Goal: Task Accomplishment & Management: Manage account settings

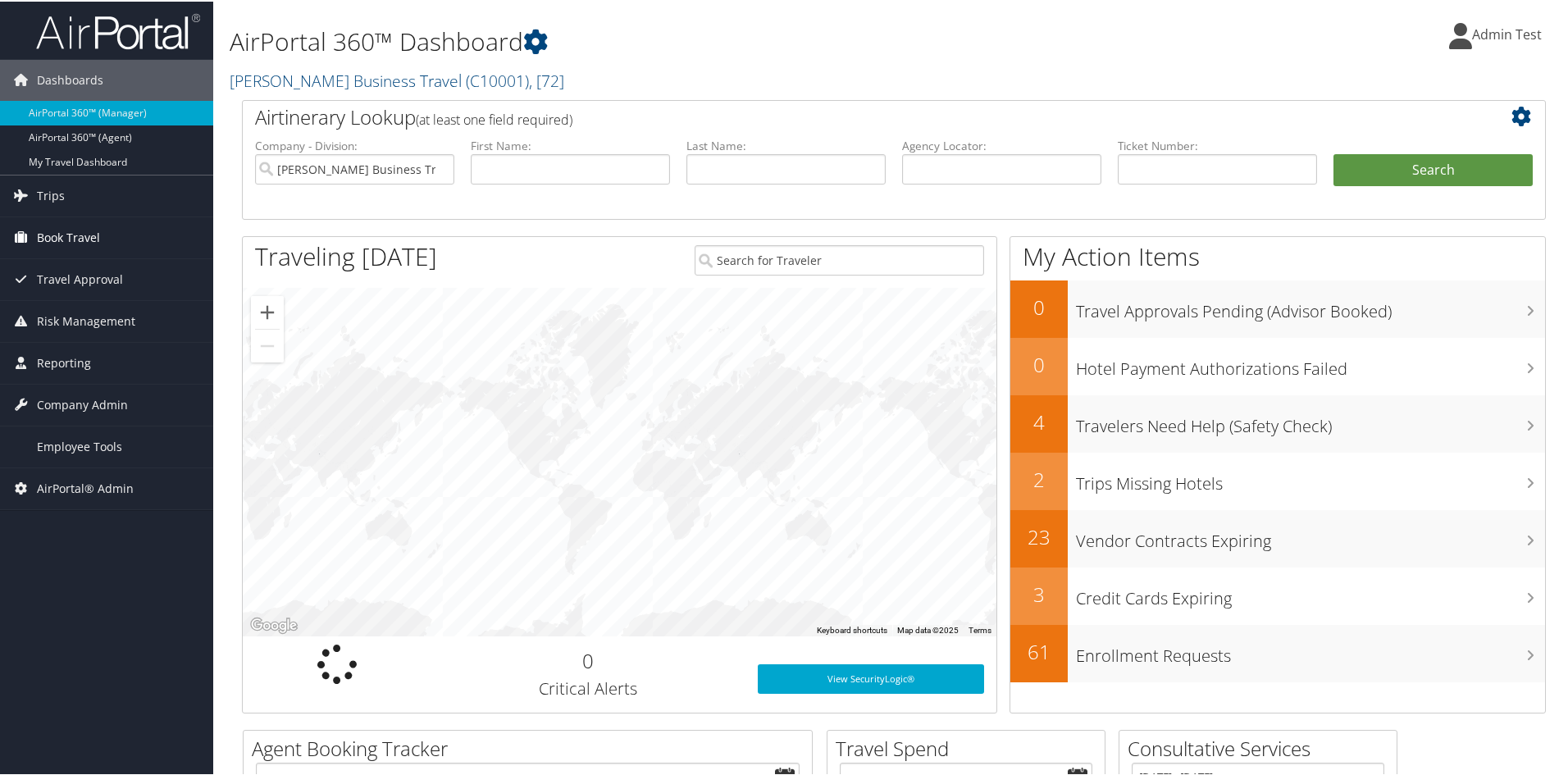
click at [88, 241] on span "Book Travel" at bounding box center [69, 236] width 63 height 41
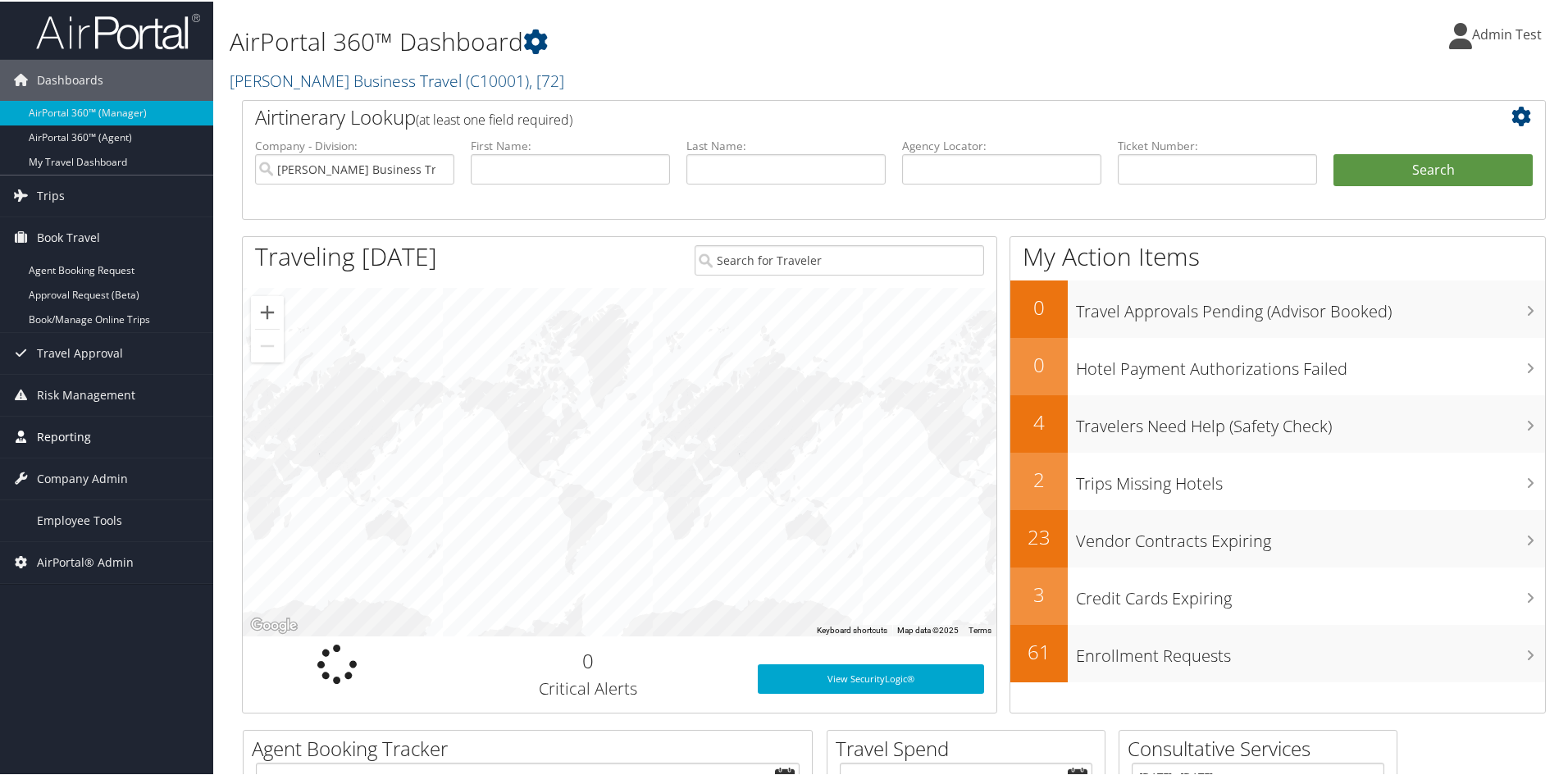
click at [70, 432] on span "Reporting" at bounding box center [63, 436] width 54 height 41
click at [73, 116] on link "AirPortal 360™ (Manager)" at bounding box center [107, 112] width 213 height 25
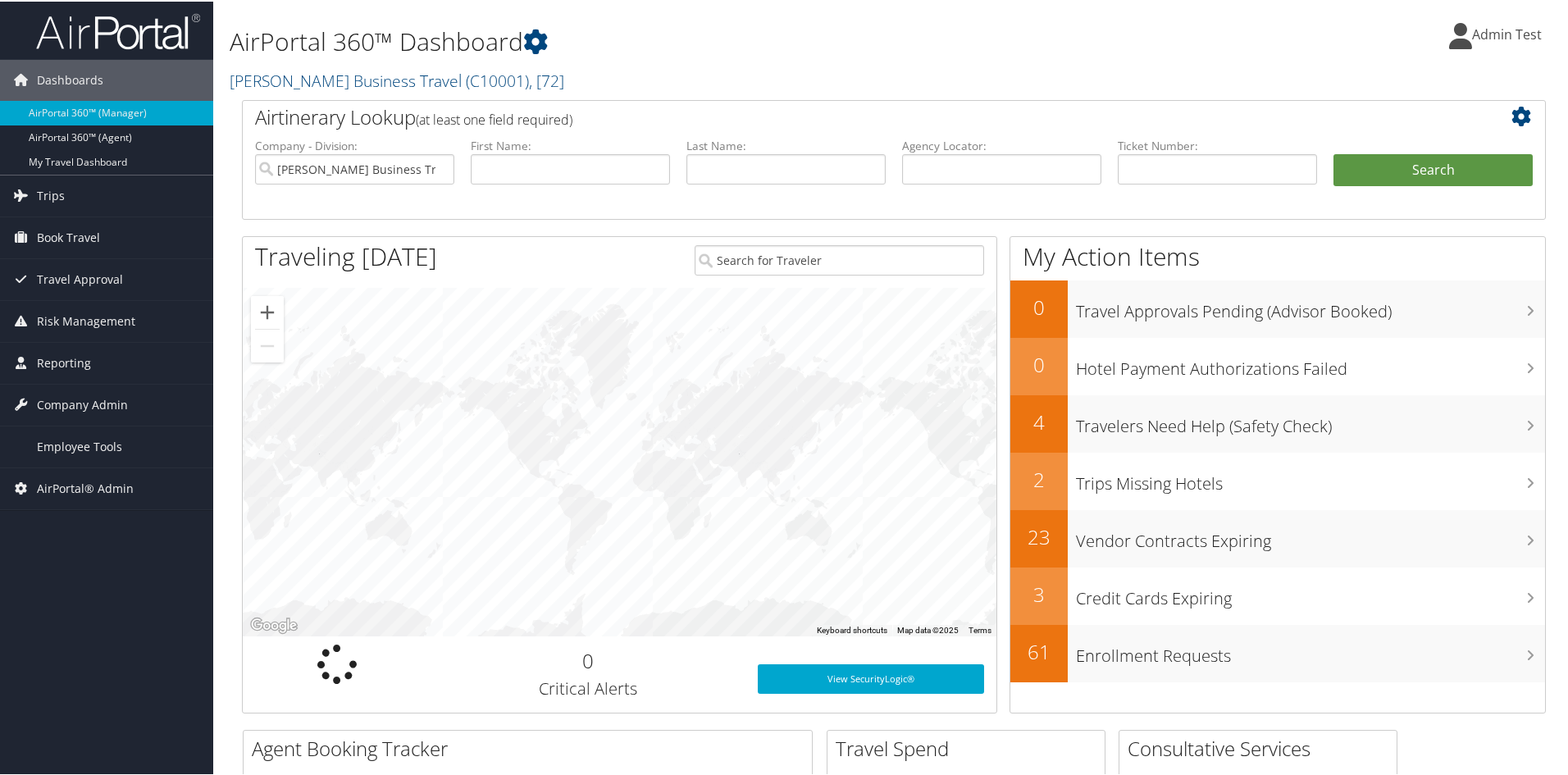
click at [1521, 115] on icon at bounding box center [1525, 115] width 28 height 19
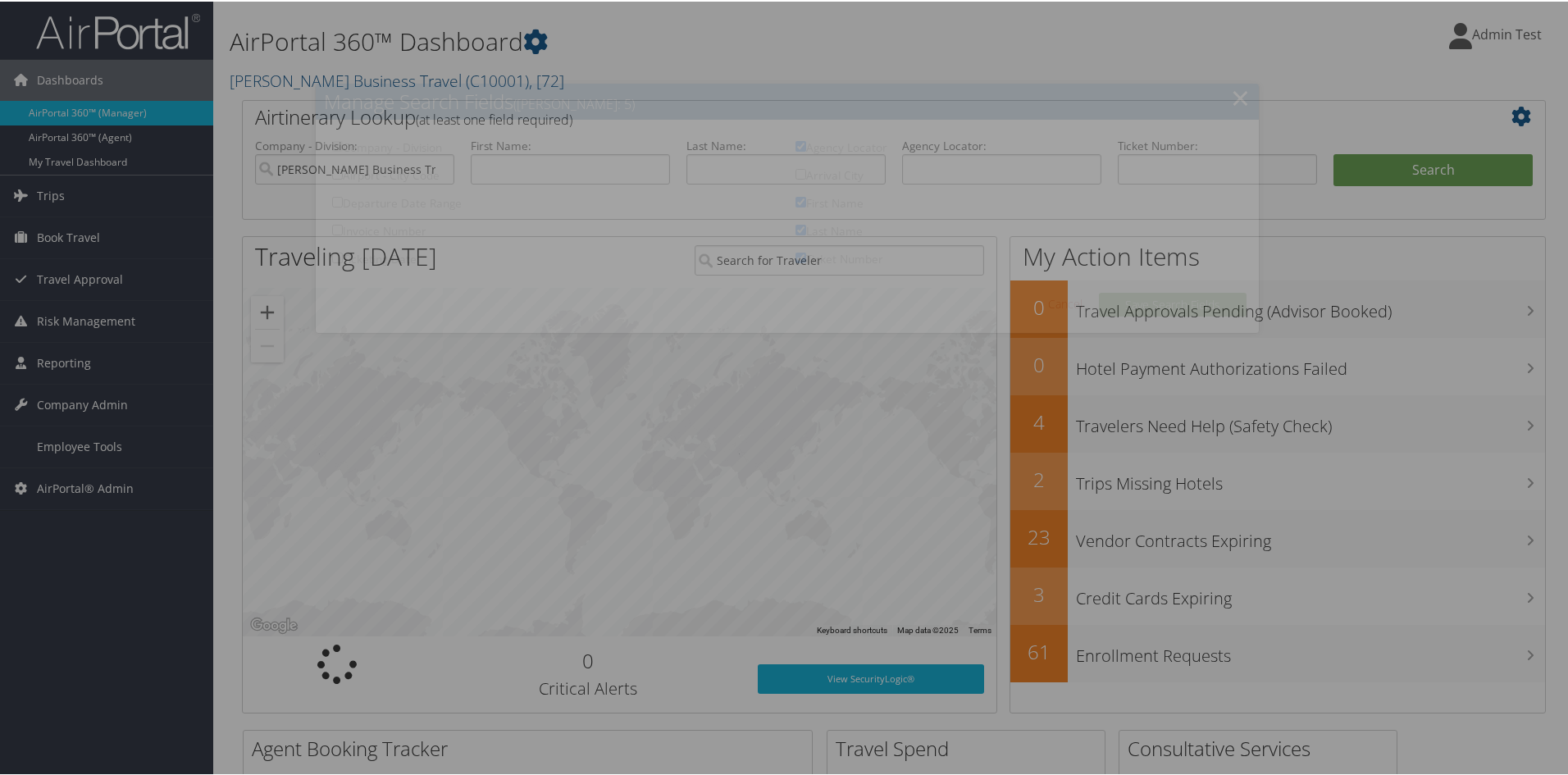
checkbox input "true"
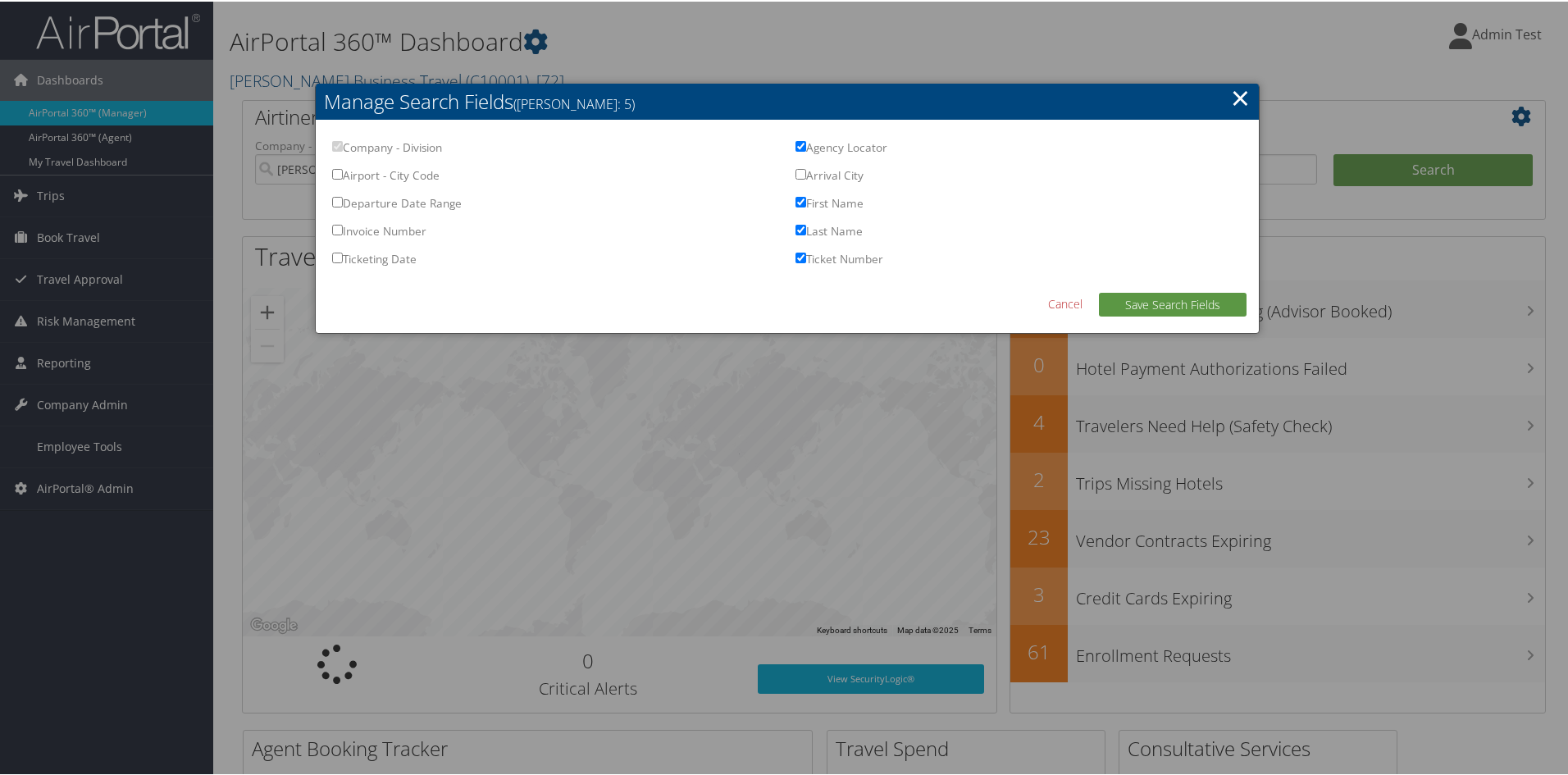
click at [1247, 94] on h2 "Manage Search Fields (Max Fields: 5)" at bounding box center [787, 100] width 943 height 36
click at [1243, 93] on link "×" at bounding box center [1239, 95] width 19 height 33
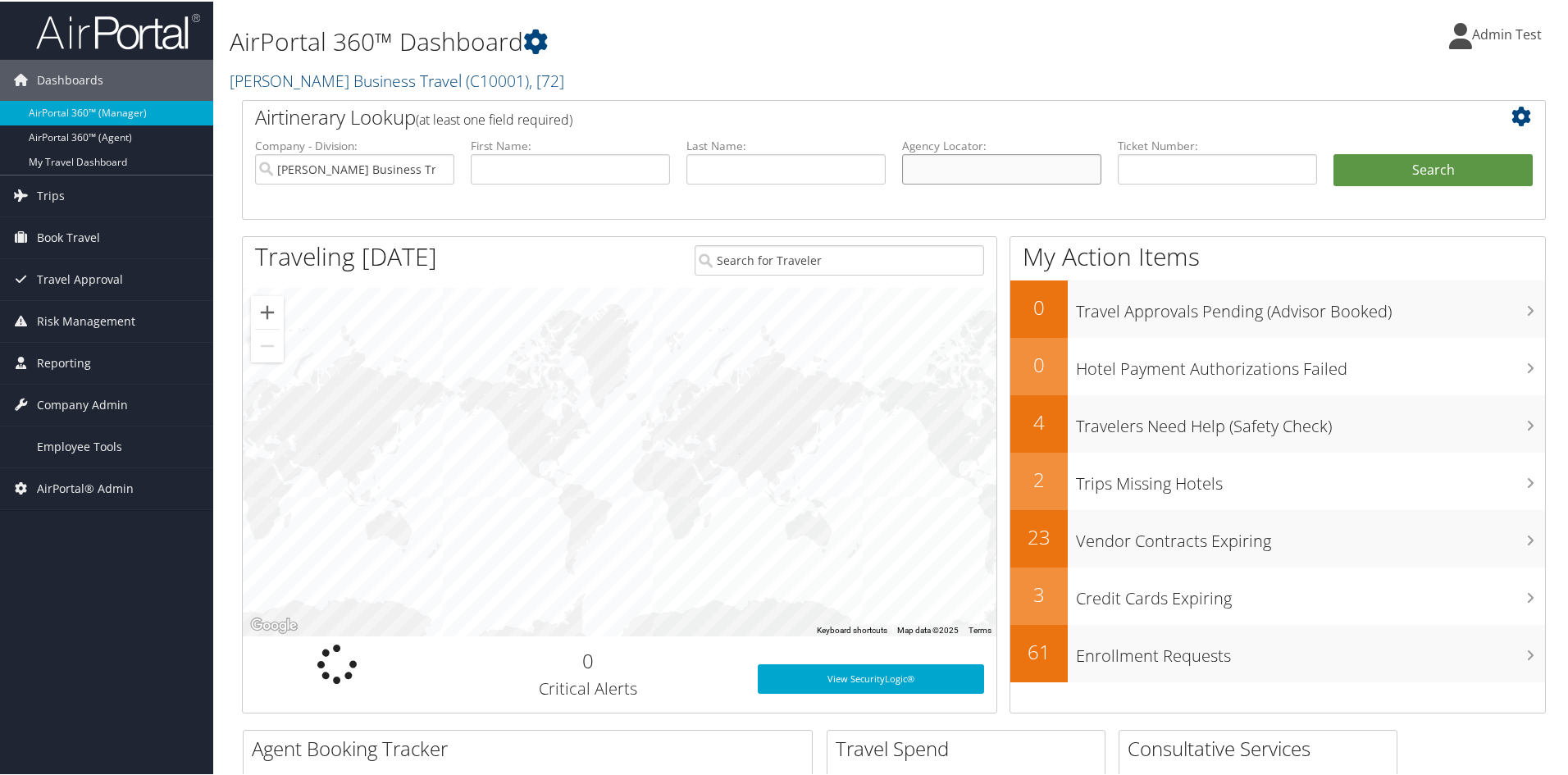
click at [962, 162] on input "text" at bounding box center [1001, 168] width 199 height 30
paste input "CJD00R"
type input "CJD00R"
click at [1368, 169] on button "Search" at bounding box center [1432, 168] width 199 height 33
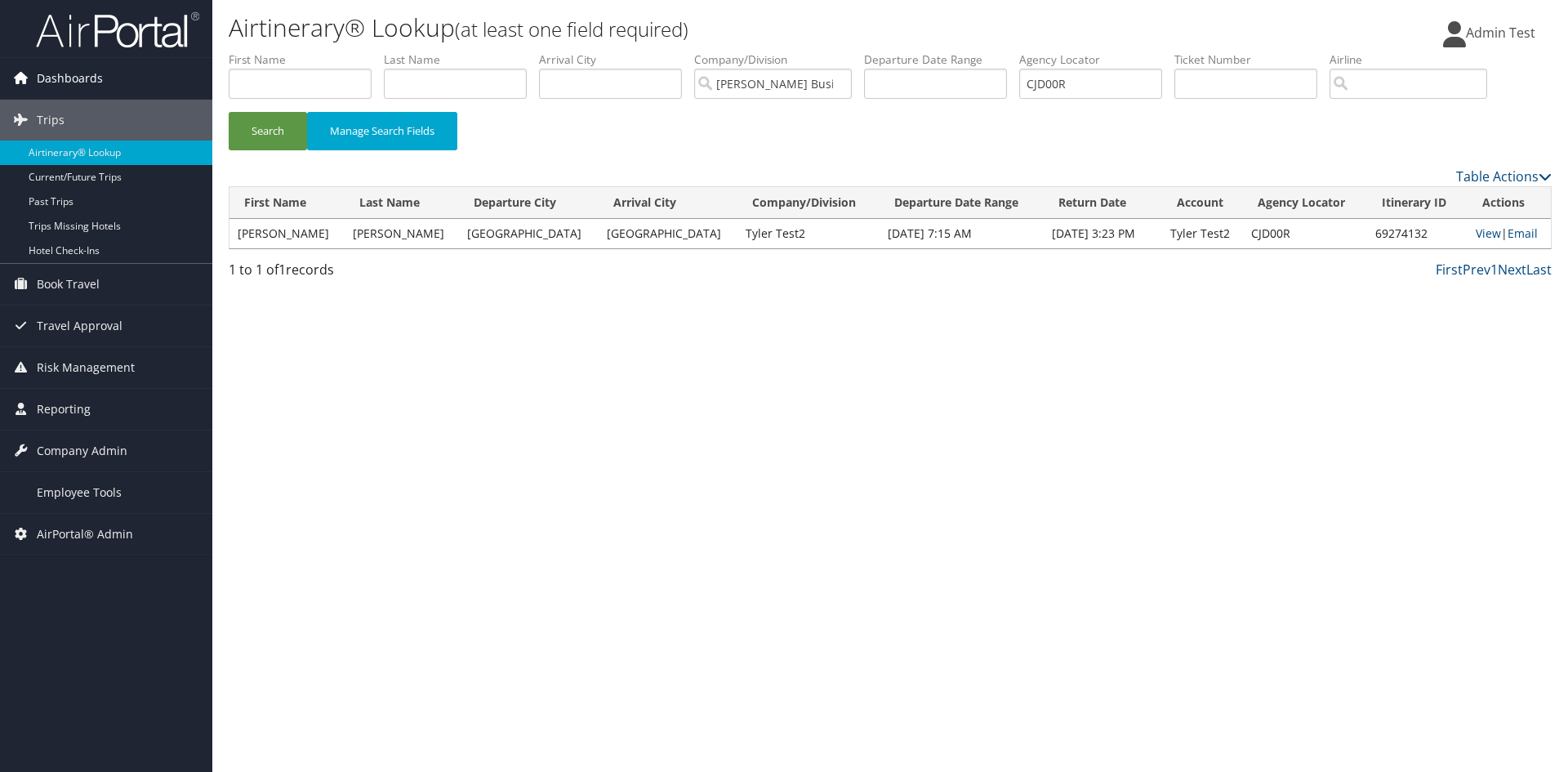
click at [61, 81] on span "Dashboards" at bounding box center [69, 78] width 66 height 41
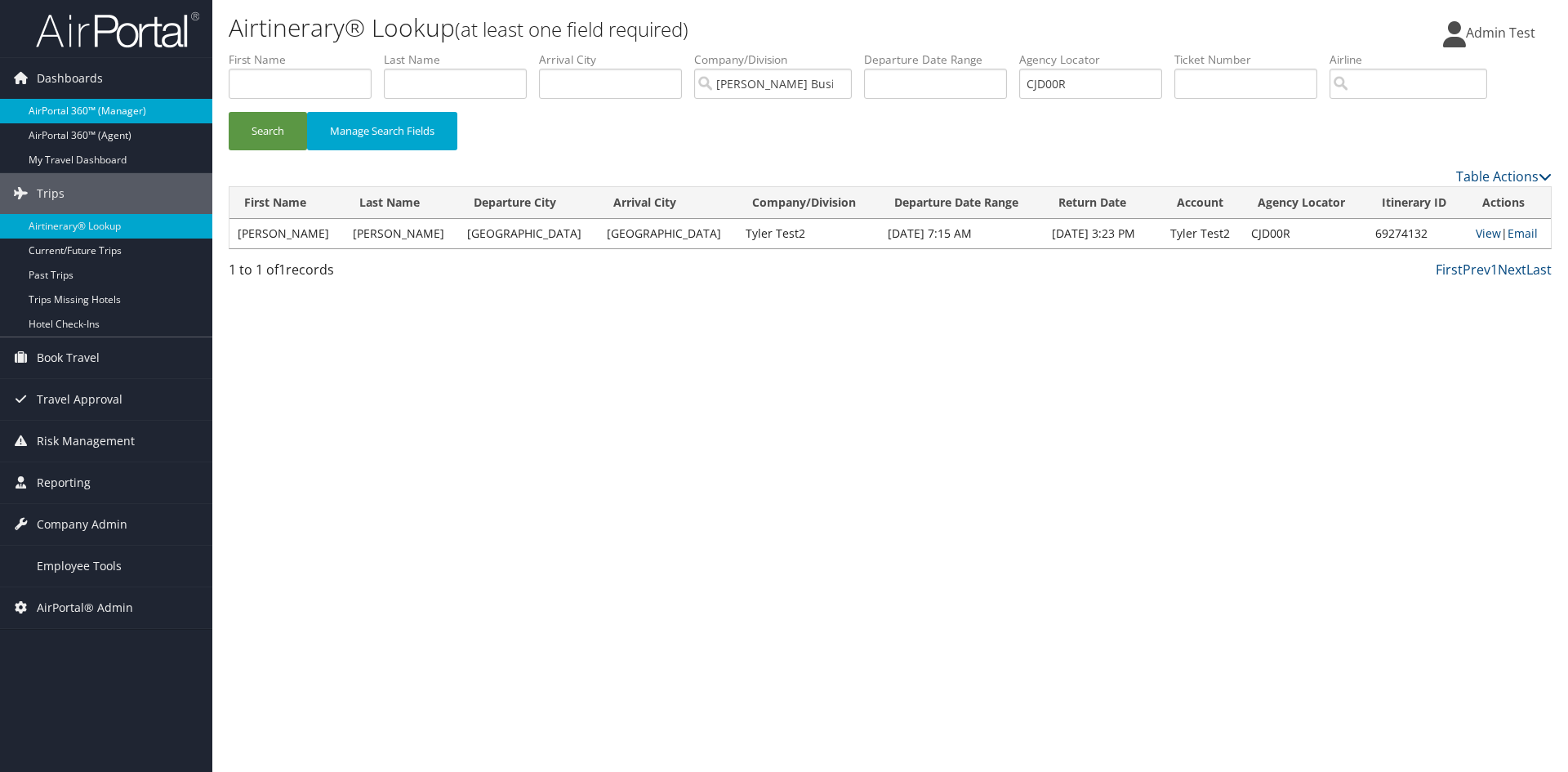
click at [63, 120] on link "AirPortal 360™ (Manager)" at bounding box center [106, 112] width 212 height 25
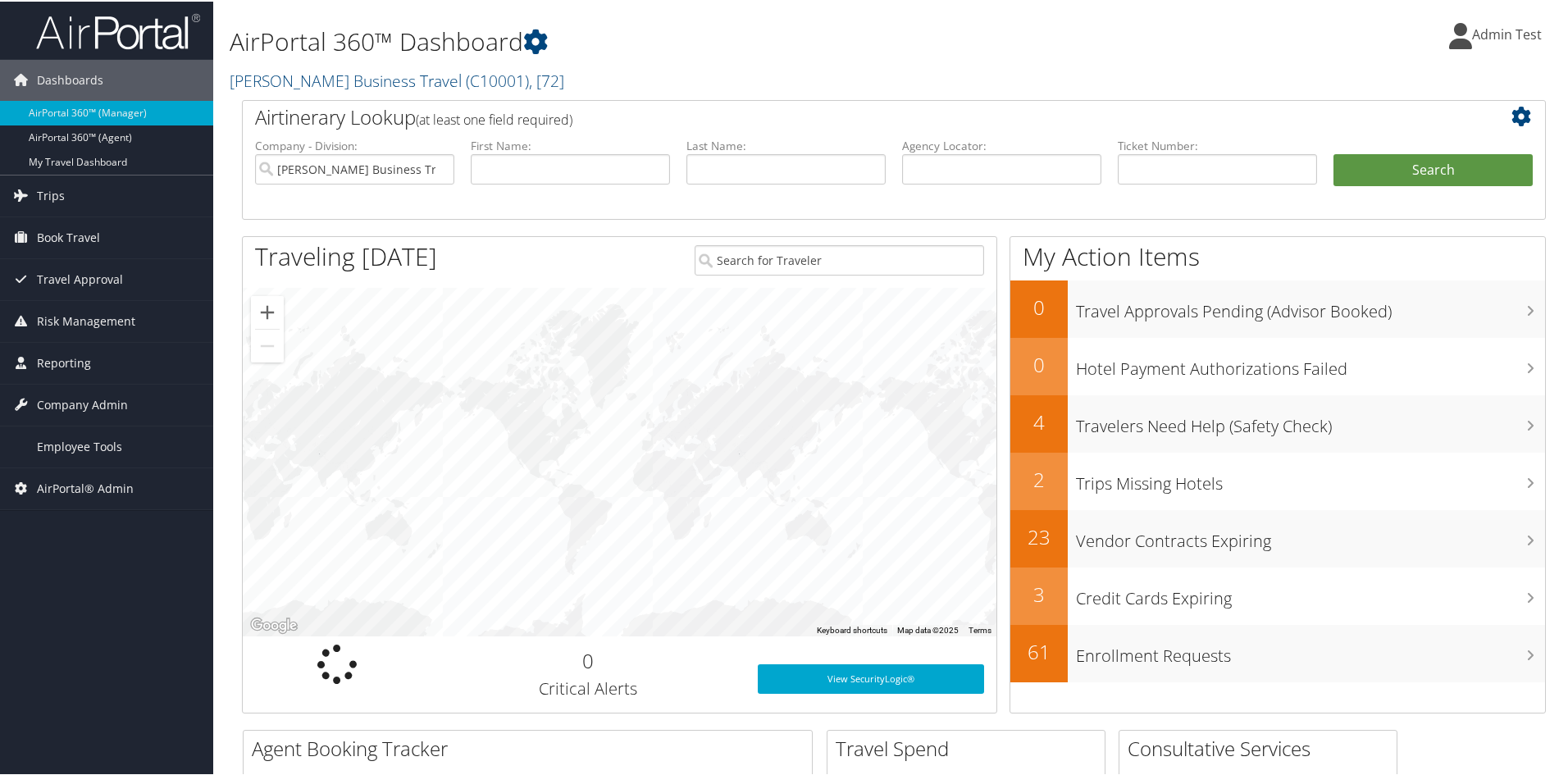
scroll to position [164, 0]
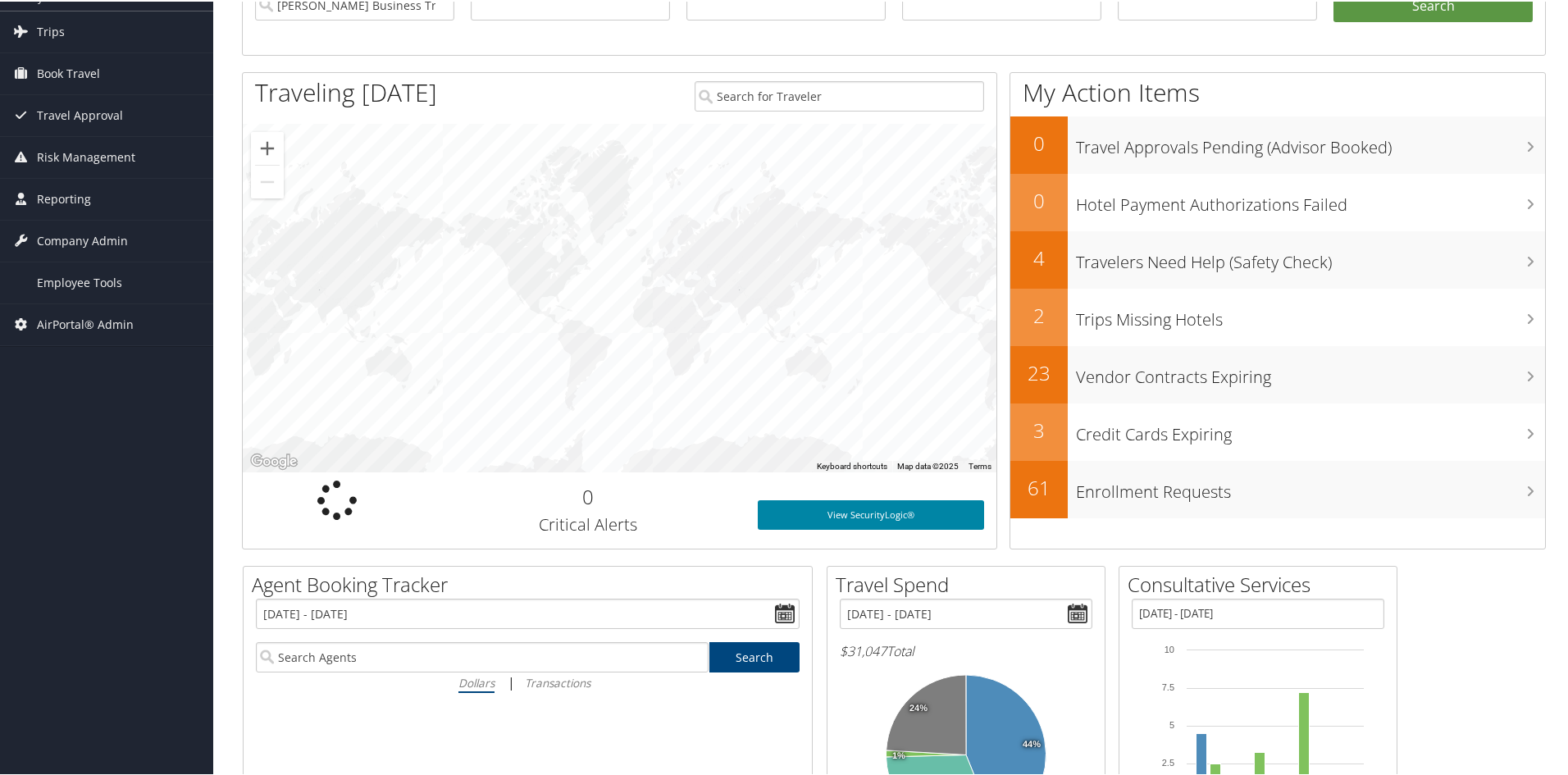
click at [859, 510] on link "View SecurityLogic®" at bounding box center [870, 513] width 227 height 29
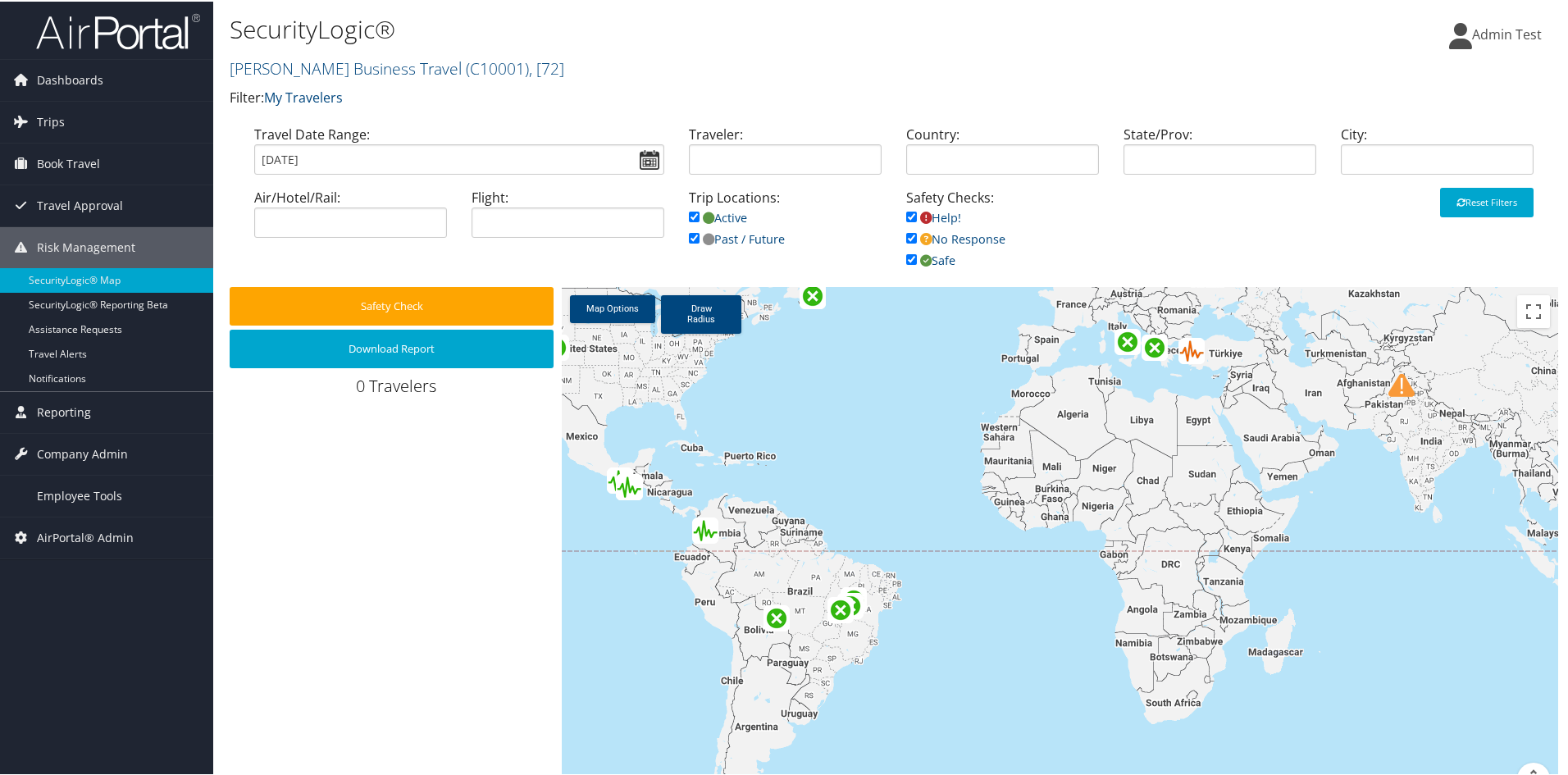
scroll to position [39, 0]
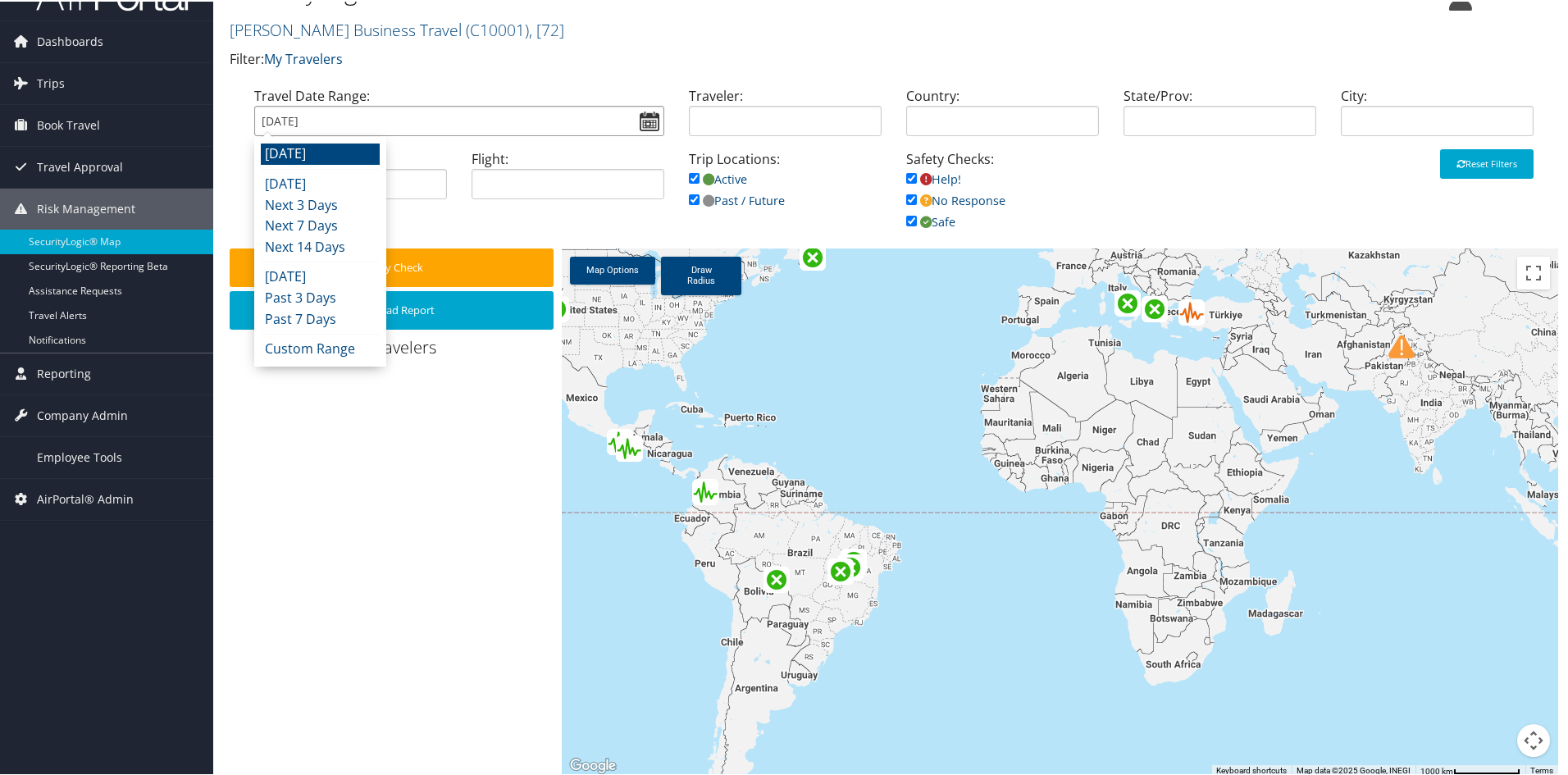
click at [647, 126] on input "[DATE]" at bounding box center [458, 119] width 410 height 30
click at [296, 348] on li "Custom Range" at bounding box center [320, 347] width 119 height 21
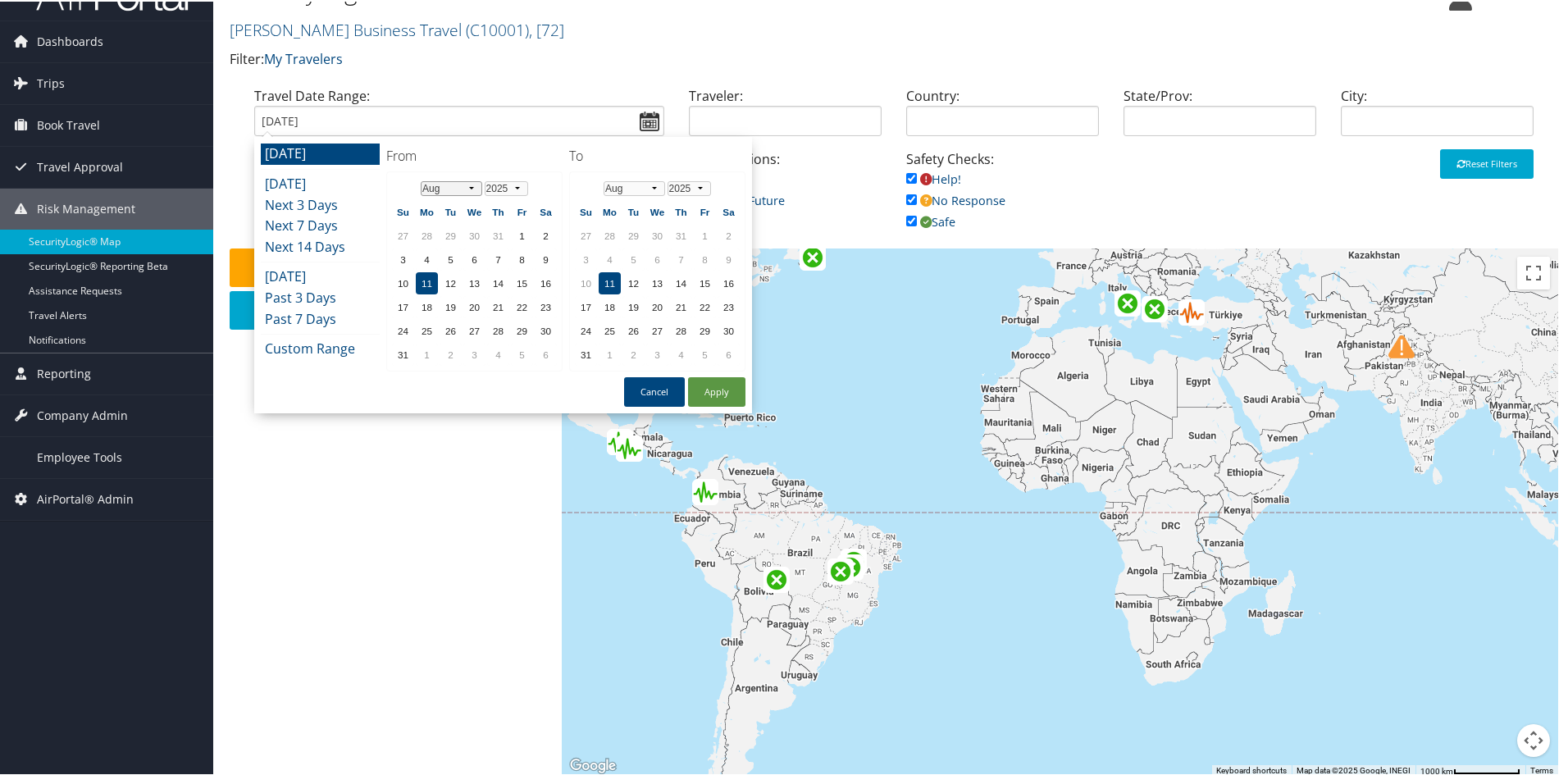
click at [465, 190] on select "Jan Feb Mar Apr May Jun [DATE] Aug Sep Oct Nov Dec" at bounding box center [451, 187] width 62 height 15
click at [492, 186] on select "1975 1976 1977 1978 1979 1980 1981 1982 1983 1984 1985 1986 1987 1988 1989 1990…" at bounding box center [506, 187] width 43 height 15
click at [453, 197] on th "Jan Feb Mar Apr May Jun Jul Aug Sep Oct Nov Dec 1975 1976 1977 1978 1979 1980 1…" at bounding box center [474, 186] width 117 height 22
click at [455, 197] on th "Jan Feb Mar Apr May Jun Jul Aug Sep Oct Nov Dec 1975 1976 1977 1978 1979 1980 1…" at bounding box center [474, 186] width 117 height 22
click at [452, 191] on select "Jan Feb Mar Apr May Jun Jul Aug Sep Oct Nov Dec" at bounding box center [451, 187] width 62 height 15
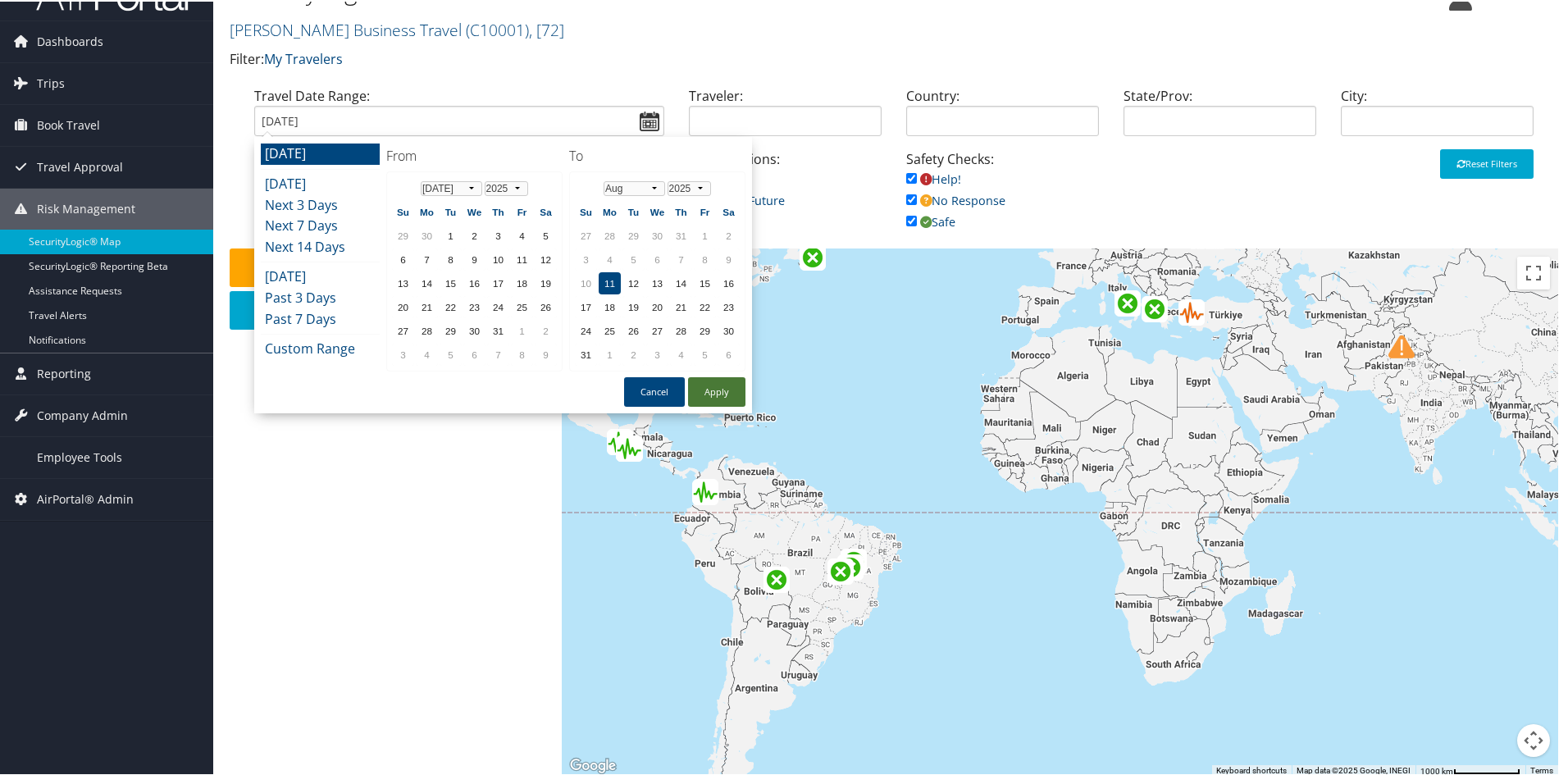
click at [716, 395] on button "Apply" at bounding box center [716, 390] width 57 height 29
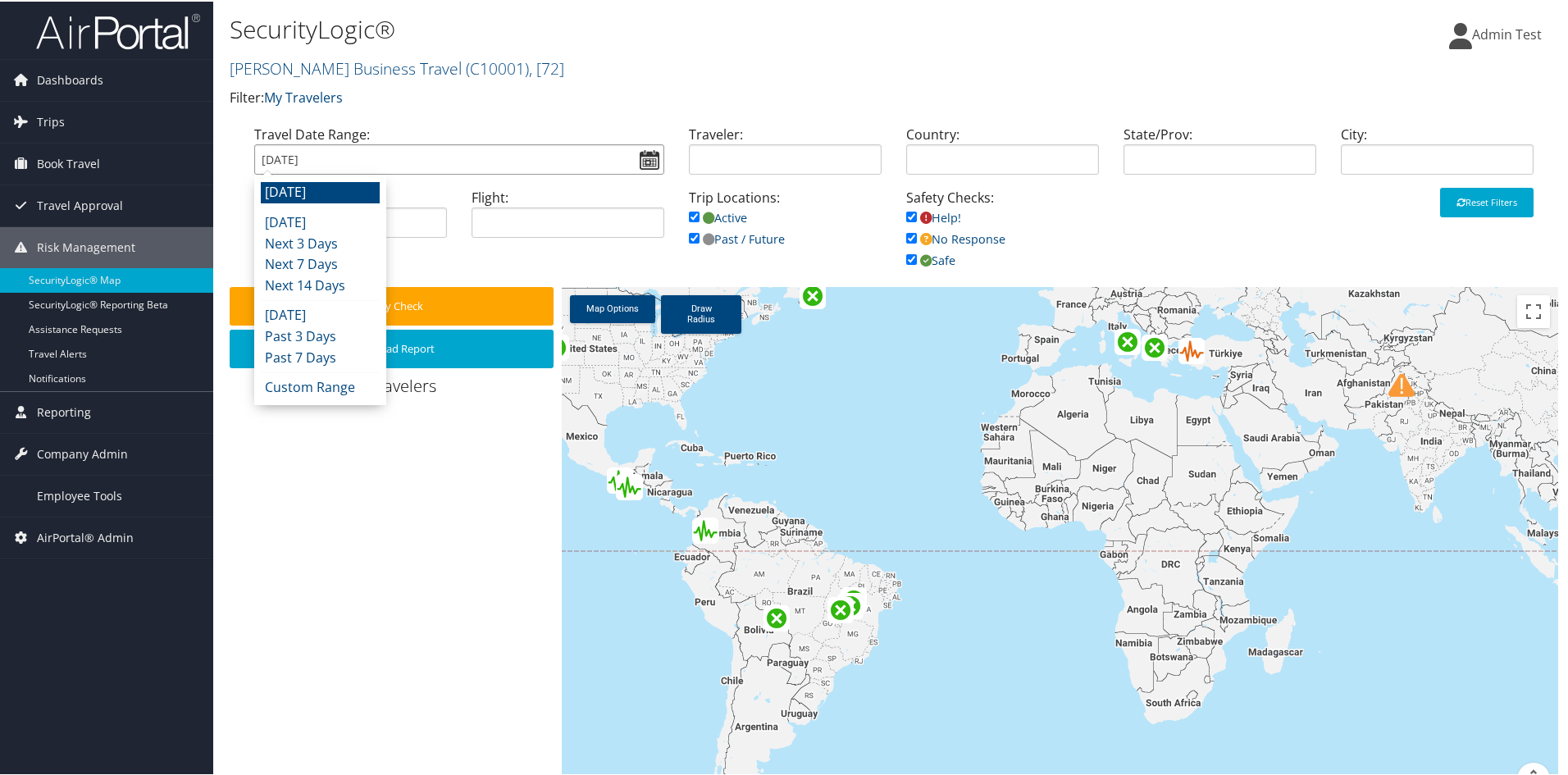
click at [647, 158] on input "[DATE]" at bounding box center [458, 158] width 410 height 30
click at [297, 379] on li "Custom Range" at bounding box center [320, 386] width 119 height 21
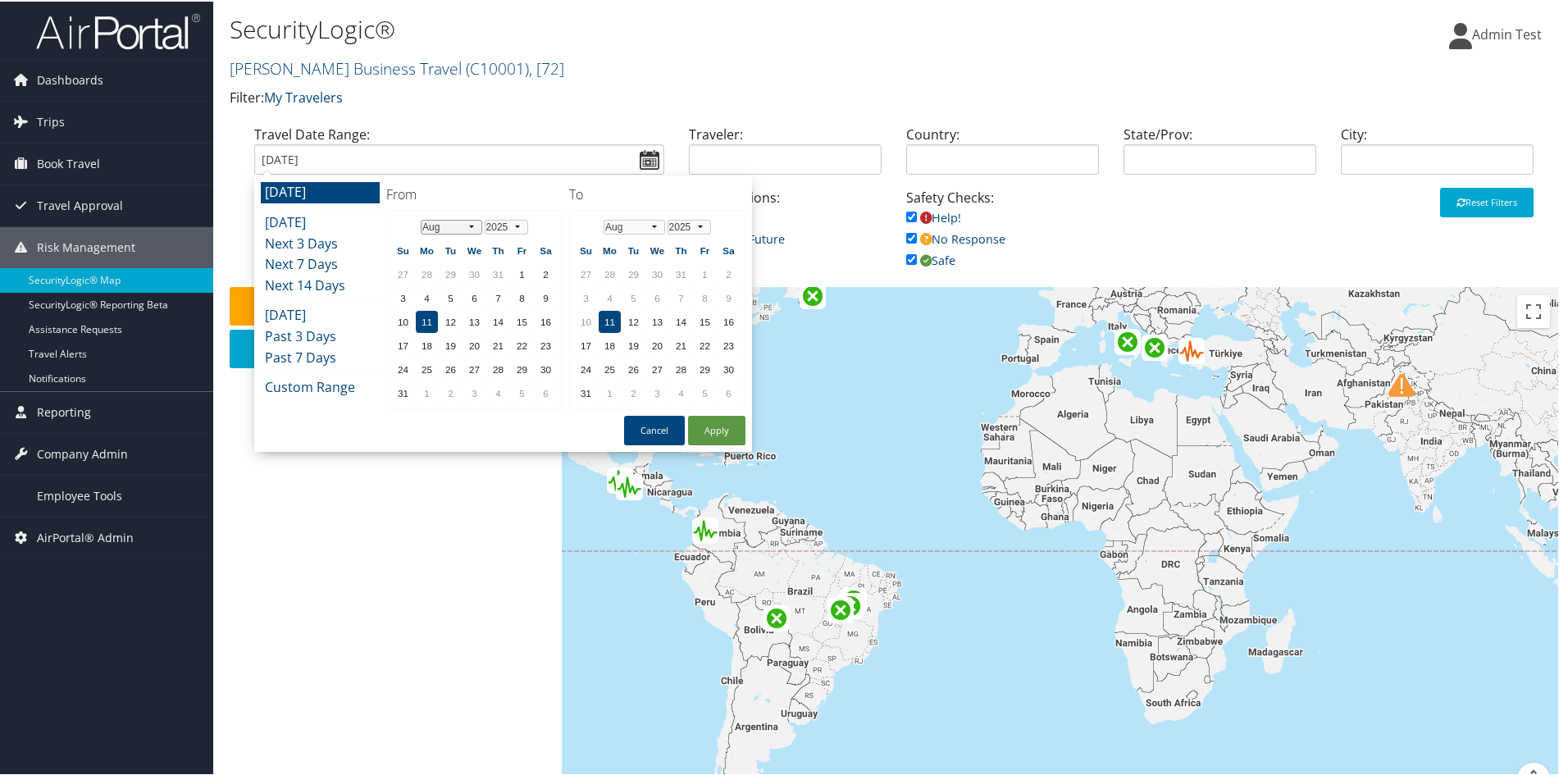
click at [464, 227] on select "Jan Feb Mar Apr May Jun [DATE] Aug Sep Oct Nov Dec" at bounding box center [451, 225] width 62 height 15
click at [461, 273] on td "1" at bounding box center [450, 272] width 22 height 22
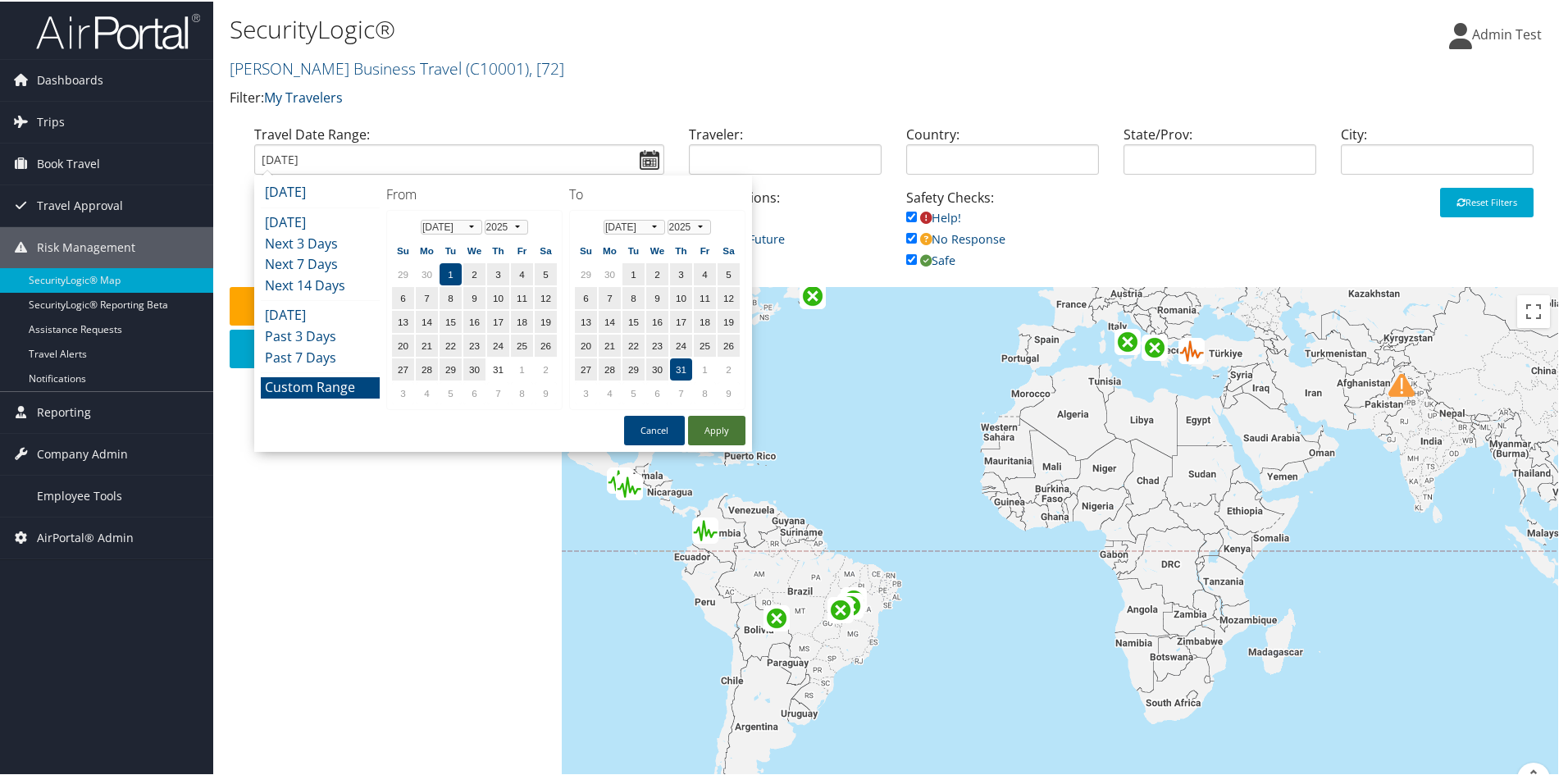
click at [704, 421] on button "Apply" at bounding box center [716, 428] width 57 height 29
type input "07/01/2025 - 07/31/2025"
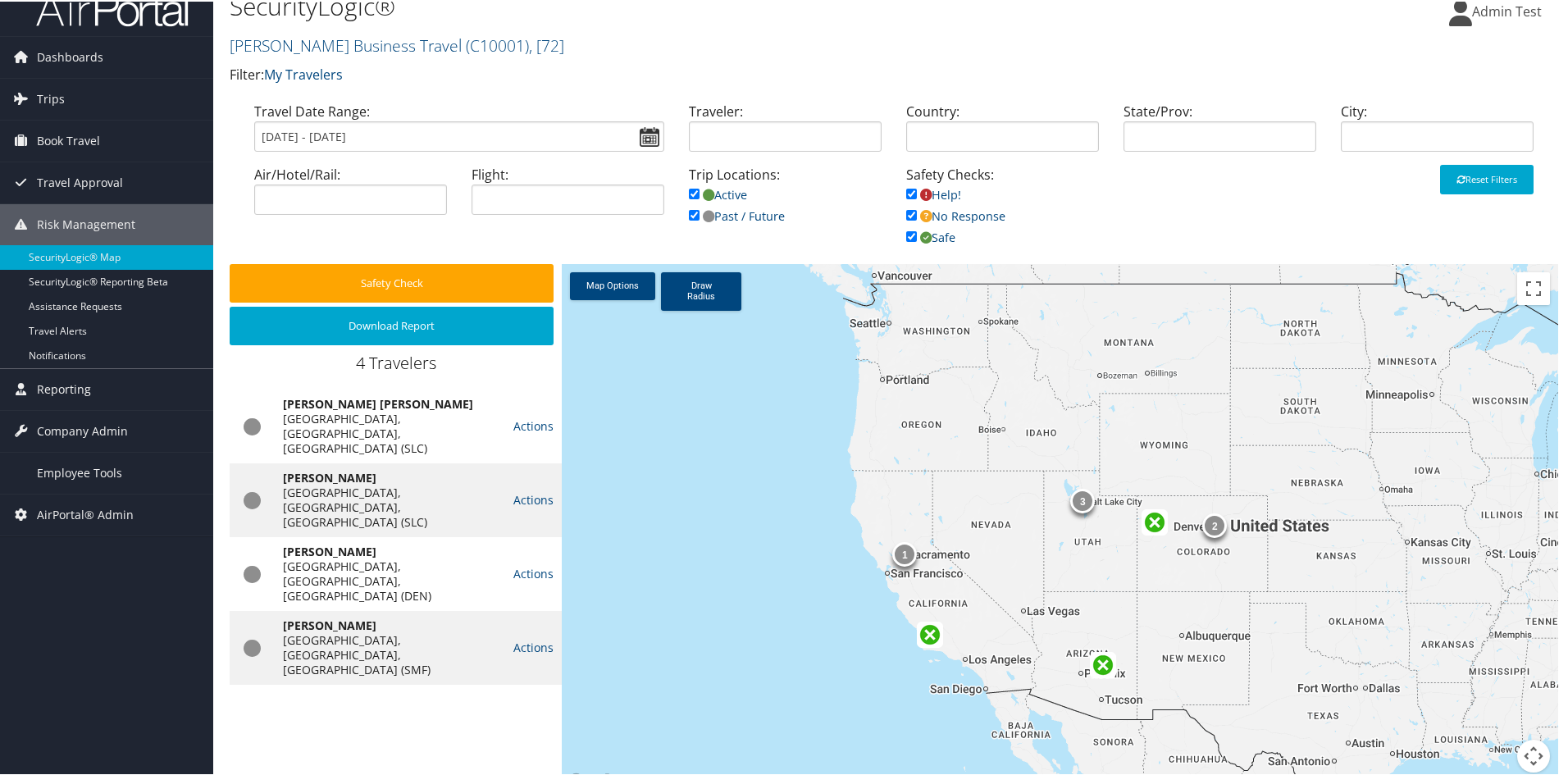
scroll to position [39, 0]
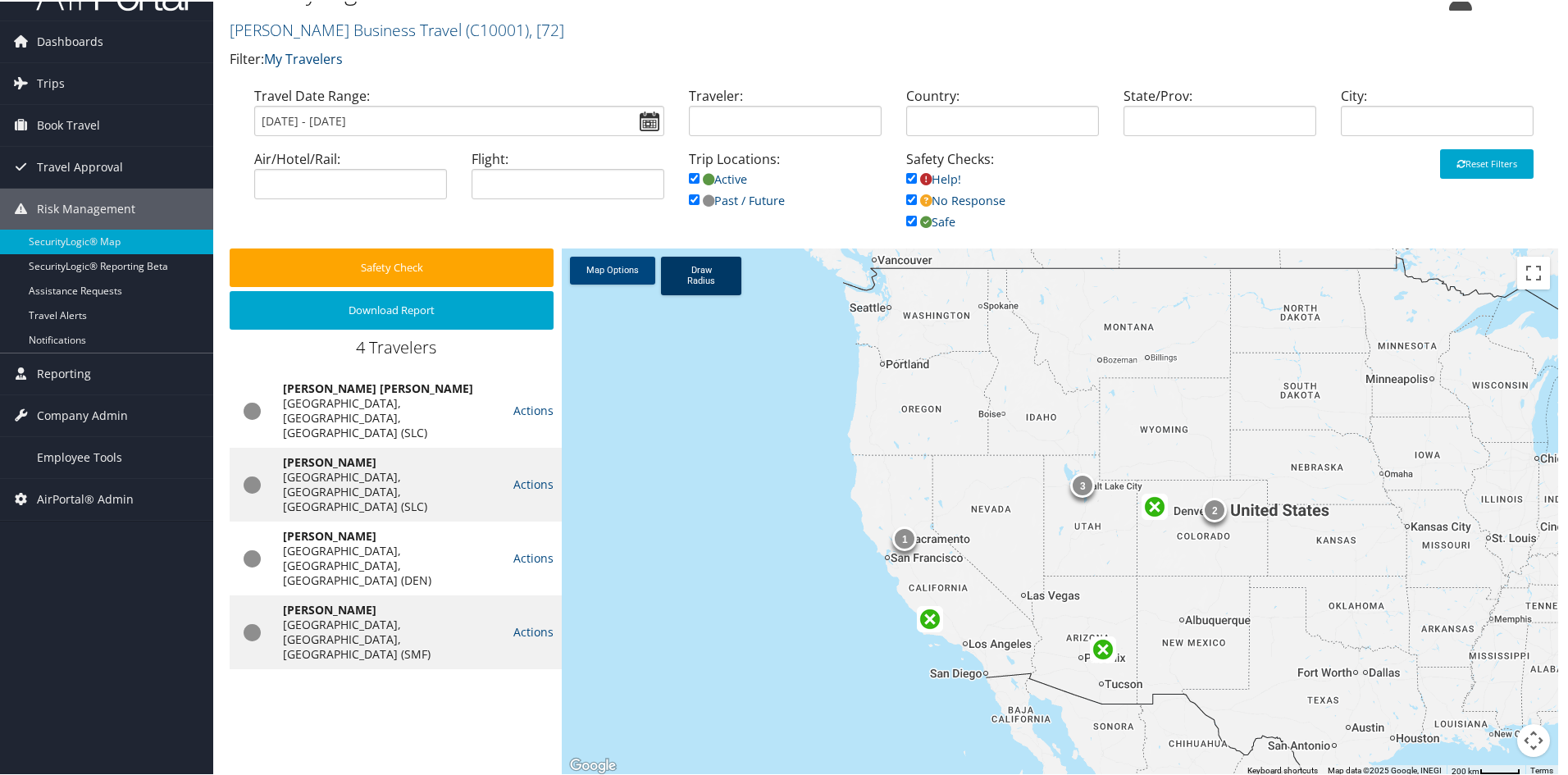
click at [685, 291] on link "Draw Radius" at bounding box center [701, 274] width 80 height 39
click at [687, 276] on link "Draw Radius" at bounding box center [701, 274] width 80 height 39
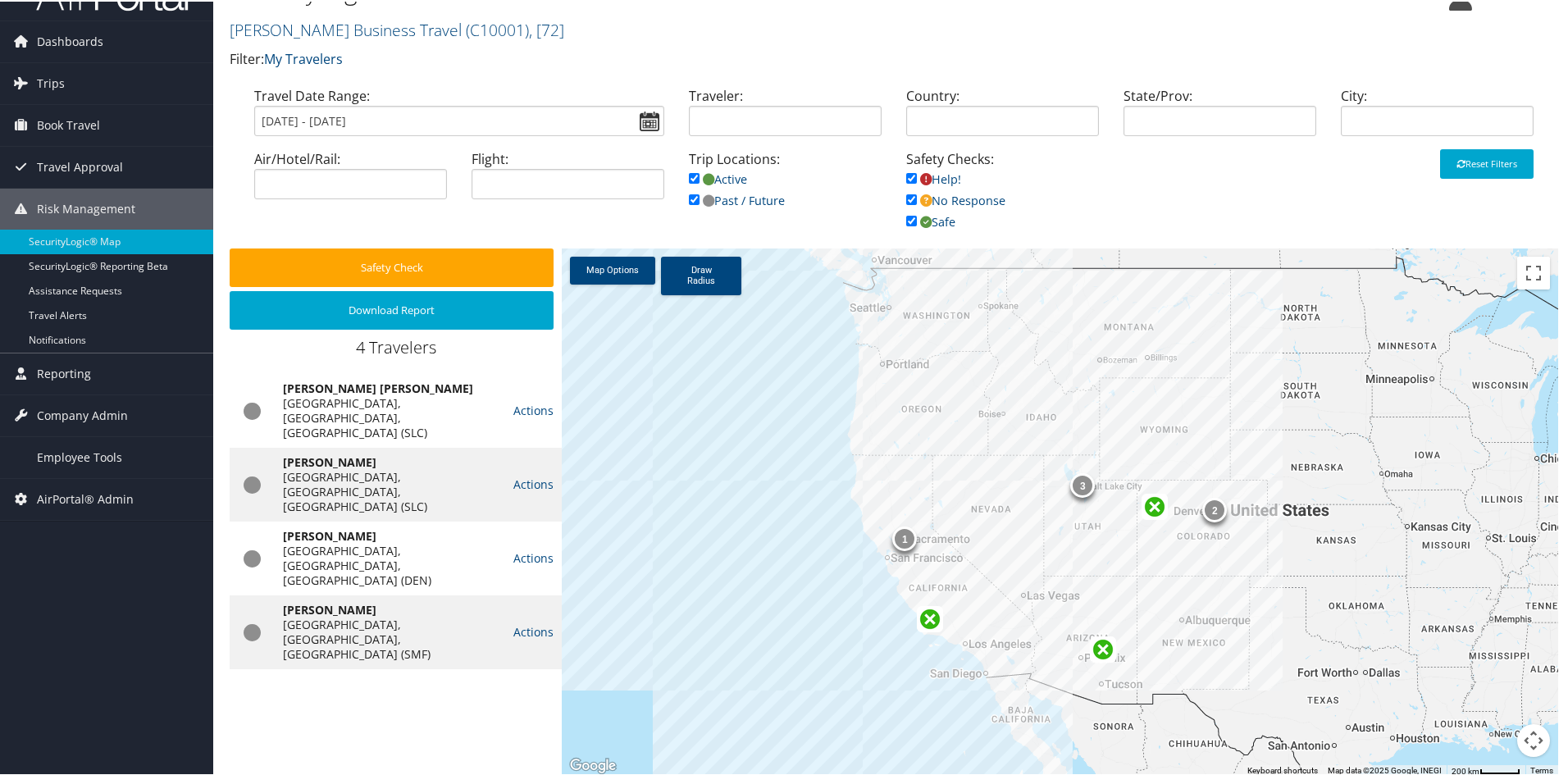
drag, startPoint x: 830, startPoint y: 459, endPoint x: 881, endPoint y: 498, distance: 64.2
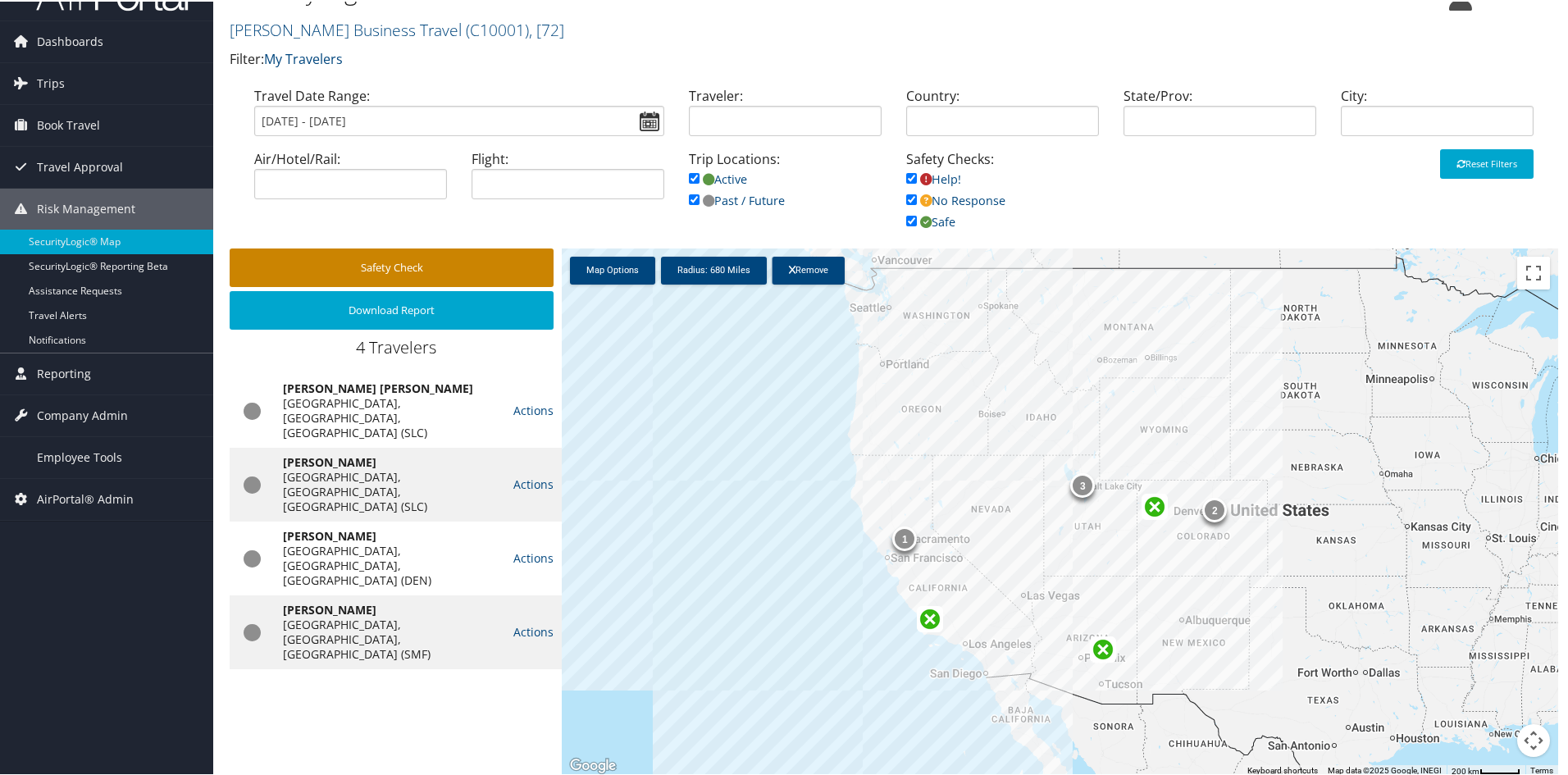
click at [390, 273] on button "Safety Check" at bounding box center [390, 266] width 323 height 39
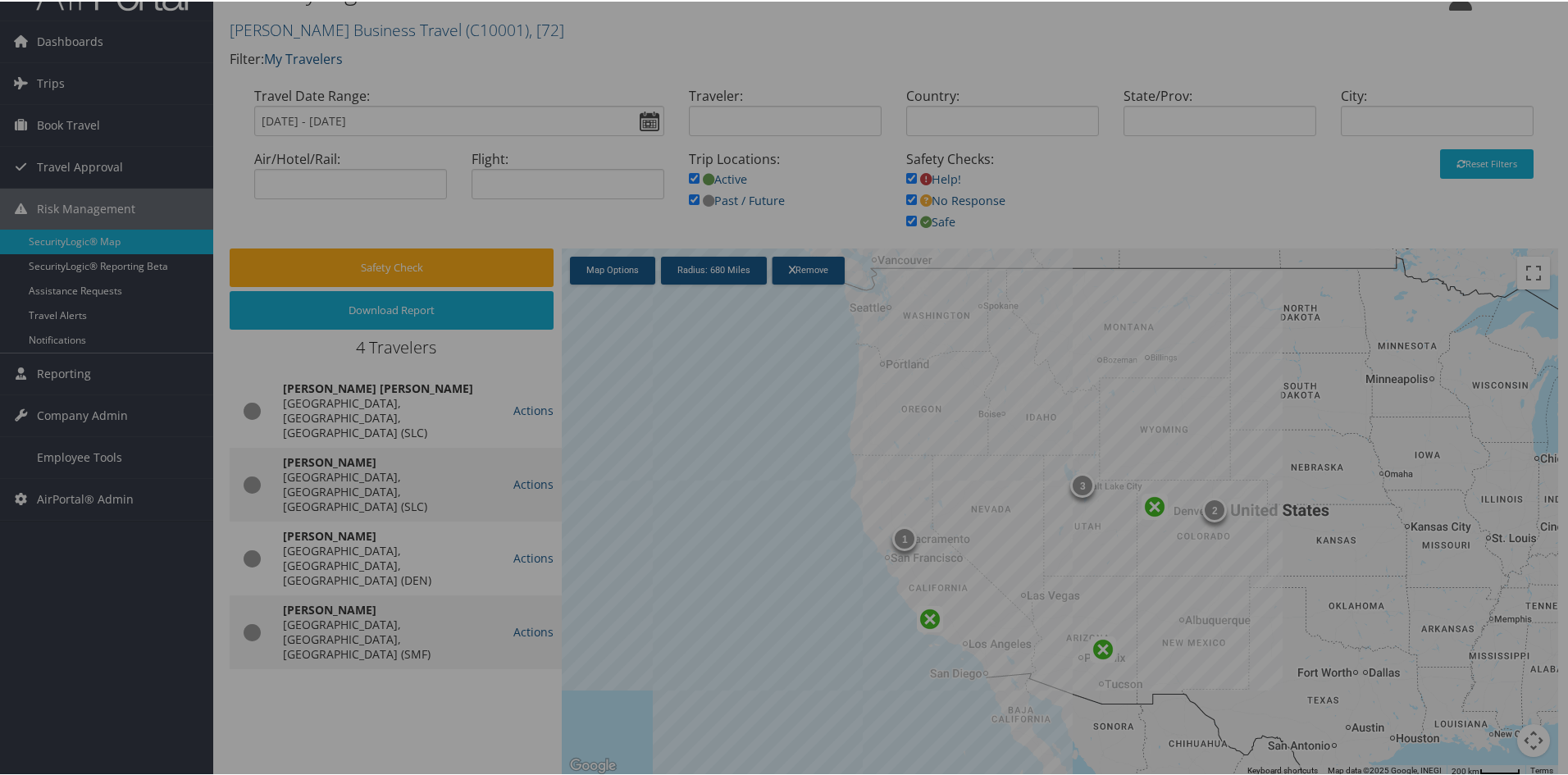
click at [423, 272] on body "Menu Dashboards ► AirPortal 360™ (Manager) AirPortal 360™ (Agent) My Travel Das…" at bounding box center [787, 348] width 1574 height 775
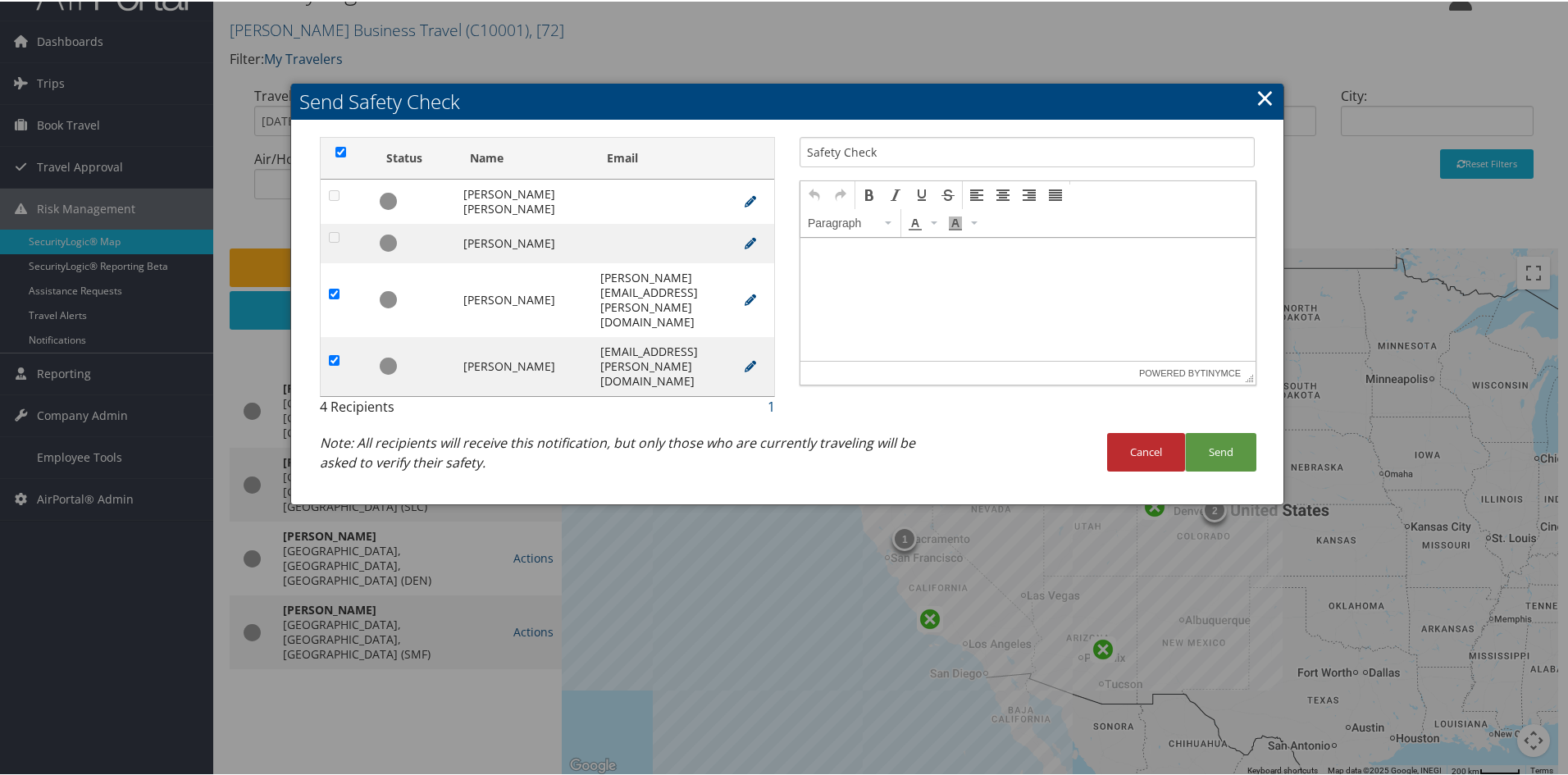
scroll to position [0, 0]
click at [826, 255] on p at bounding box center [1027, 253] width 442 height 13
click at [1235, 431] on button "Send" at bounding box center [1220, 451] width 71 height 39
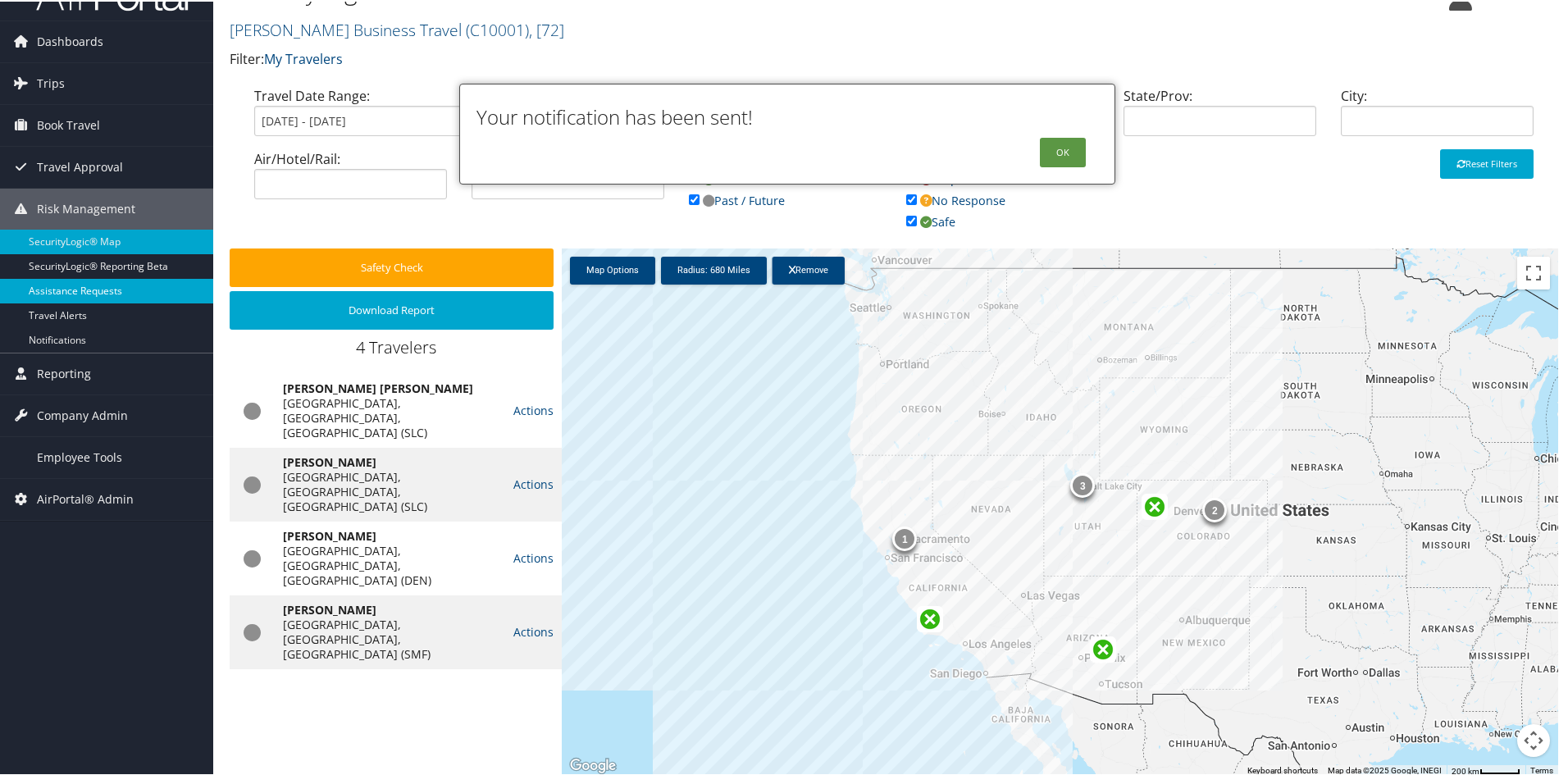
click at [64, 295] on link "Assistance Requests" at bounding box center [107, 289] width 213 height 25
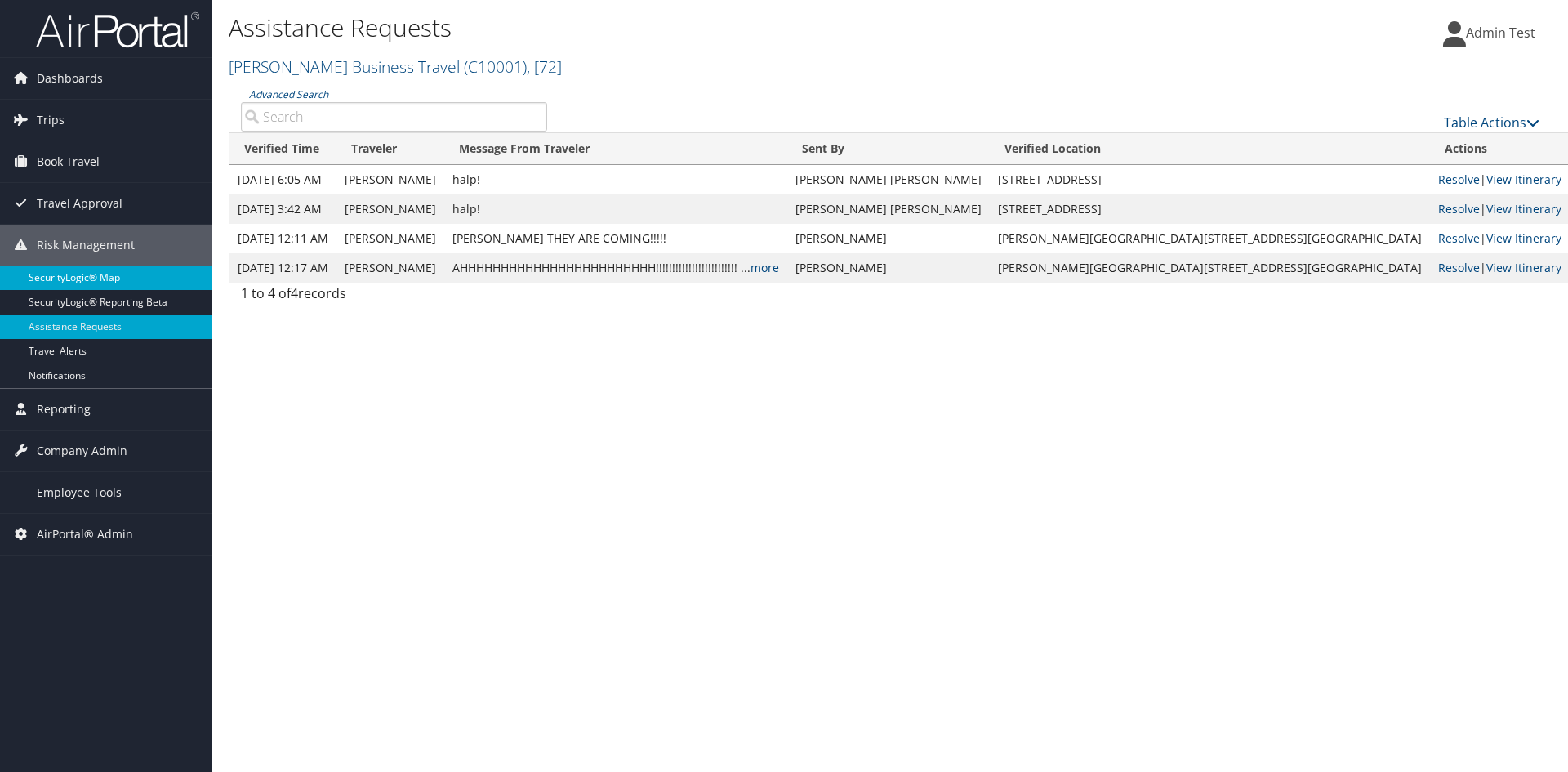
click at [95, 280] on link "SecurityLogic® Map" at bounding box center [106, 278] width 212 height 25
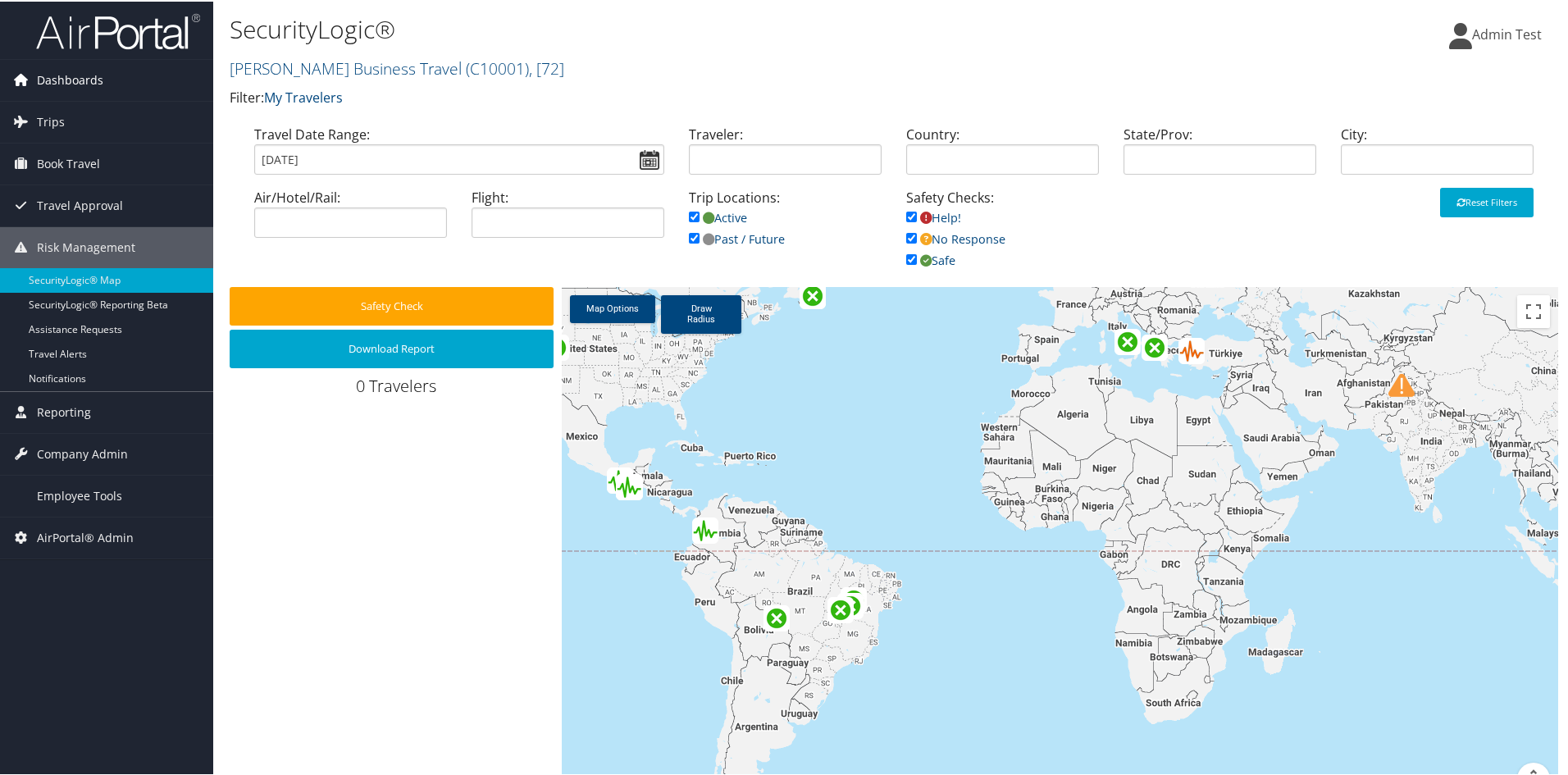
click at [69, 88] on span "Dashboards" at bounding box center [70, 78] width 66 height 41
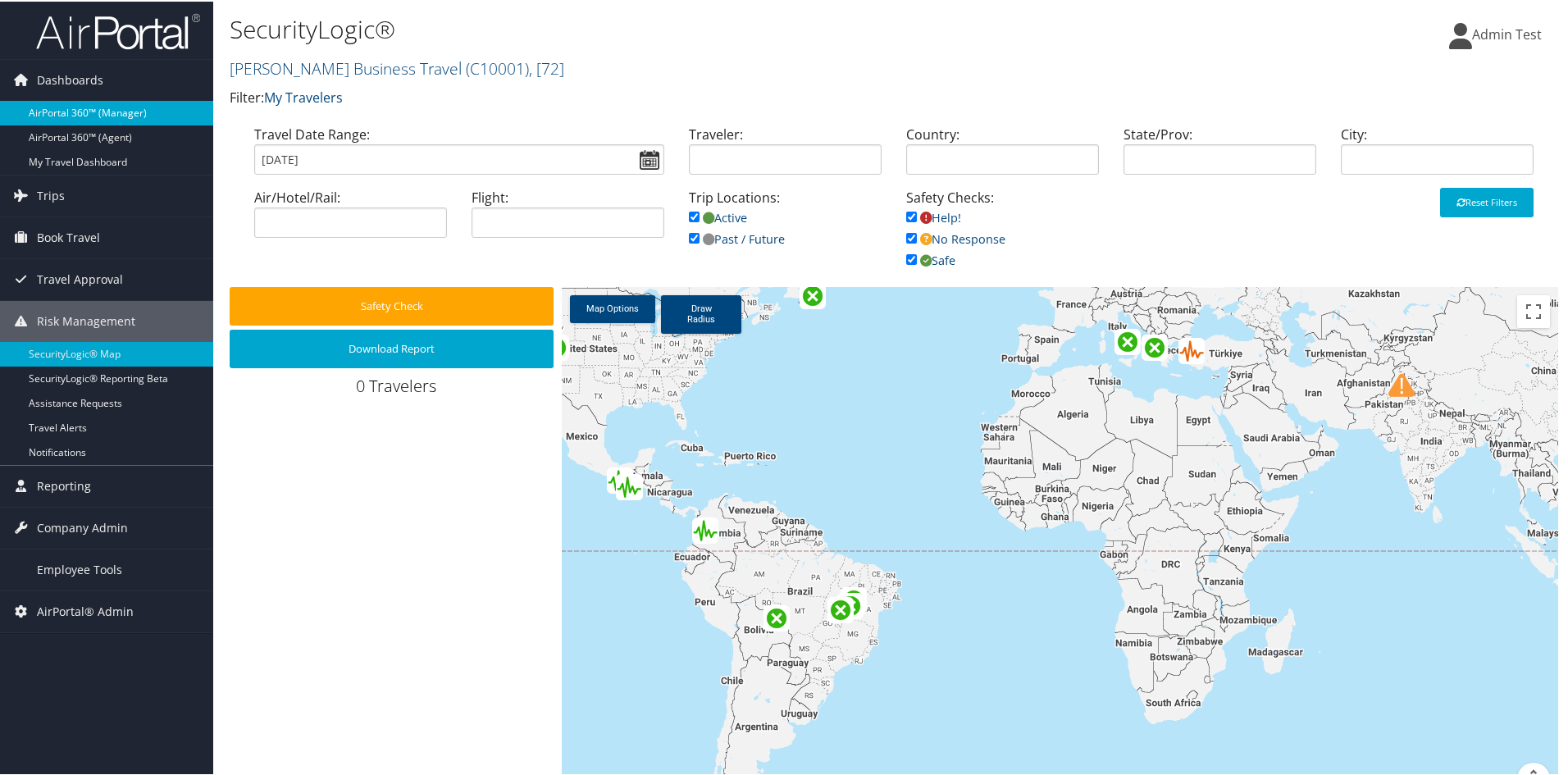
click at [83, 104] on link "AirPortal 360™ (Manager)" at bounding box center [107, 112] width 213 height 25
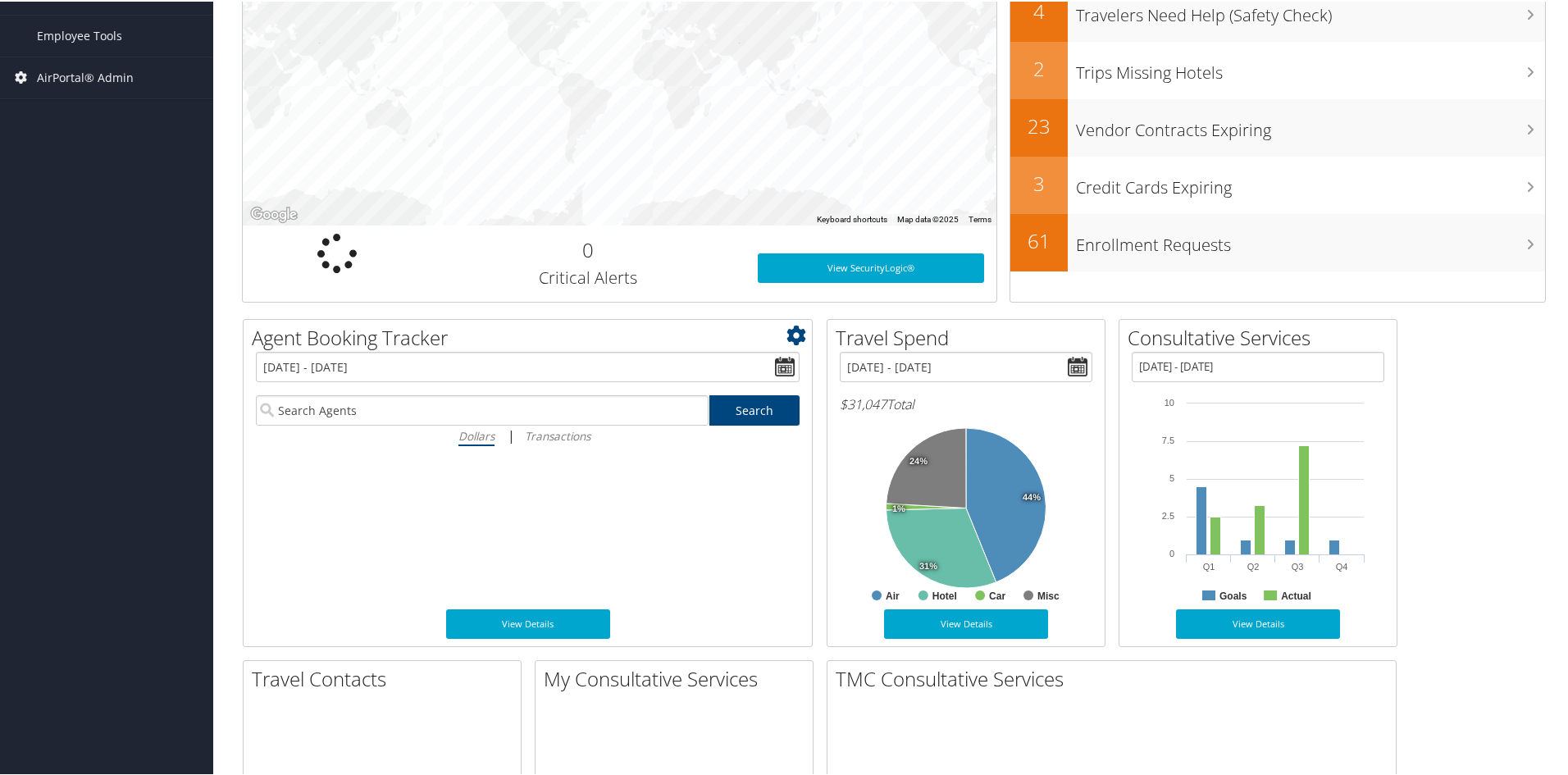
scroll to position [574, 0]
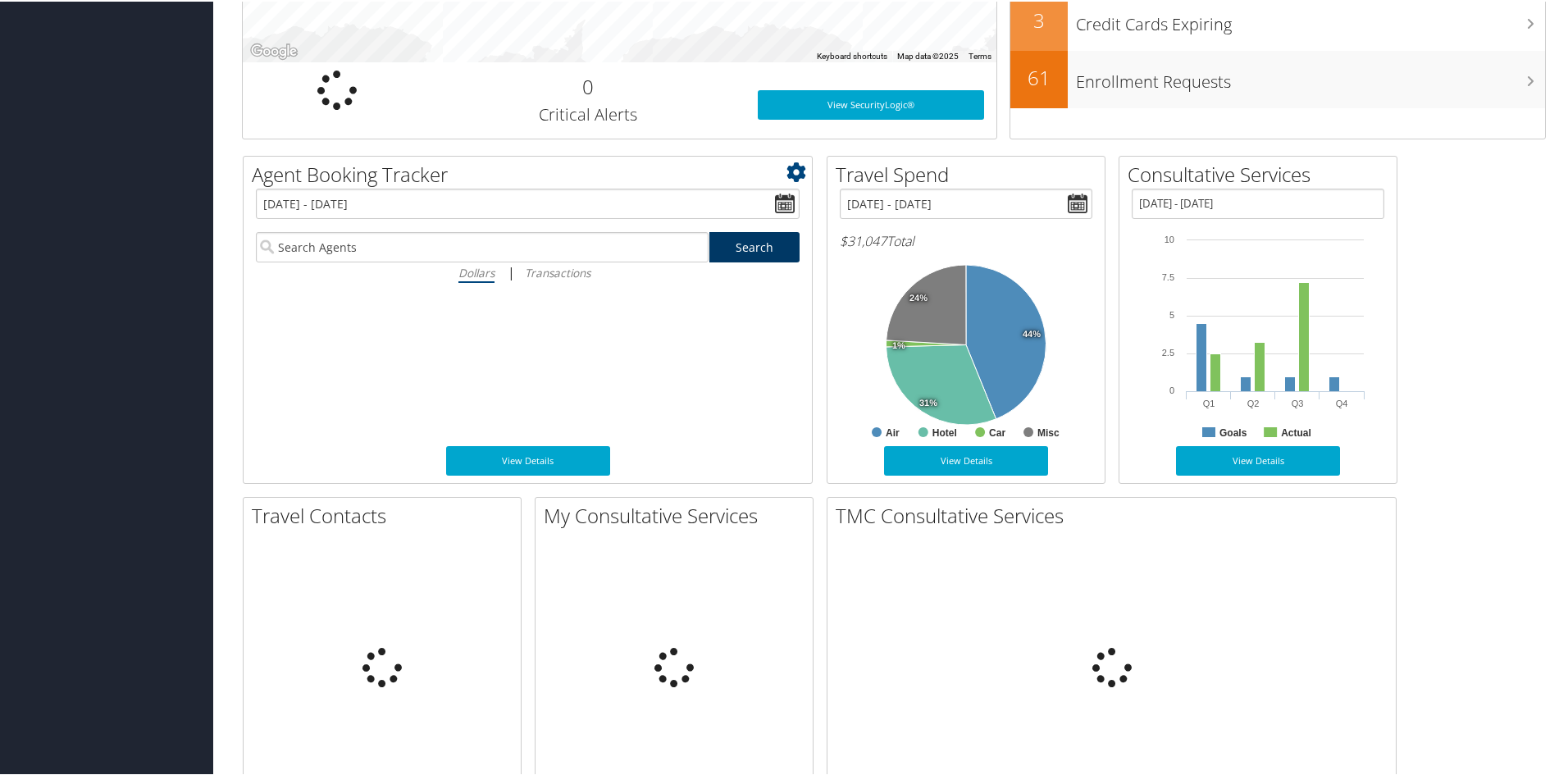
click at [756, 245] on link "Search" at bounding box center [754, 245] width 91 height 30
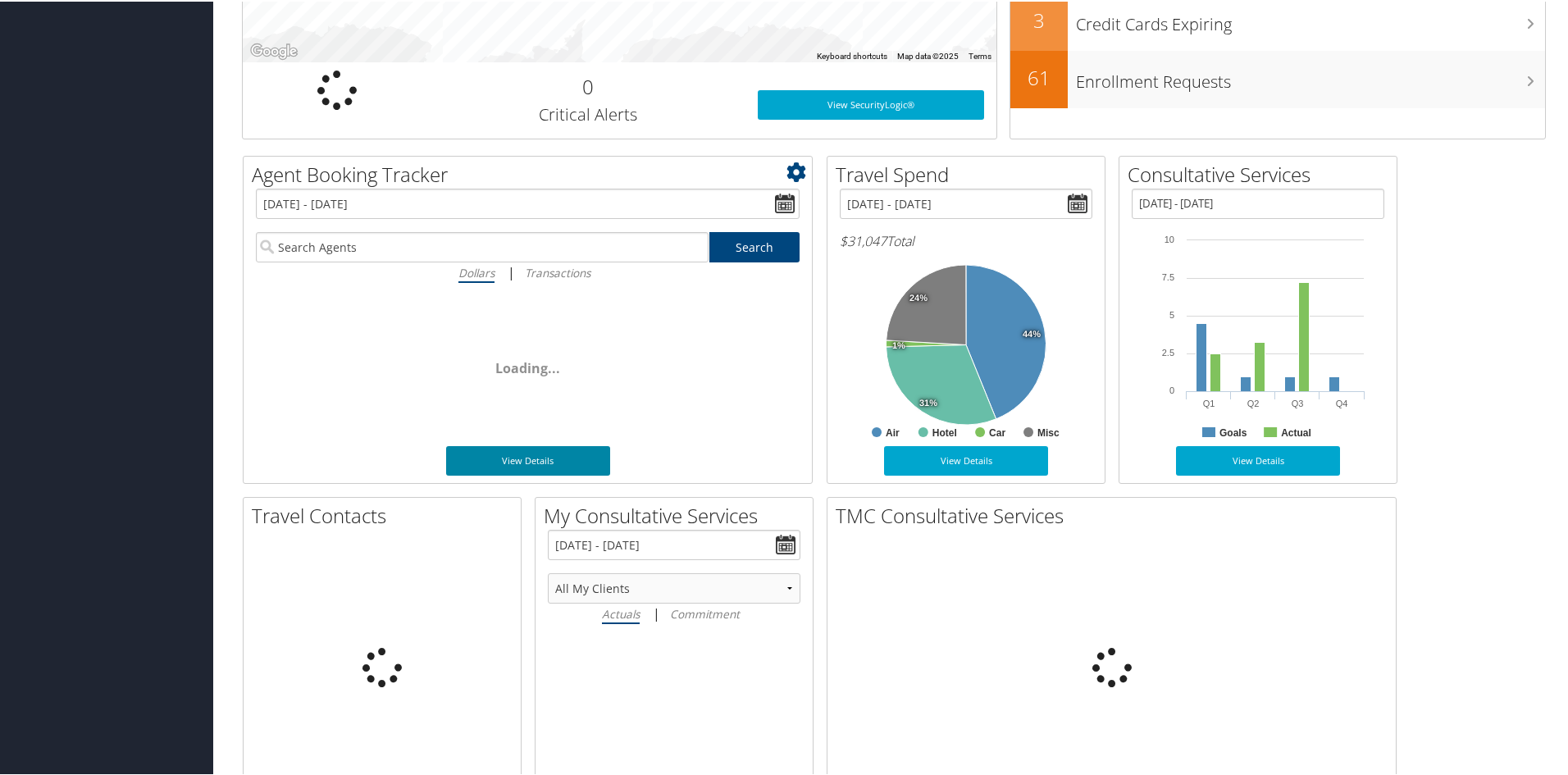
click at [531, 462] on link "View Details" at bounding box center [528, 458] width 164 height 29
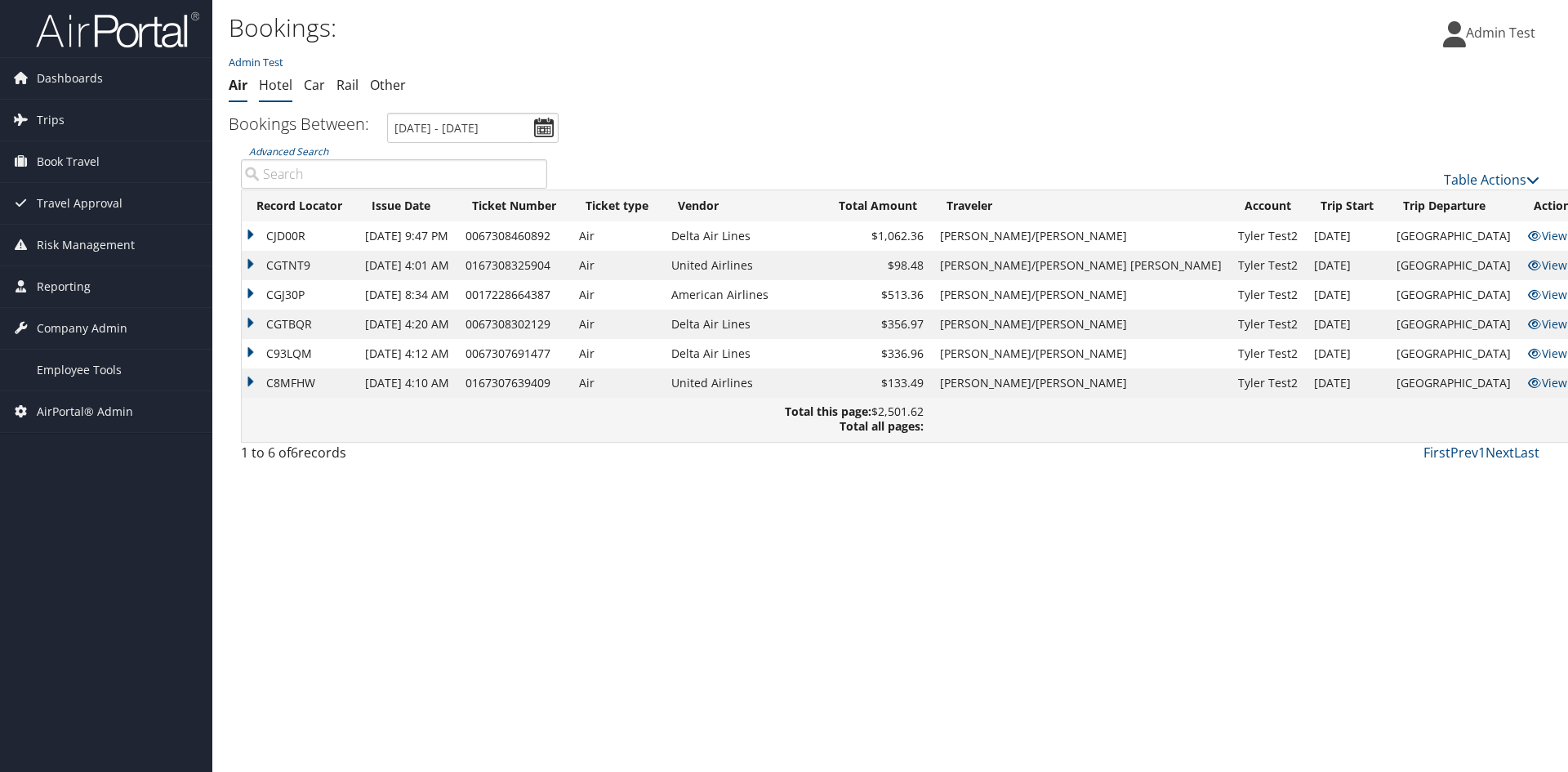
click at [275, 81] on link "Hotel" at bounding box center [276, 85] width 33 height 18
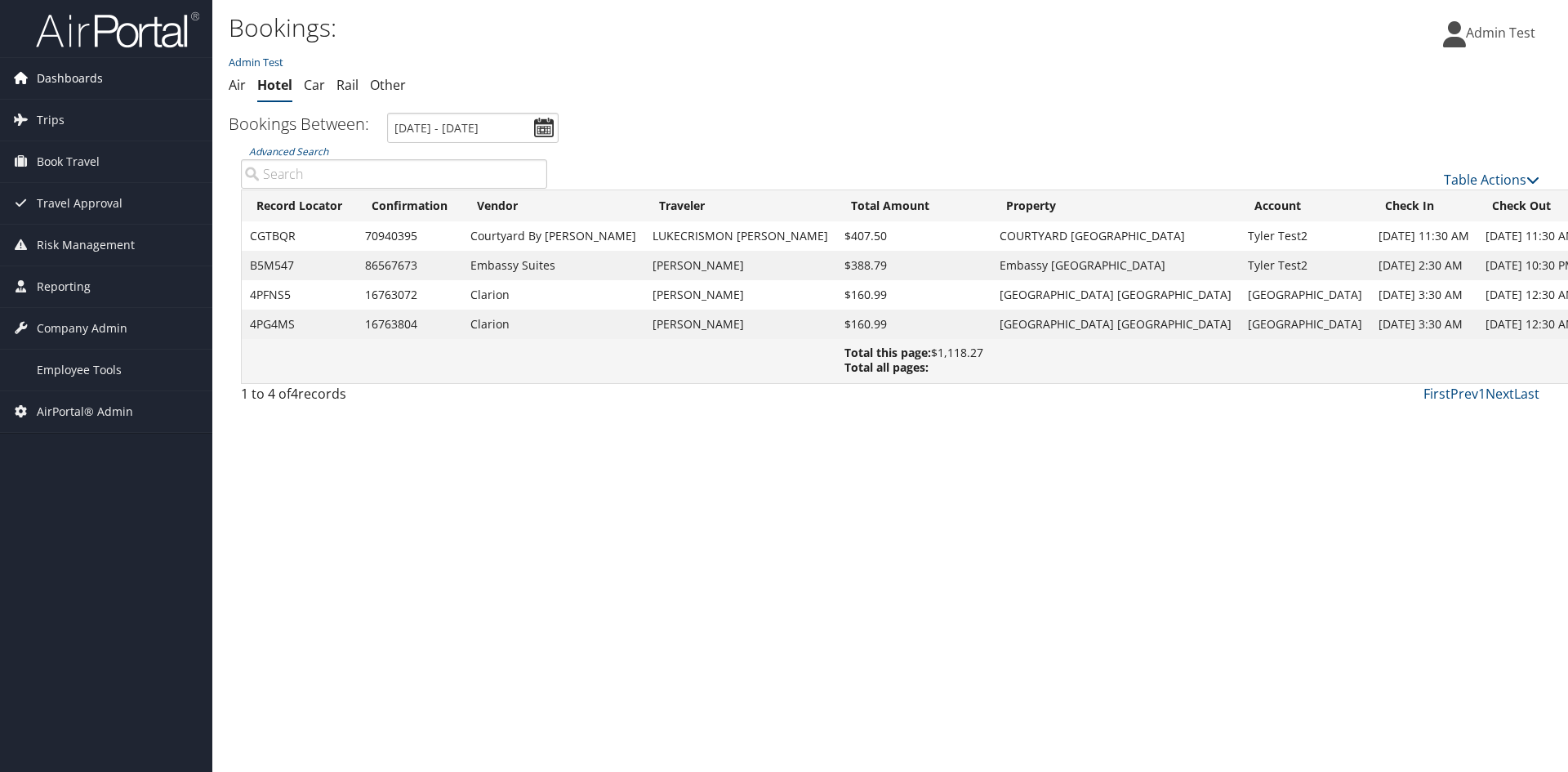
click at [68, 78] on span "Dashboards" at bounding box center [69, 78] width 66 height 41
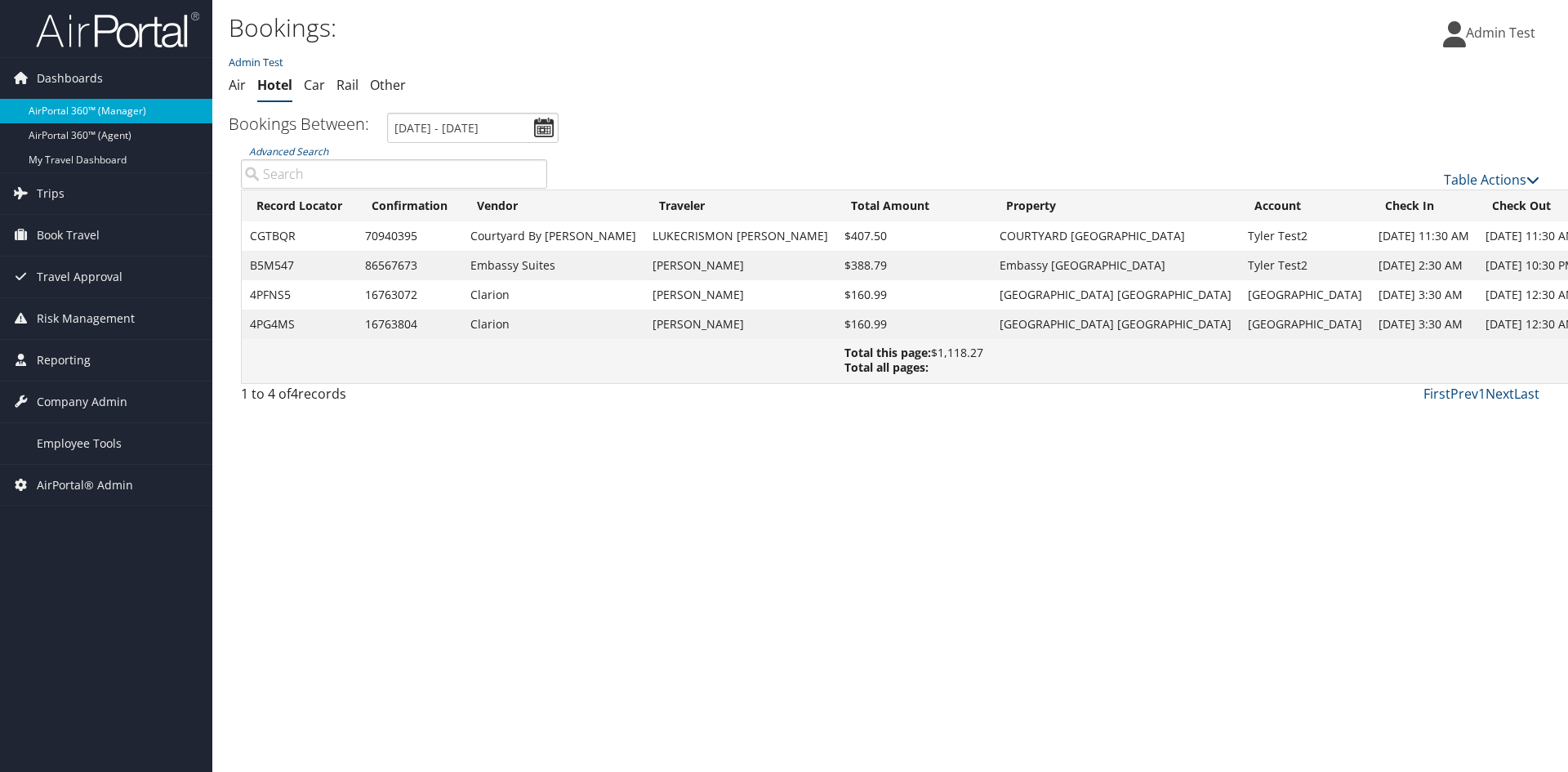
click at [79, 117] on link "AirPortal 360™ (Manager)" at bounding box center [106, 112] width 212 height 25
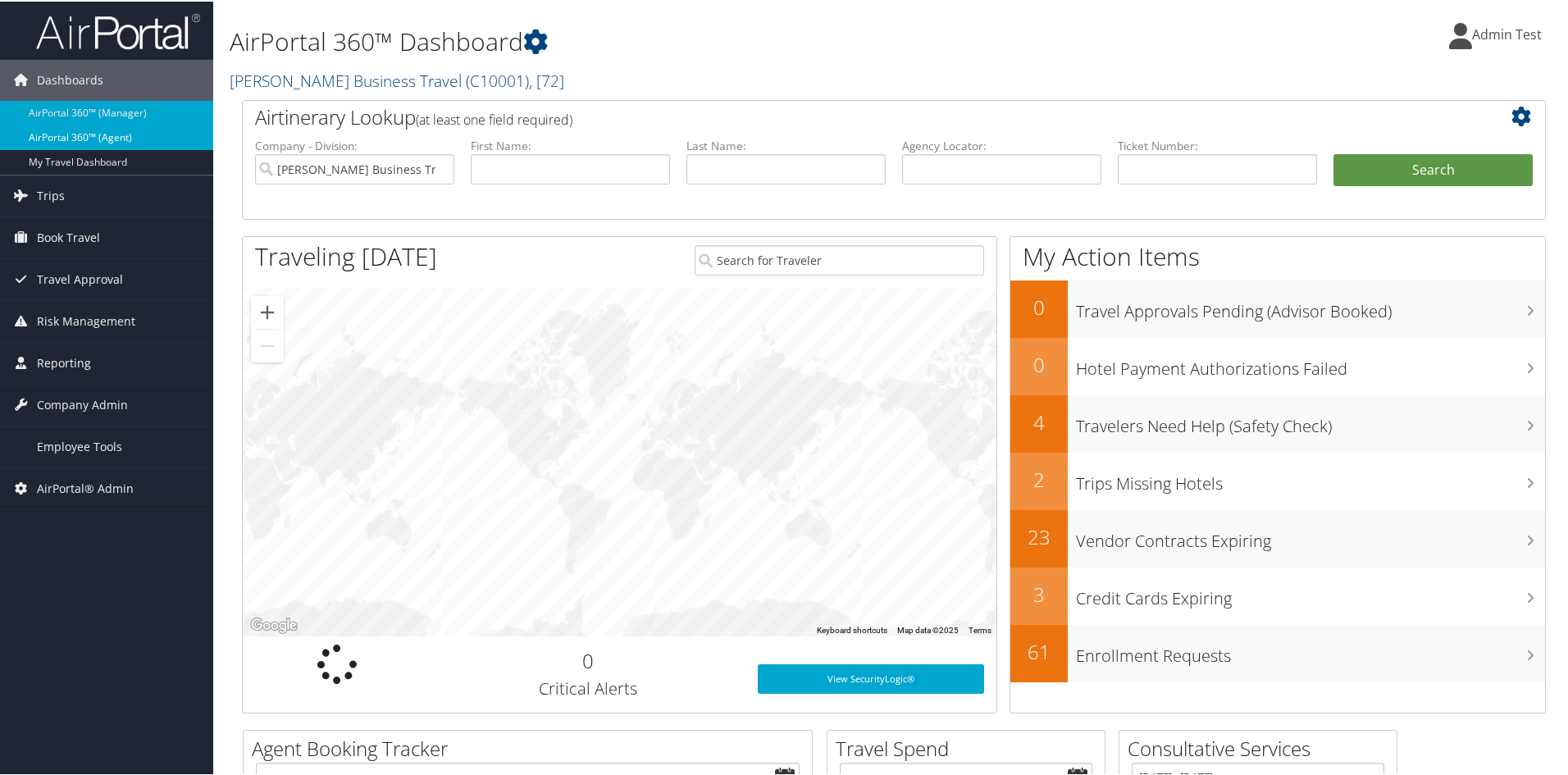
click at [90, 135] on link "AirPortal 360™ (Agent)" at bounding box center [107, 136] width 213 height 25
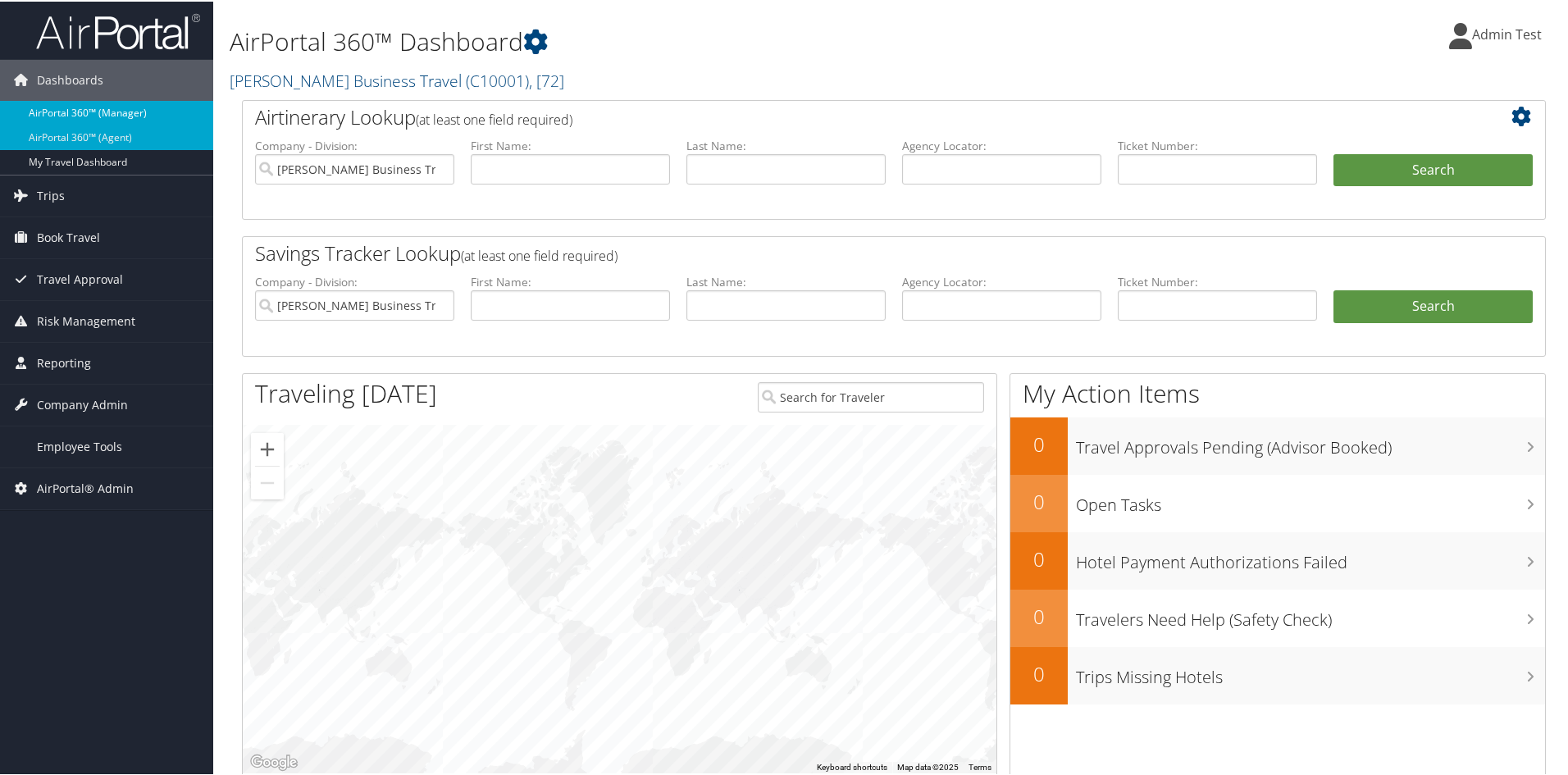
click at [97, 117] on link "AirPortal 360™ (Manager)" at bounding box center [107, 112] width 213 height 25
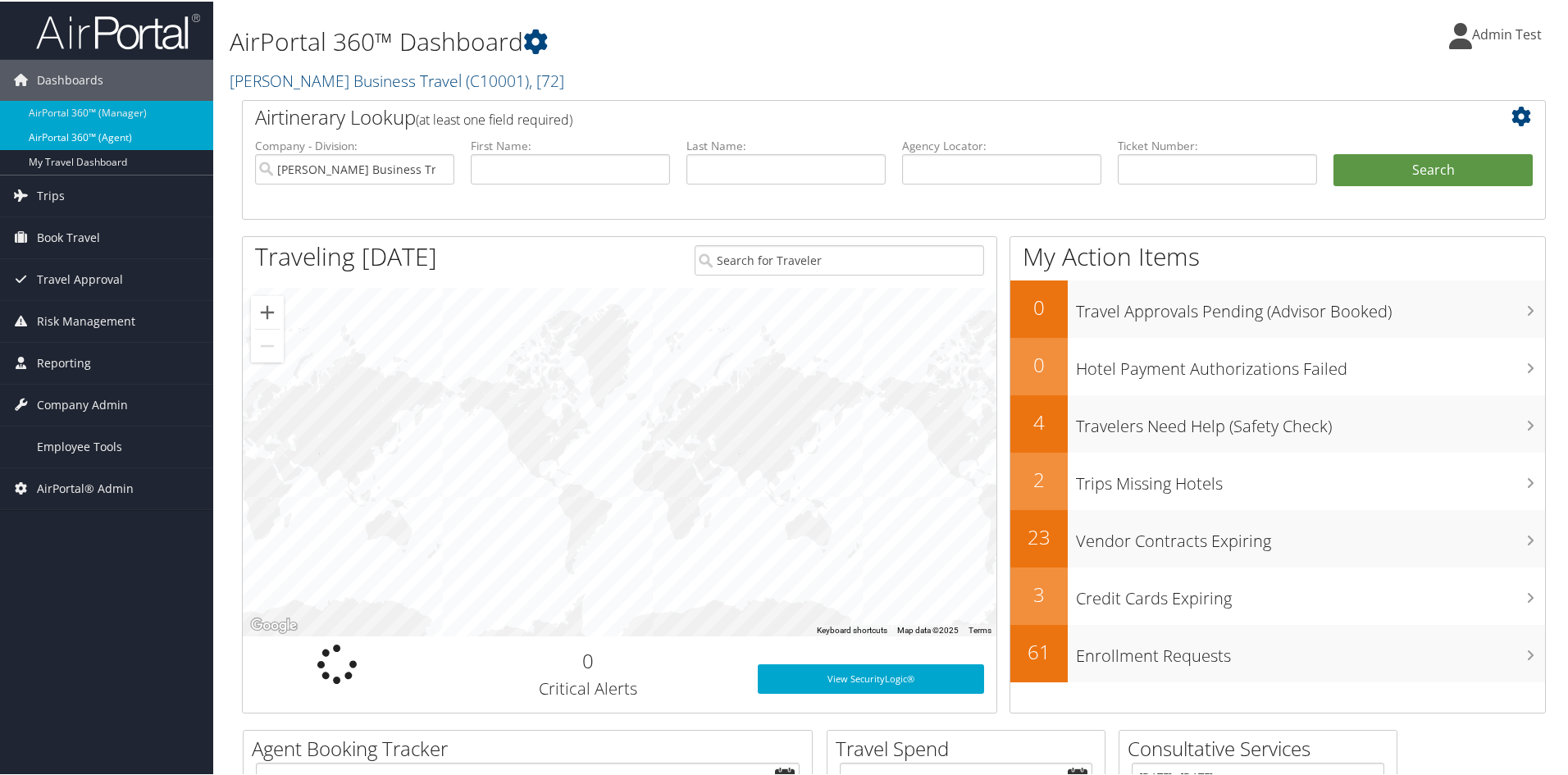
click at [110, 132] on link "AirPortal 360™ (Agent)" at bounding box center [107, 136] width 213 height 25
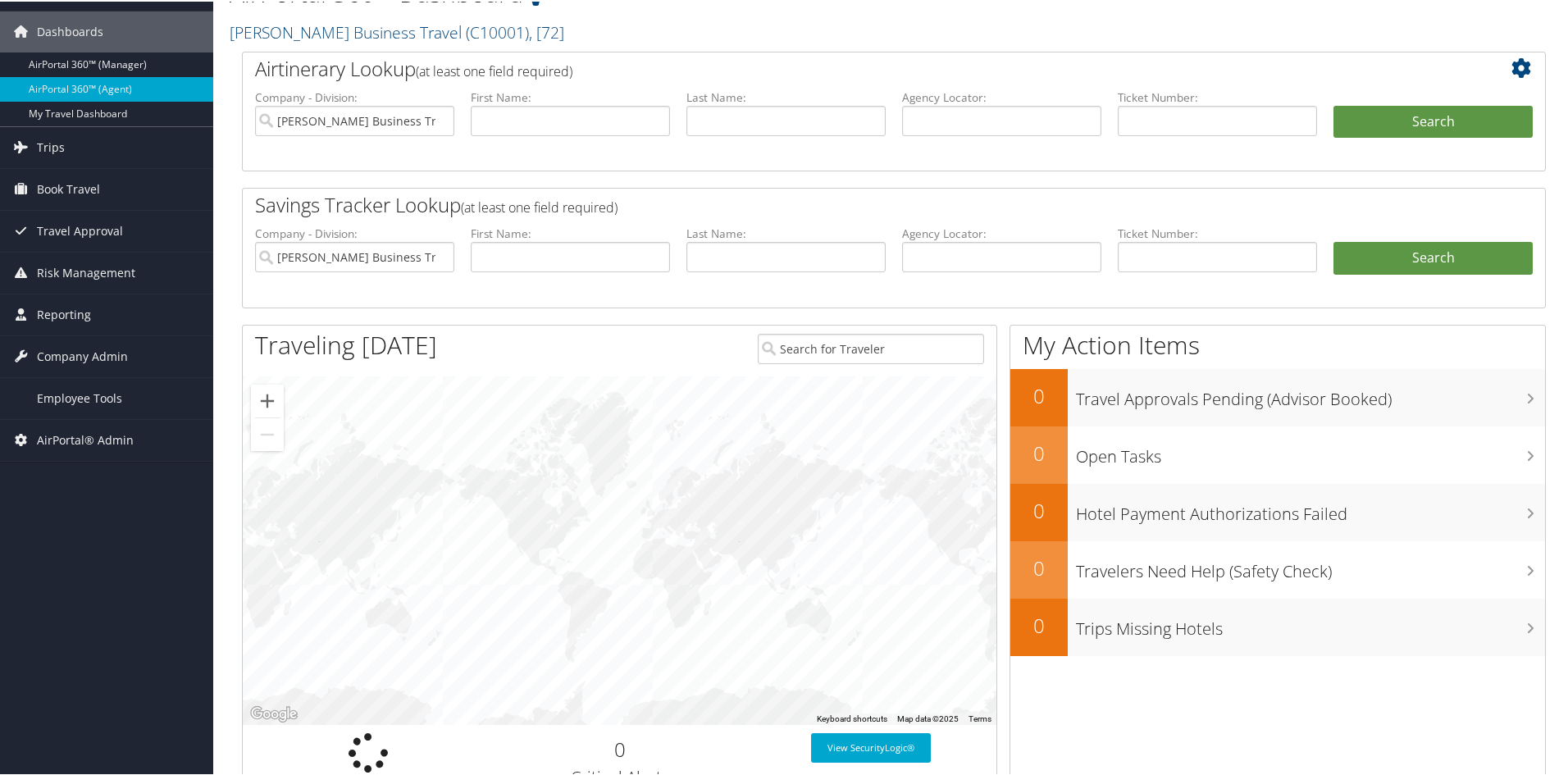
scroll to position [82, 0]
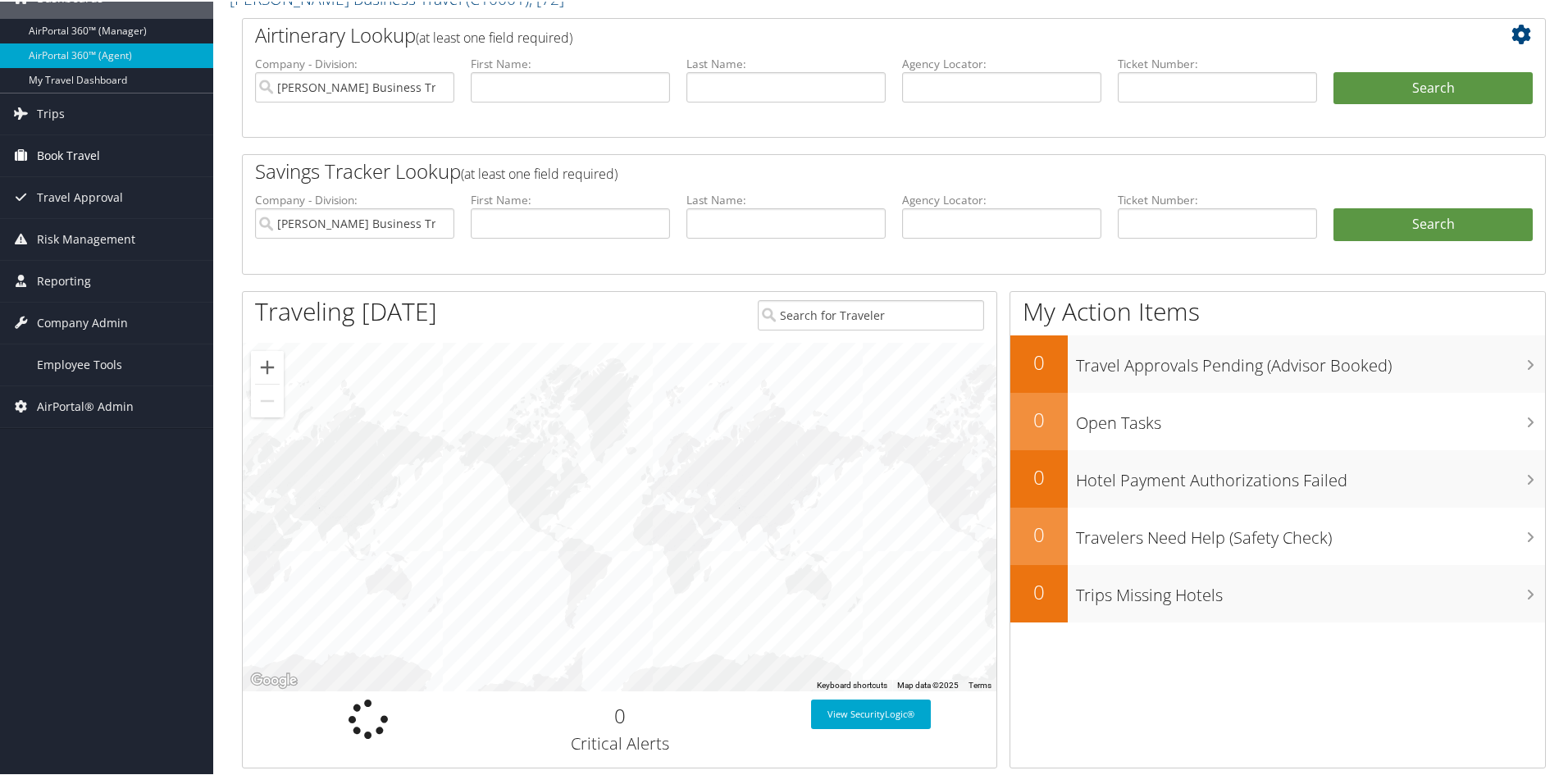
click at [44, 159] on span "Book Travel" at bounding box center [69, 154] width 63 height 41
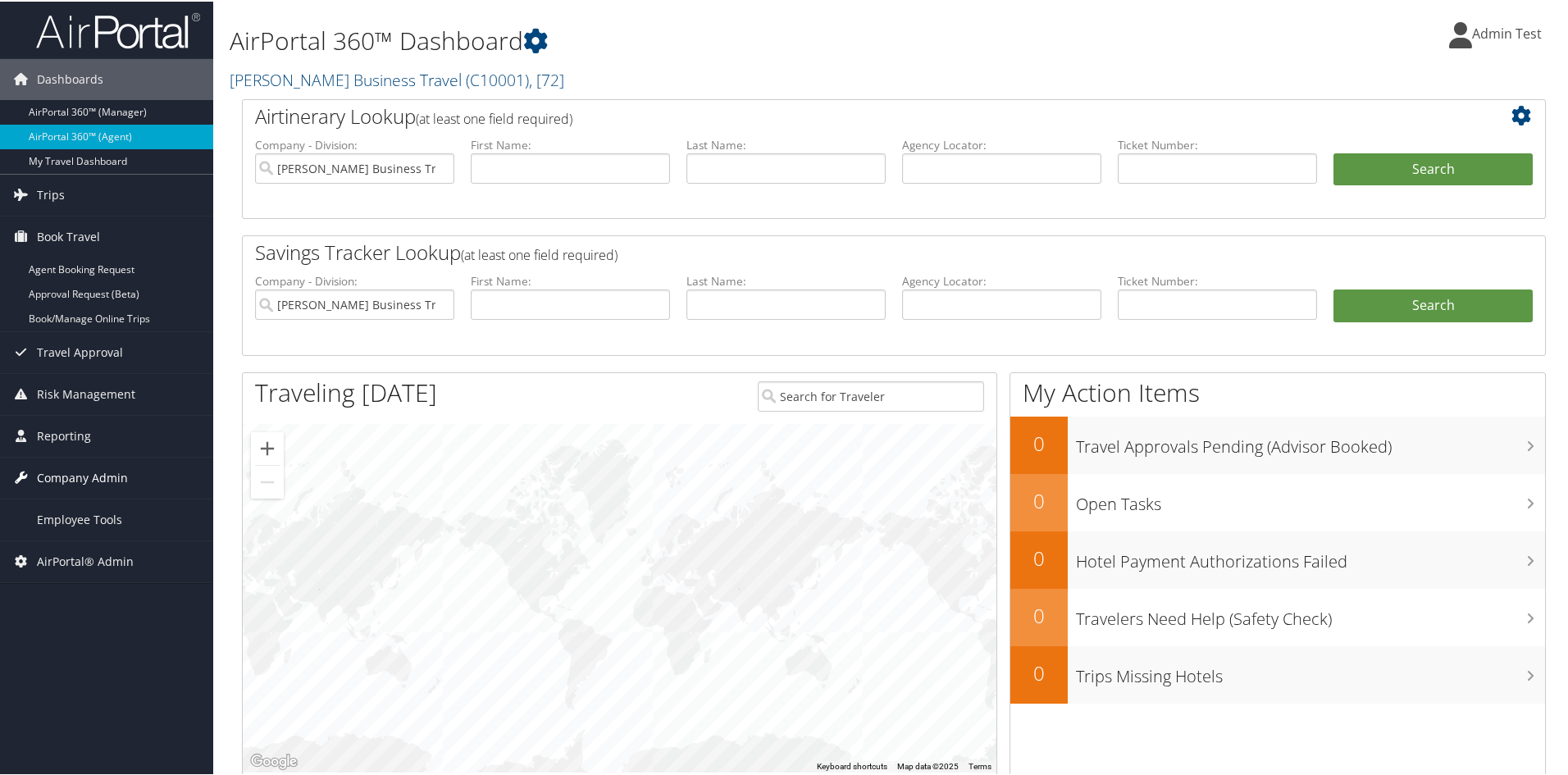
scroll to position [0, 0]
click at [59, 315] on link "Book/Manage Online Trips" at bounding box center [107, 318] width 213 height 25
click at [78, 553] on span "AirPortal® Admin" at bounding box center [85, 561] width 97 height 41
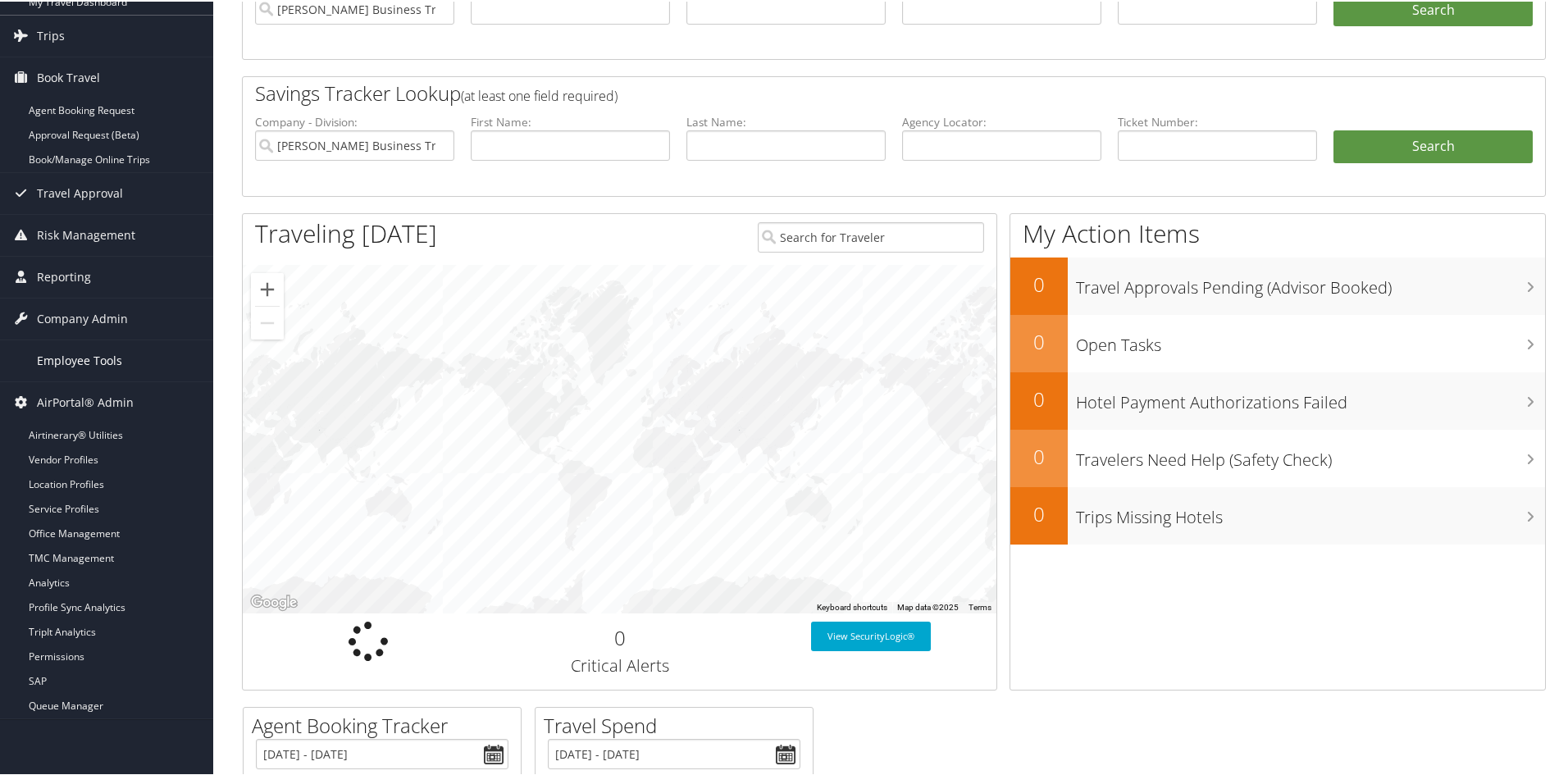
scroll to position [164, 0]
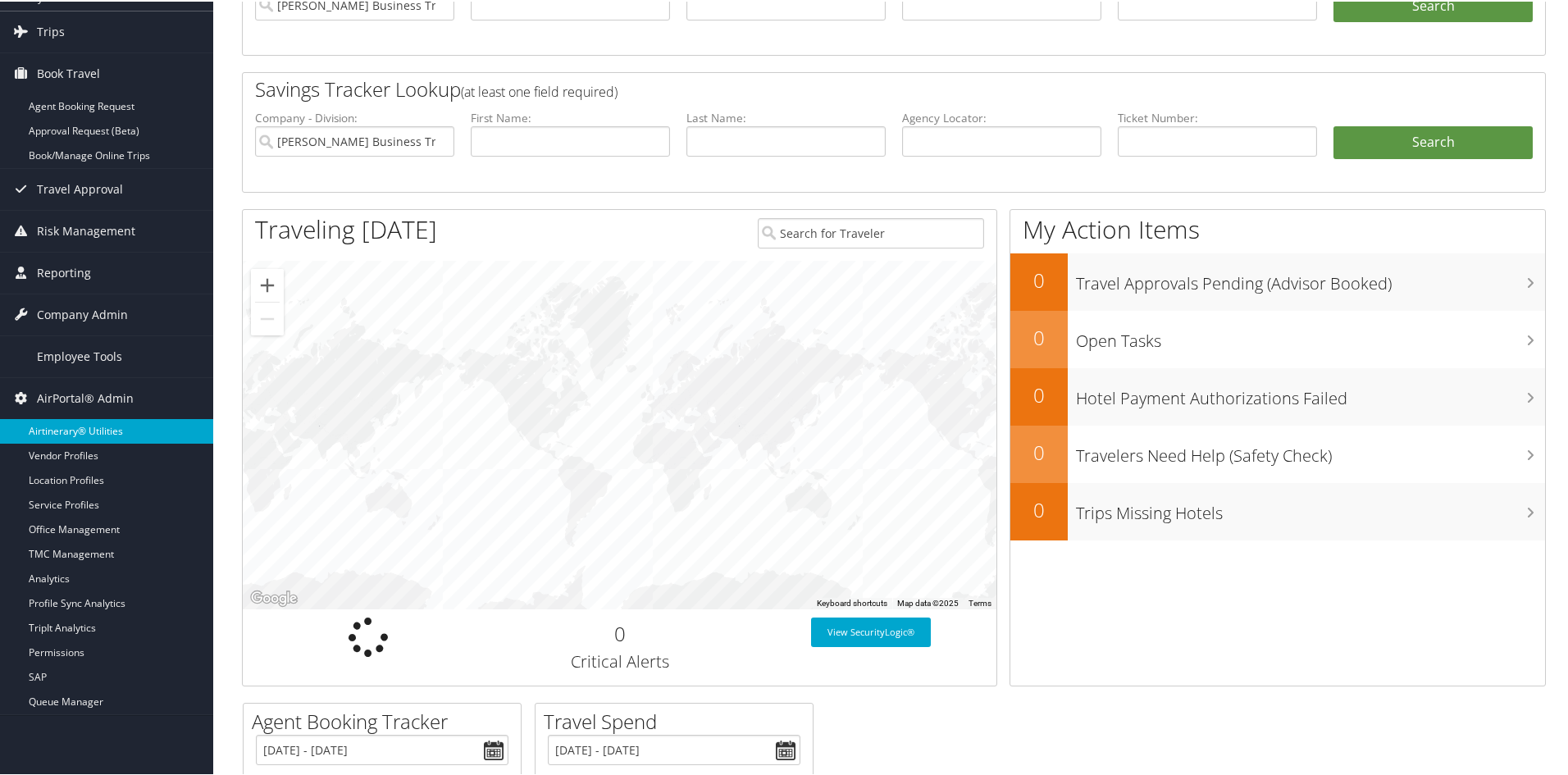
click at [97, 432] on link "Airtinerary® Utilities" at bounding box center [107, 429] width 213 height 25
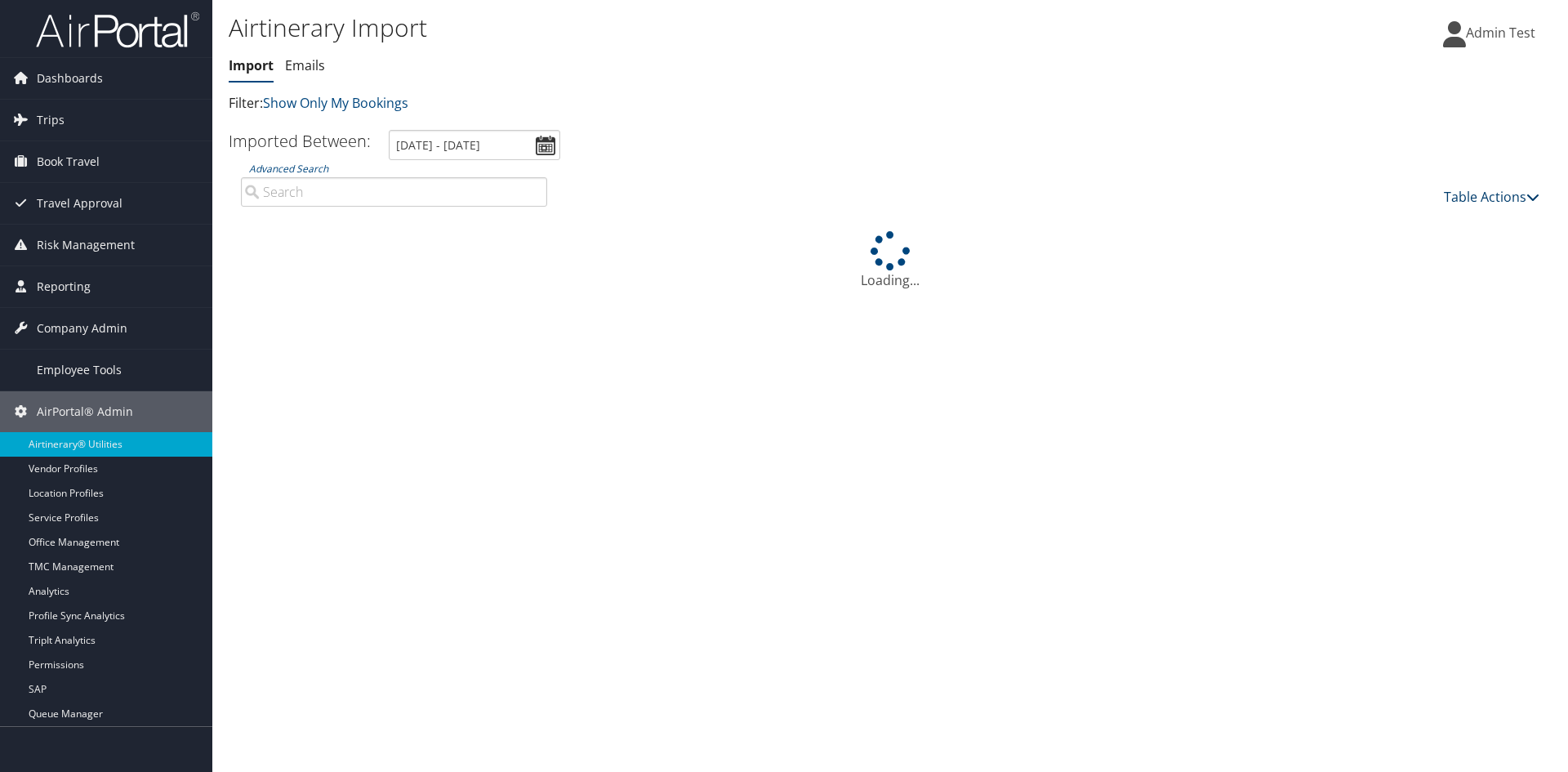
click at [1533, 198] on div "Table Actions" at bounding box center [1055, 183] width 992 height 47
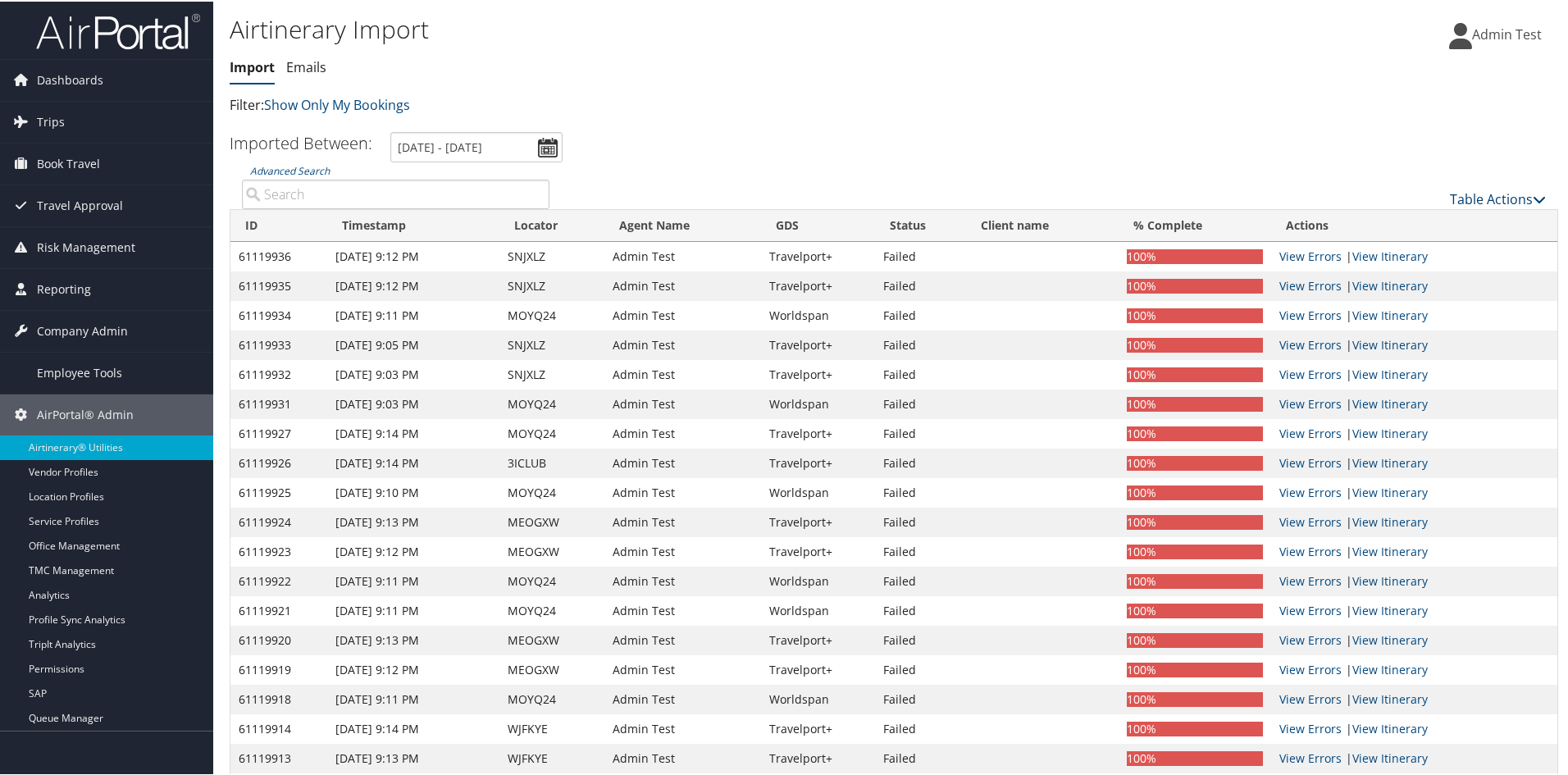
click at [1502, 195] on link "Table Actions" at bounding box center [1497, 197] width 96 height 18
click at [1408, 256] on link "Import Itinerary" at bounding box center [1442, 251] width 216 height 28
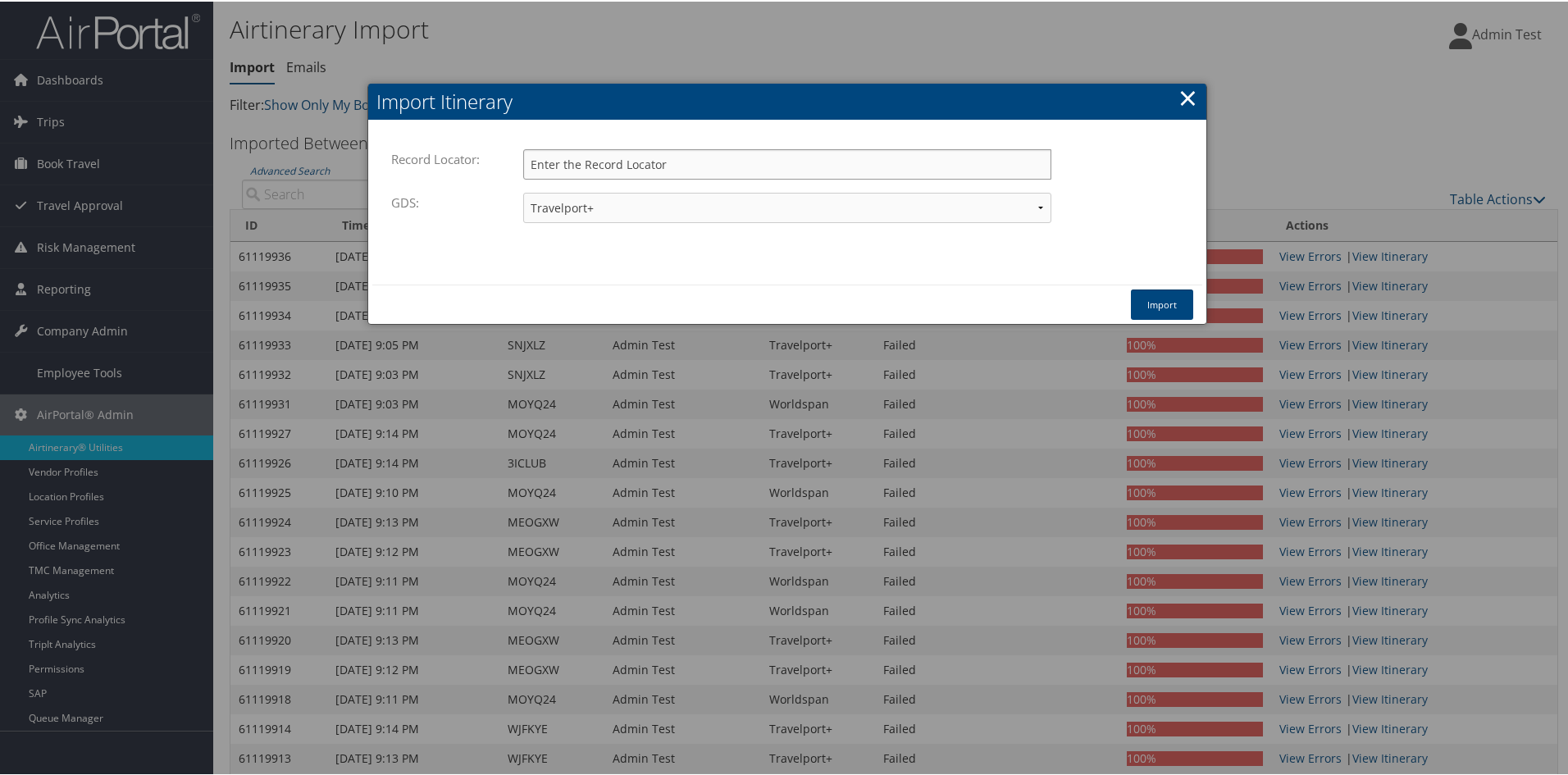
click at [584, 170] on input "Record Locator:" at bounding box center [786, 162] width 528 height 30
click at [625, 214] on select "Travelport+ Worldspan Apollo Sabre Amadeus" at bounding box center [786, 206] width 528 height 30
click at [441, 263] on div "Record Locator: Please enter a valid record locator. GDS: Travelport+ Worldspan…" at bounding box center [787, 201] width 838 height 164
click at [1189, 93] on link "×" at bounding box center [1187, 95] width 19 height 33
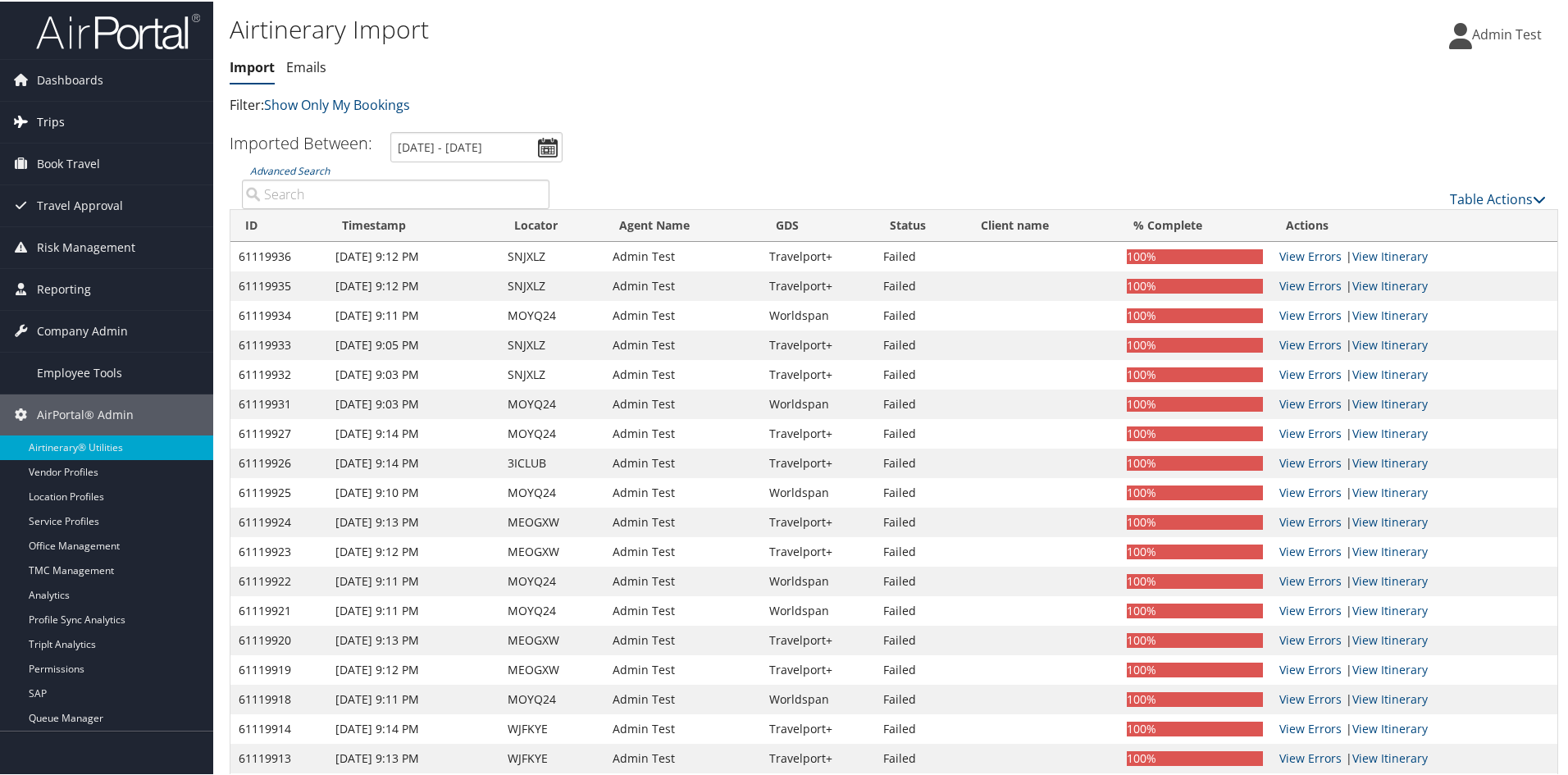
click at [71, 129] on link "Trips" at bounding box center [107, 120] width 213 height 41
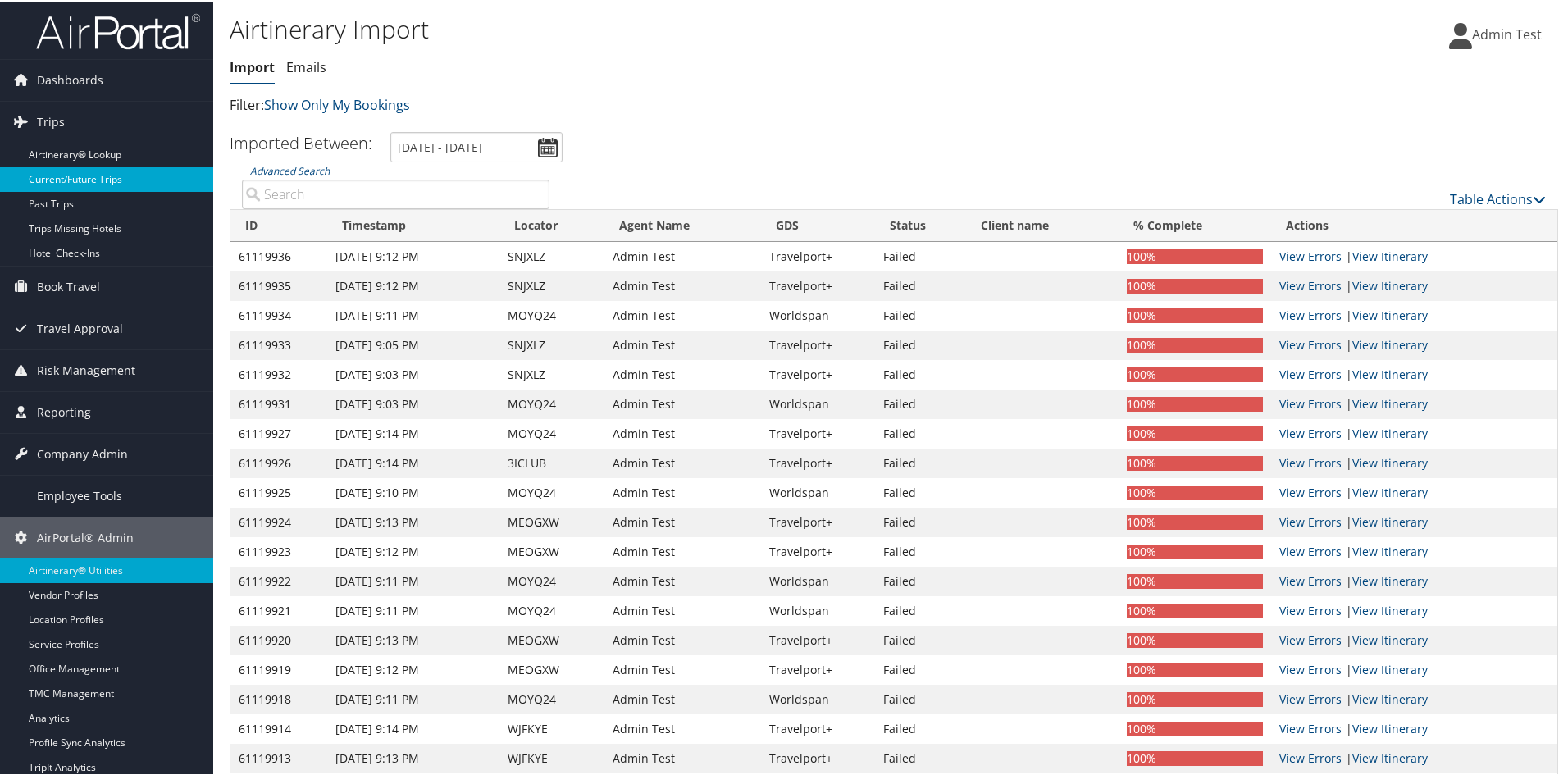
click at [56, 183] on link "Current/Future Trips" at bounding box center [107, 178] width 213 height 25
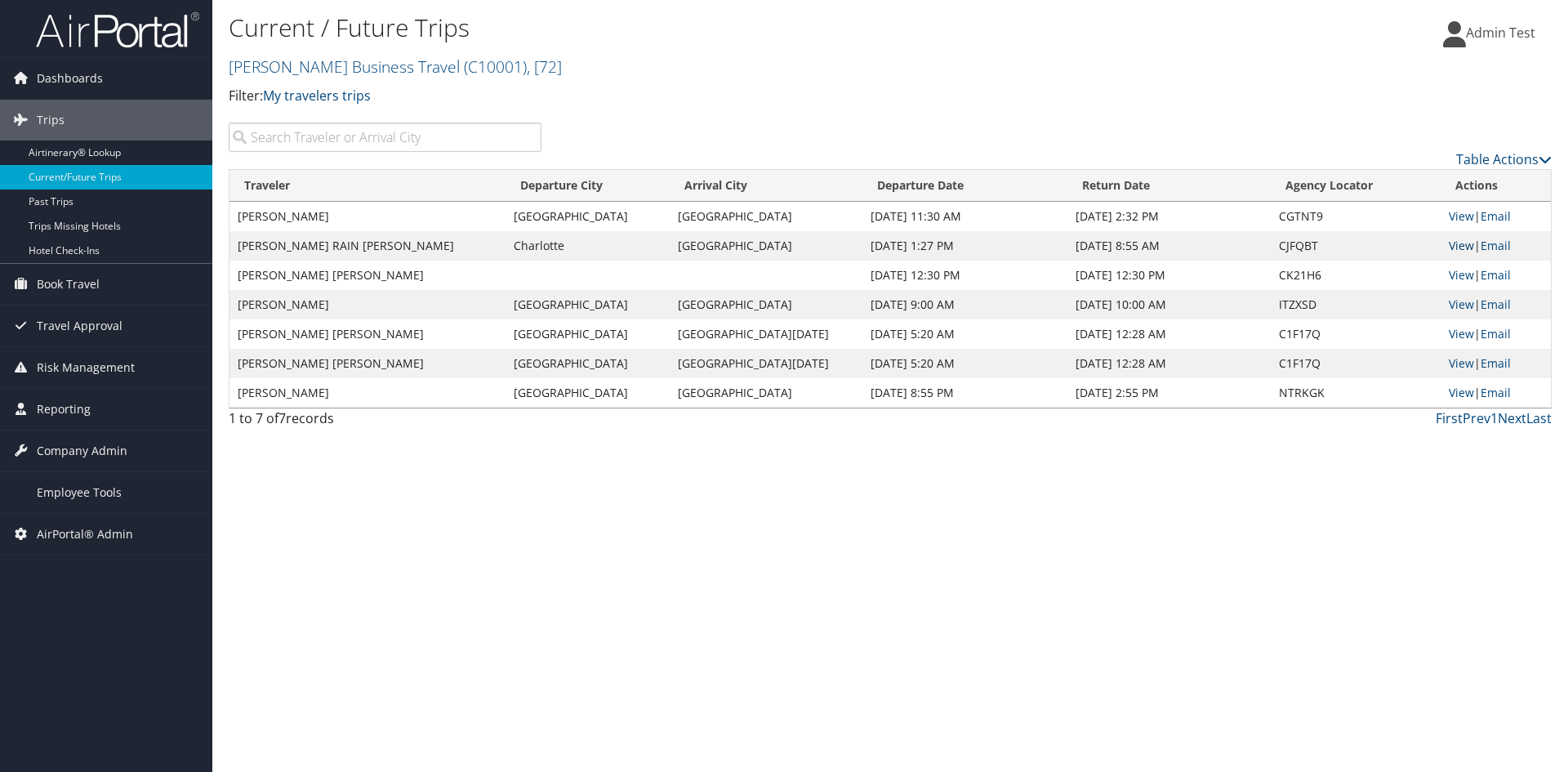
click at [1470, 249] on link "View" at bounding box center [1461, 246] width 25 height 16
click at [83, 291] on span "Book Travel" at bounding box center [68, 284] width 63 height 41
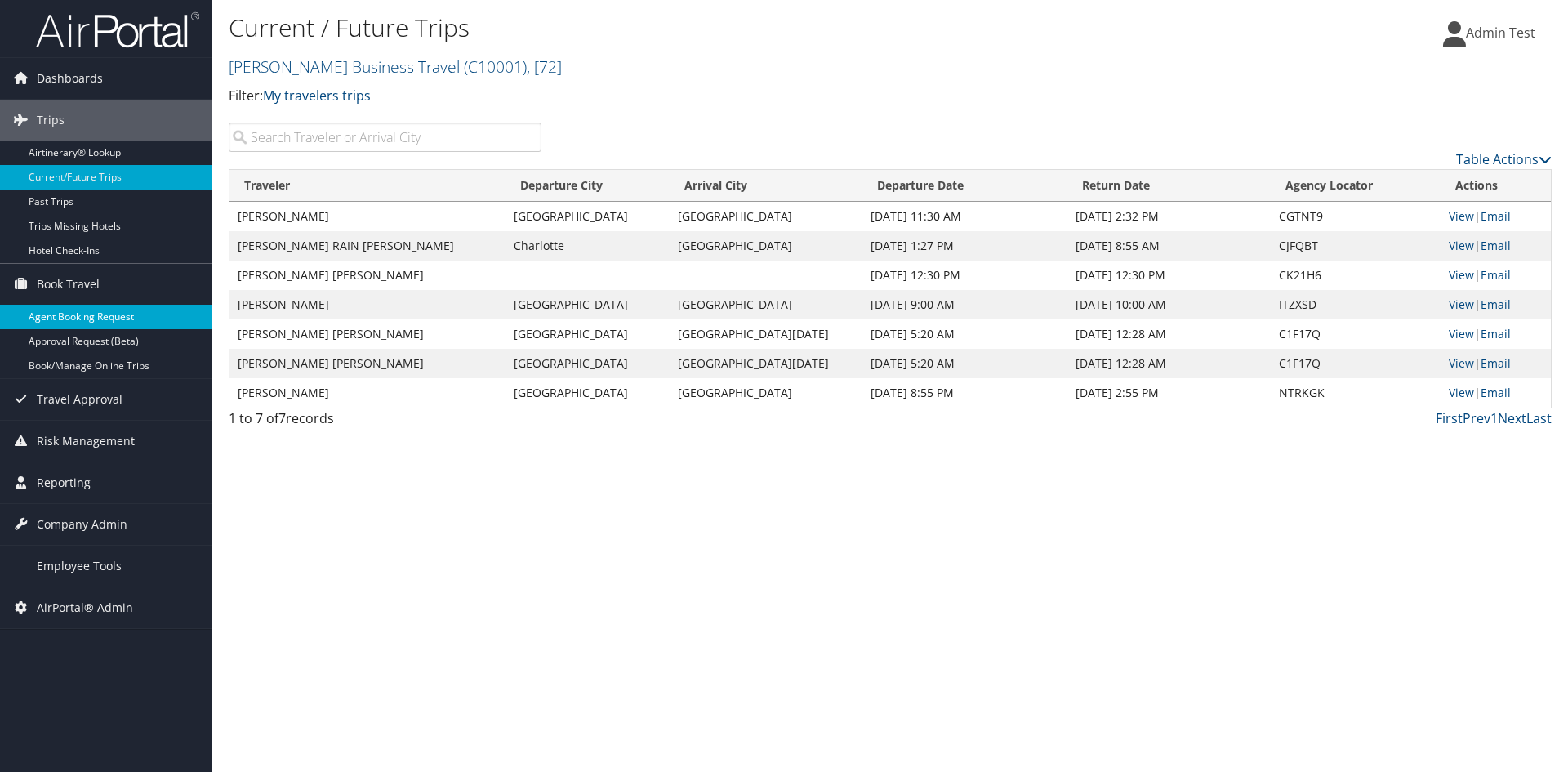
click at [61, 318] on link "Agent Booking Request" at bounding box center [106, 317] width 212 height 25
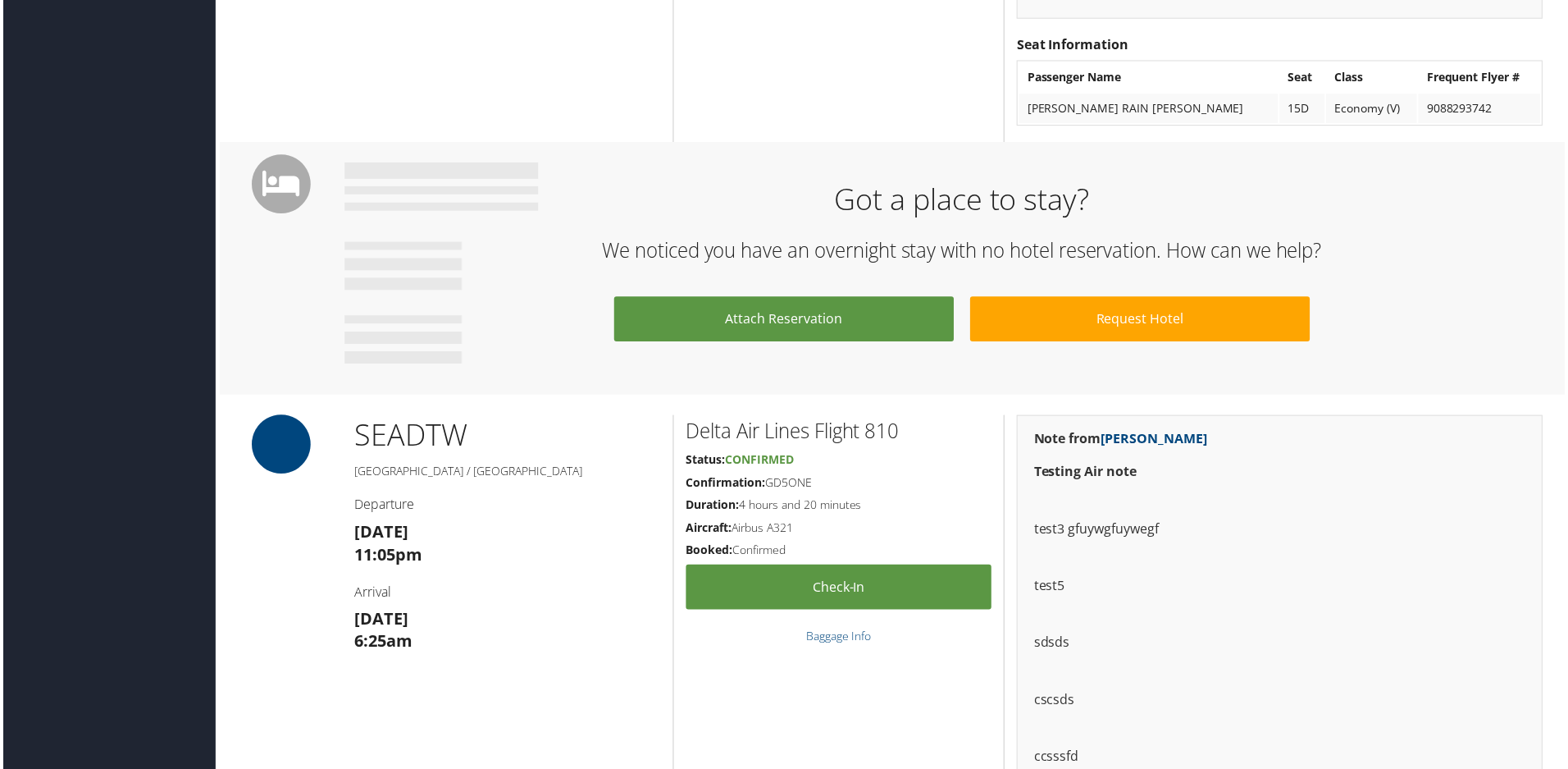
scroll to position [2132, 0]
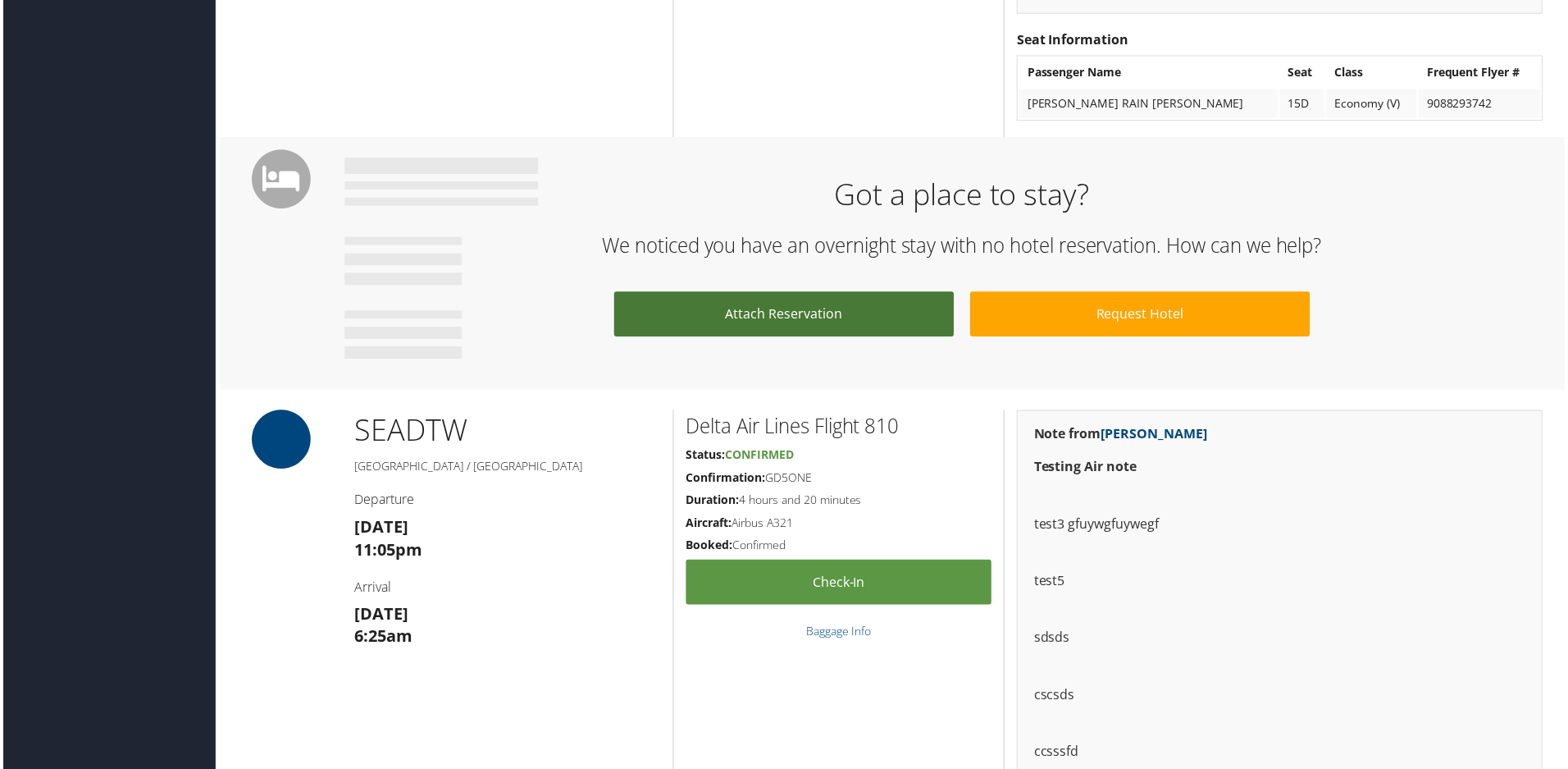
click at [885, 310] on link "Attach Reservation" at bounding box center [784, 315] width 341 height 45
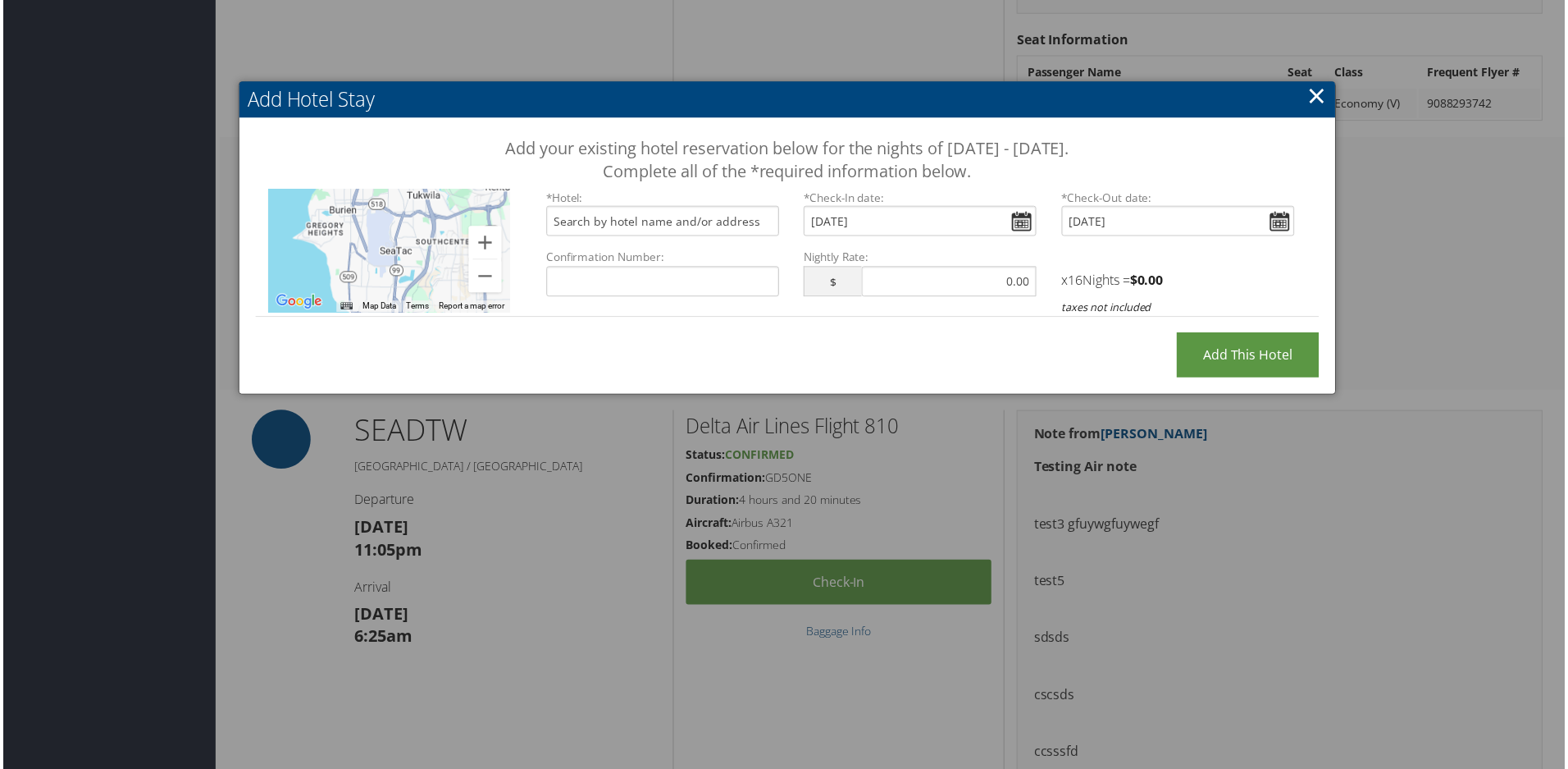
click at [1310, 100] on link "×" at bounding box center [1319, 95] width 19 height 33
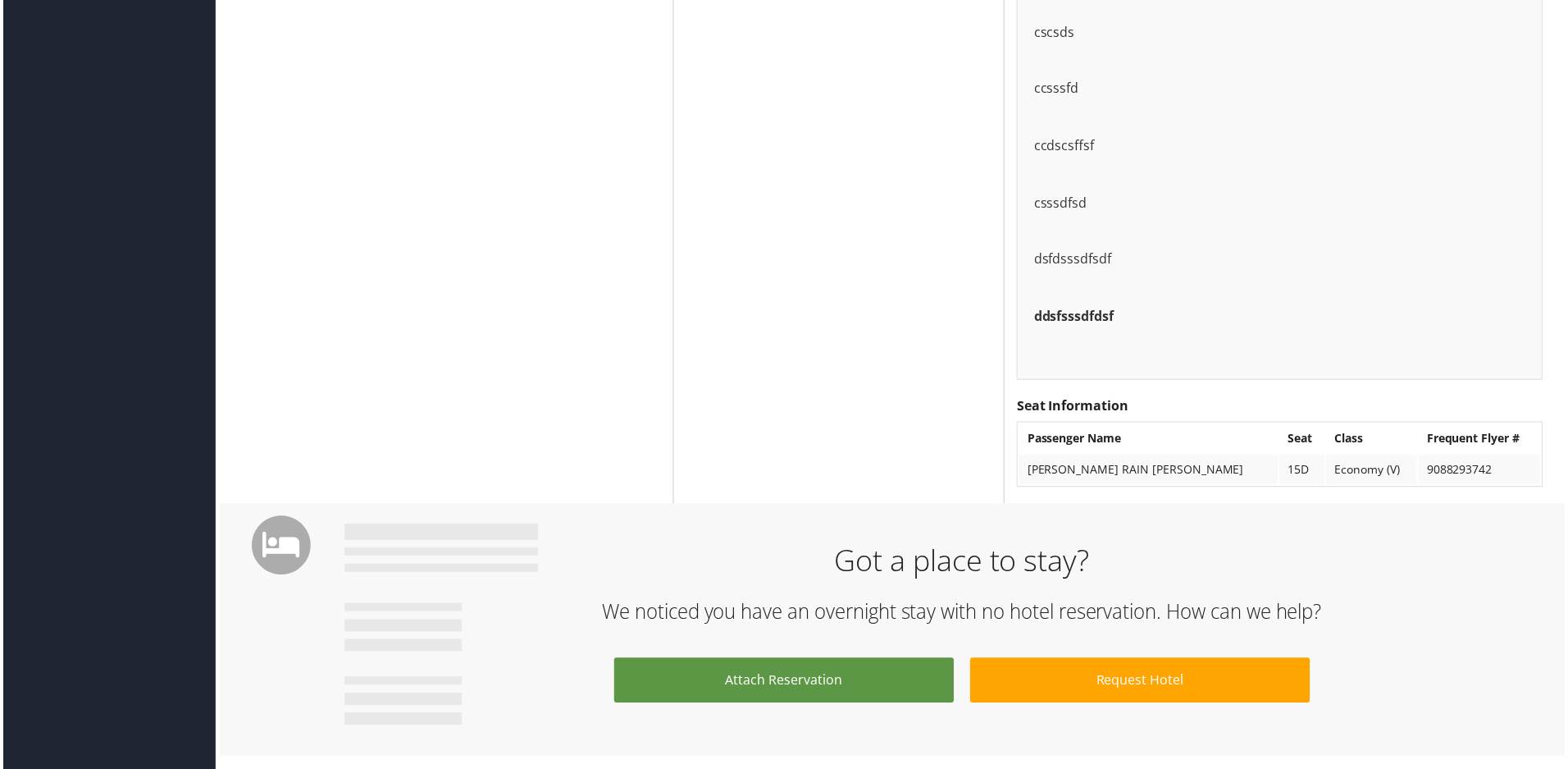
scroll to position [2050, 0]
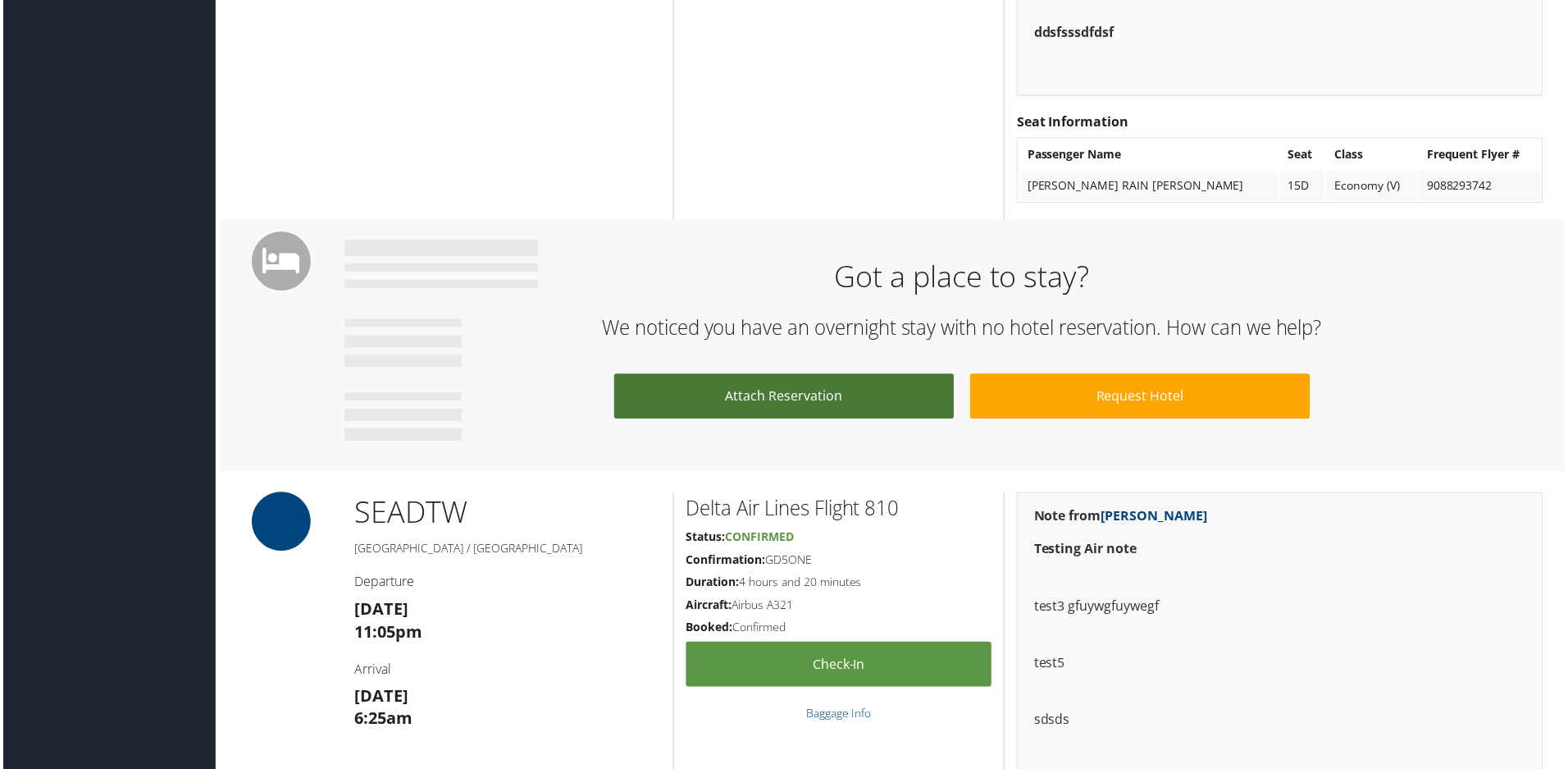
click at [761, 402] on link "Attach Reservation" at bounding box center [784, 397] width 341 height 45
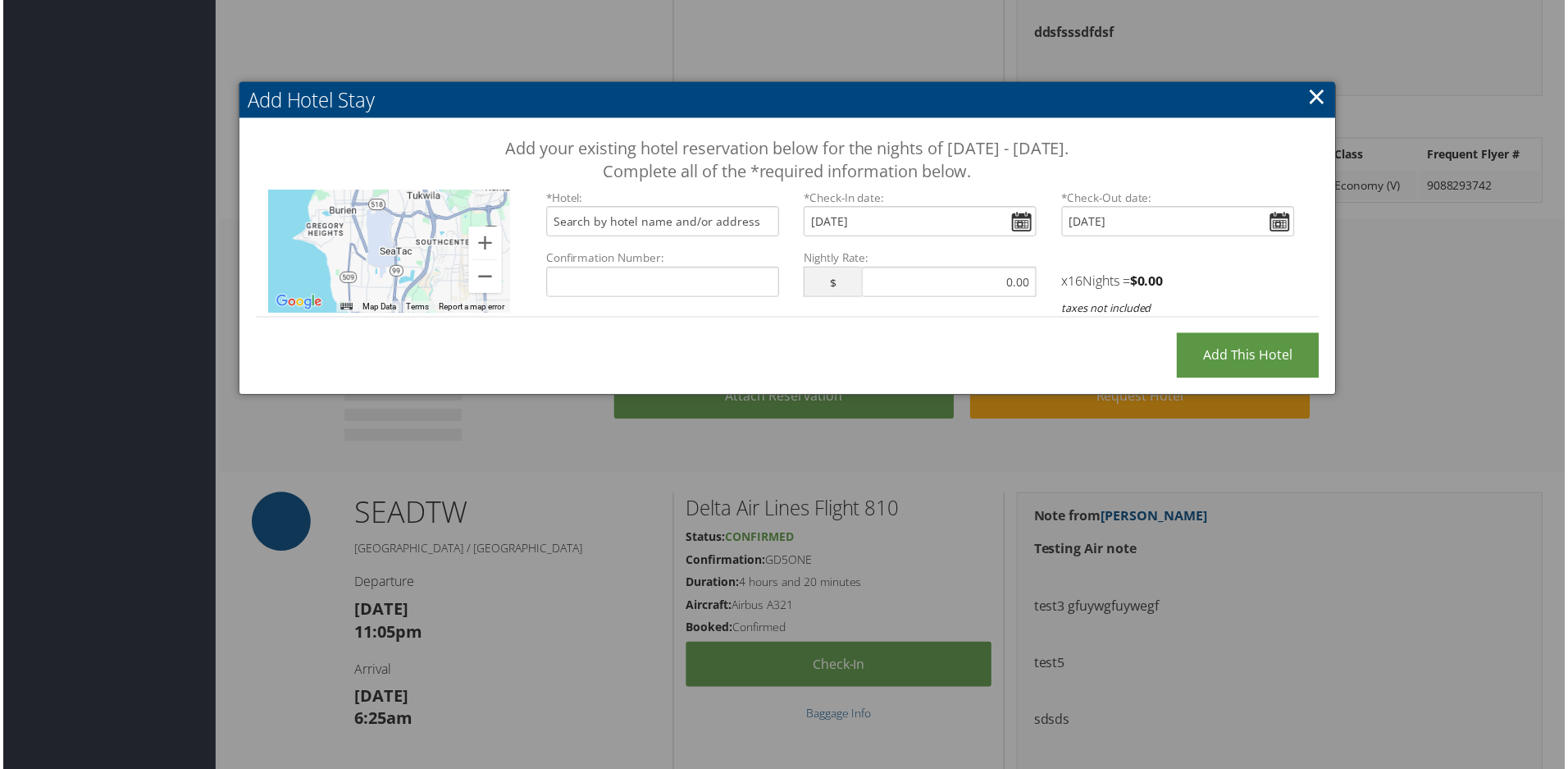
click at [1310, 88] on link "×" at bounding box center [1319, 95] width 19 height 33
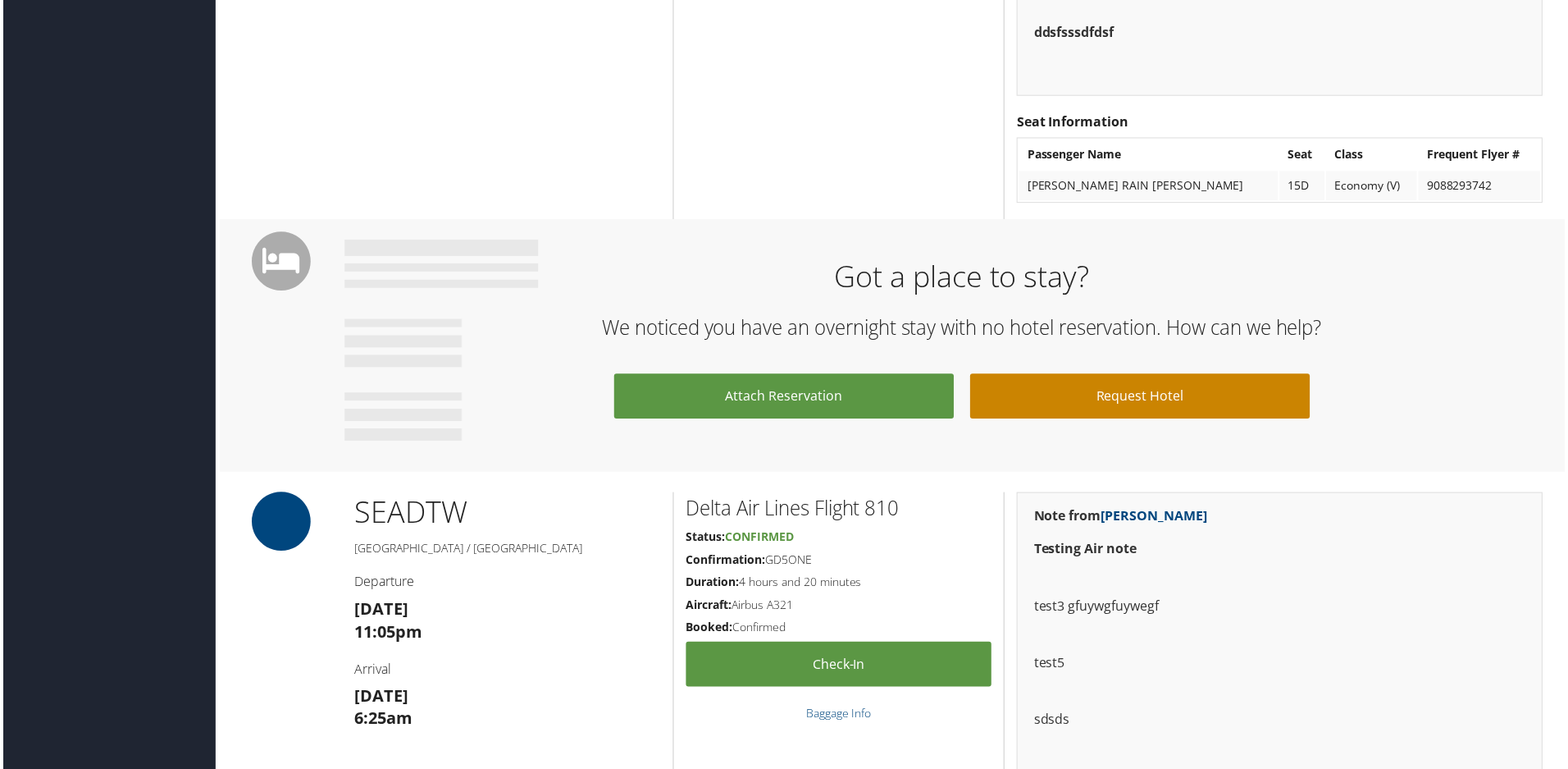
click at [1094, 388] on link "Request Hotel" at bounding box center [1141, 397] width 341 height 45
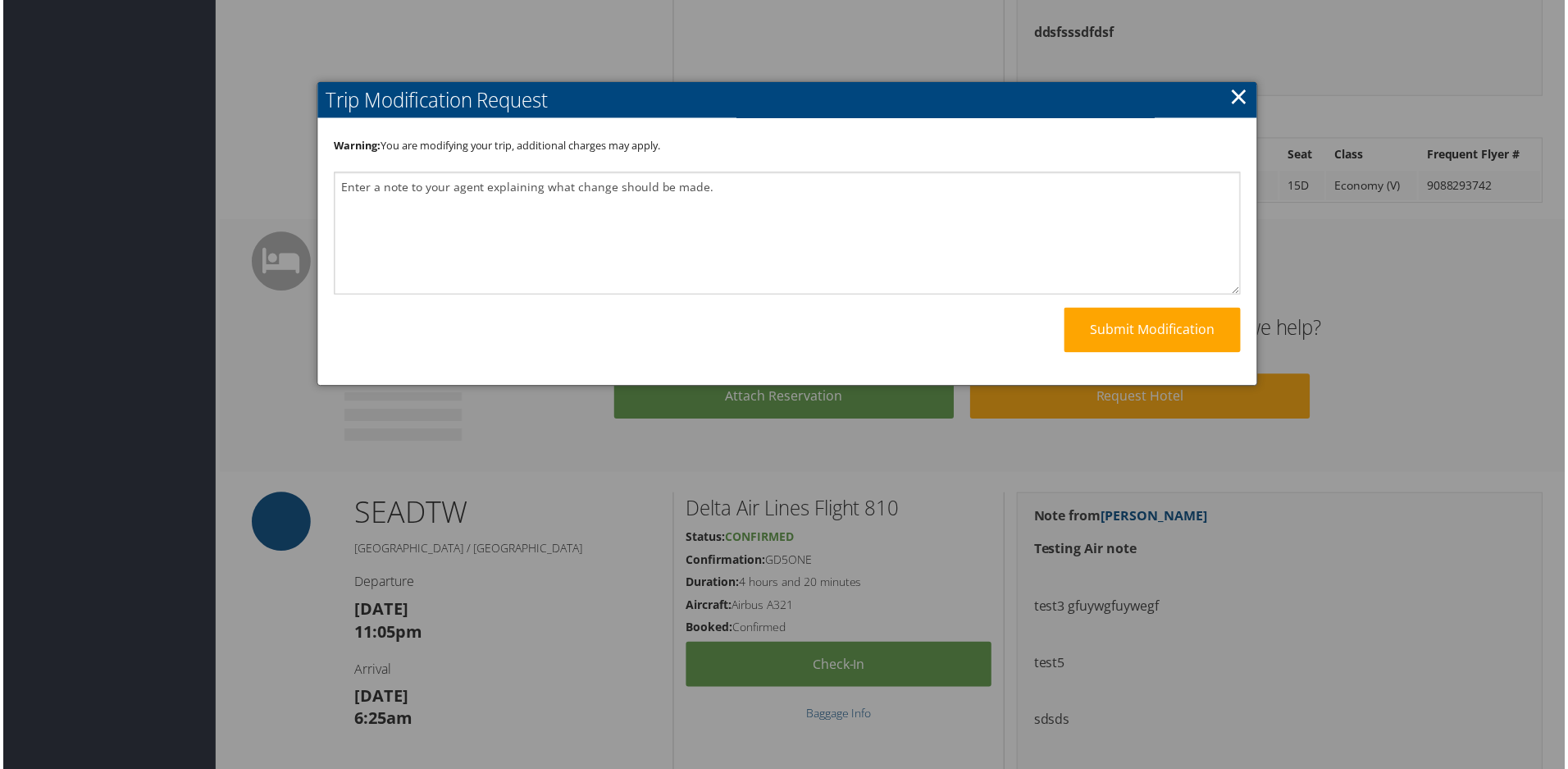
click at [1237, 91] on link "×" at bounding box center [1239, 95] width 19 height 33
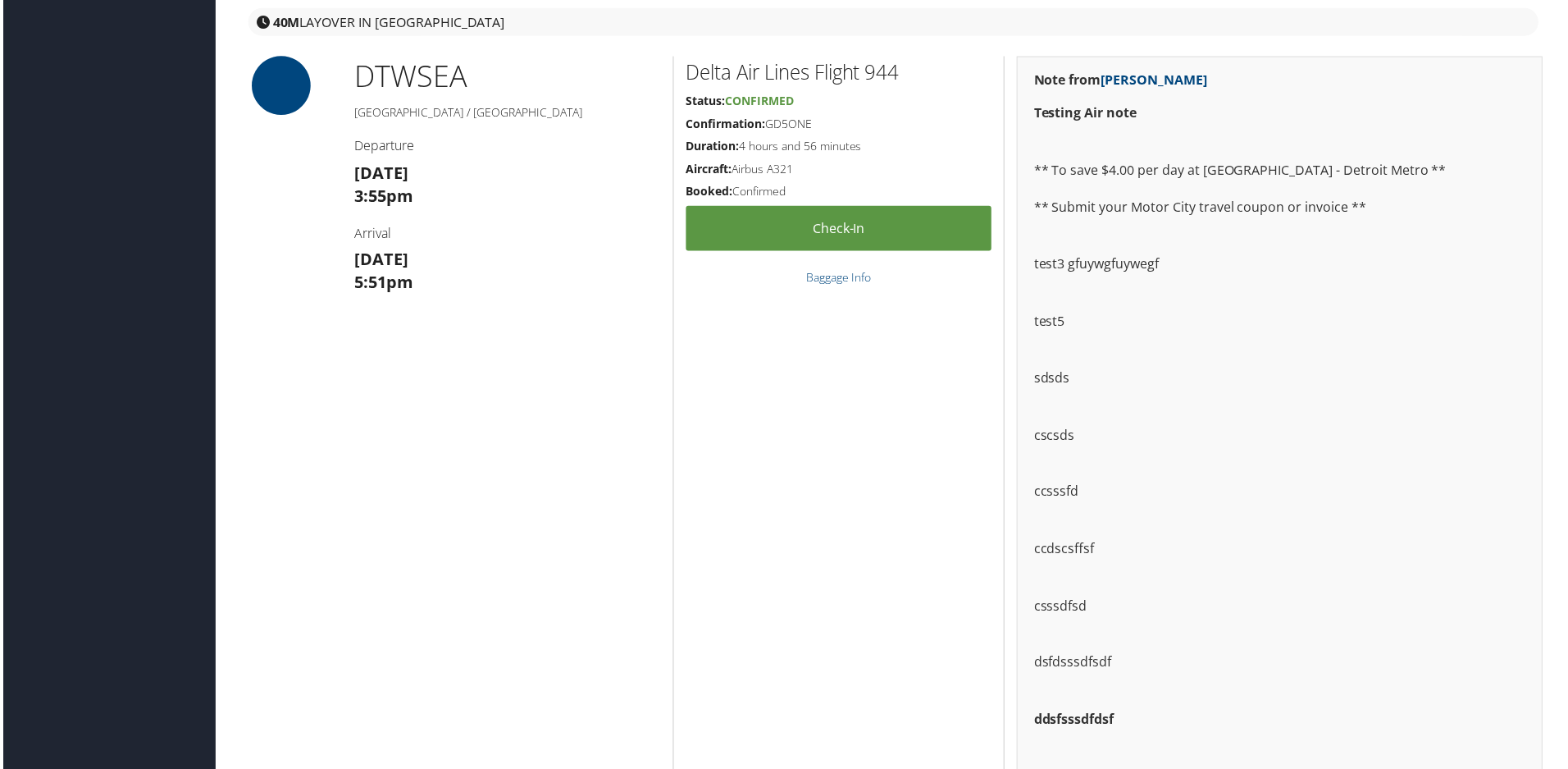
scroll to position [1148, 0]
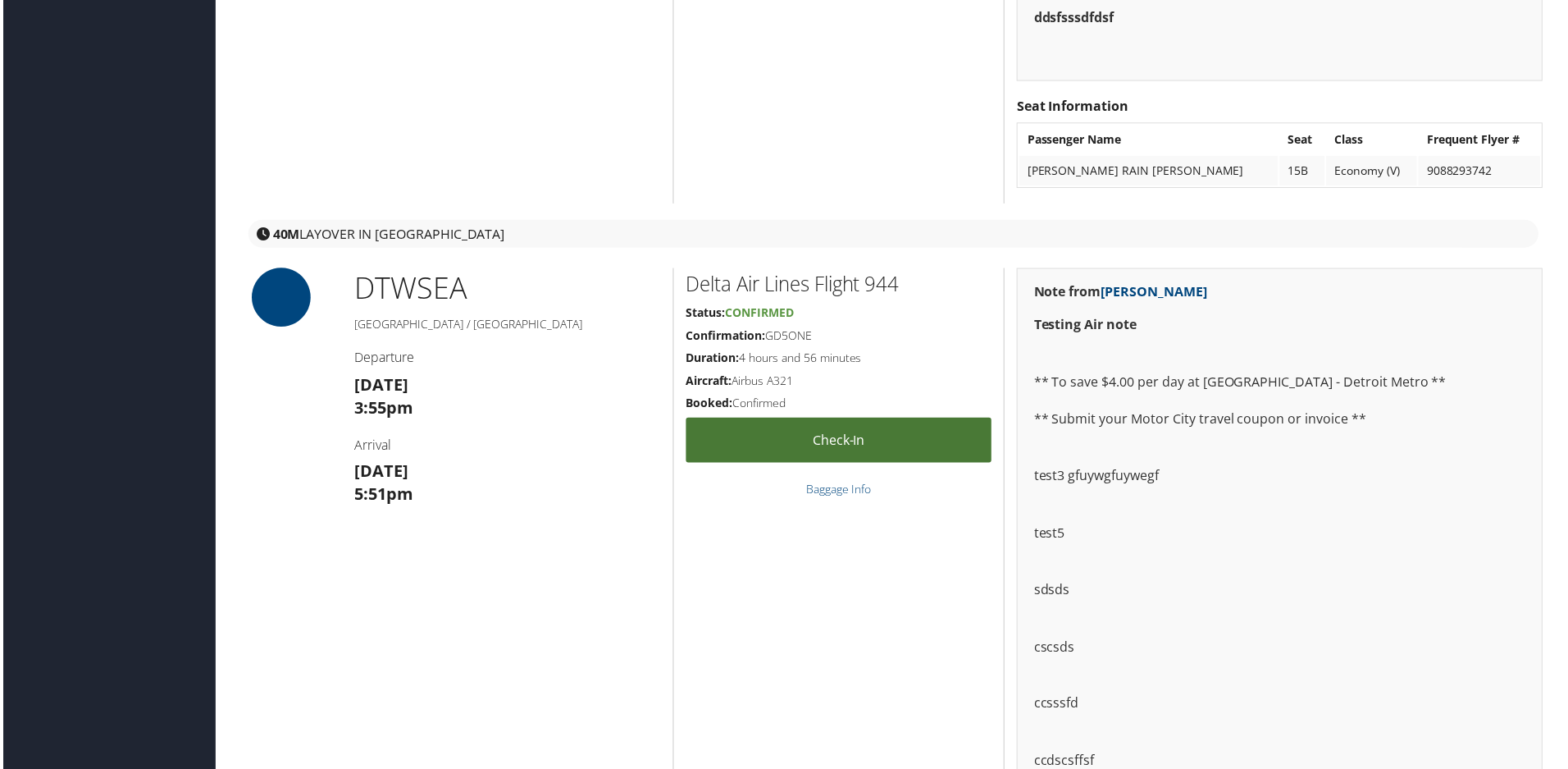
click at [810, 441] on link "Check-in" at bounding box center [839, 441] width 307 height 45
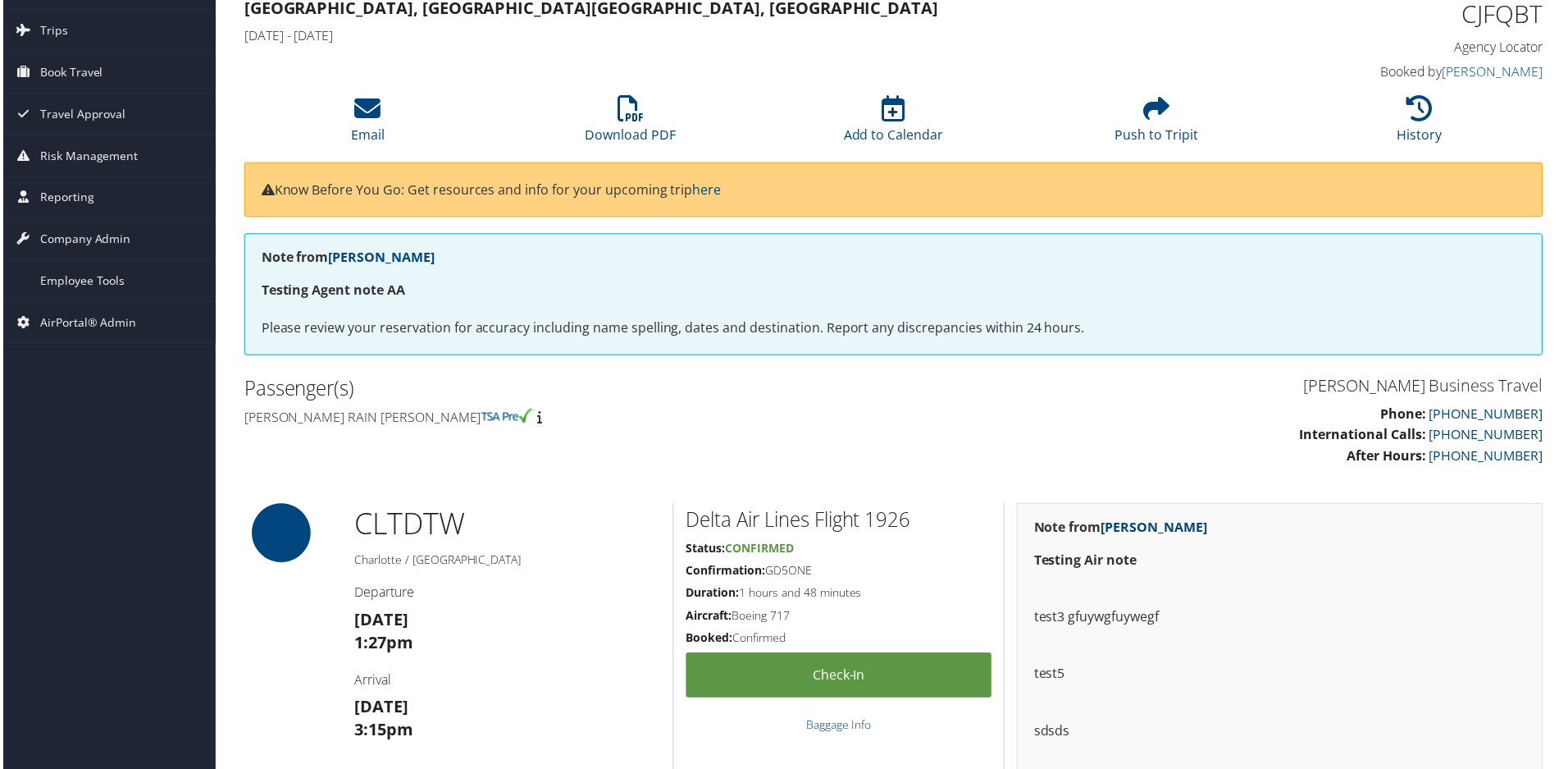
scroll to position [82, 0]
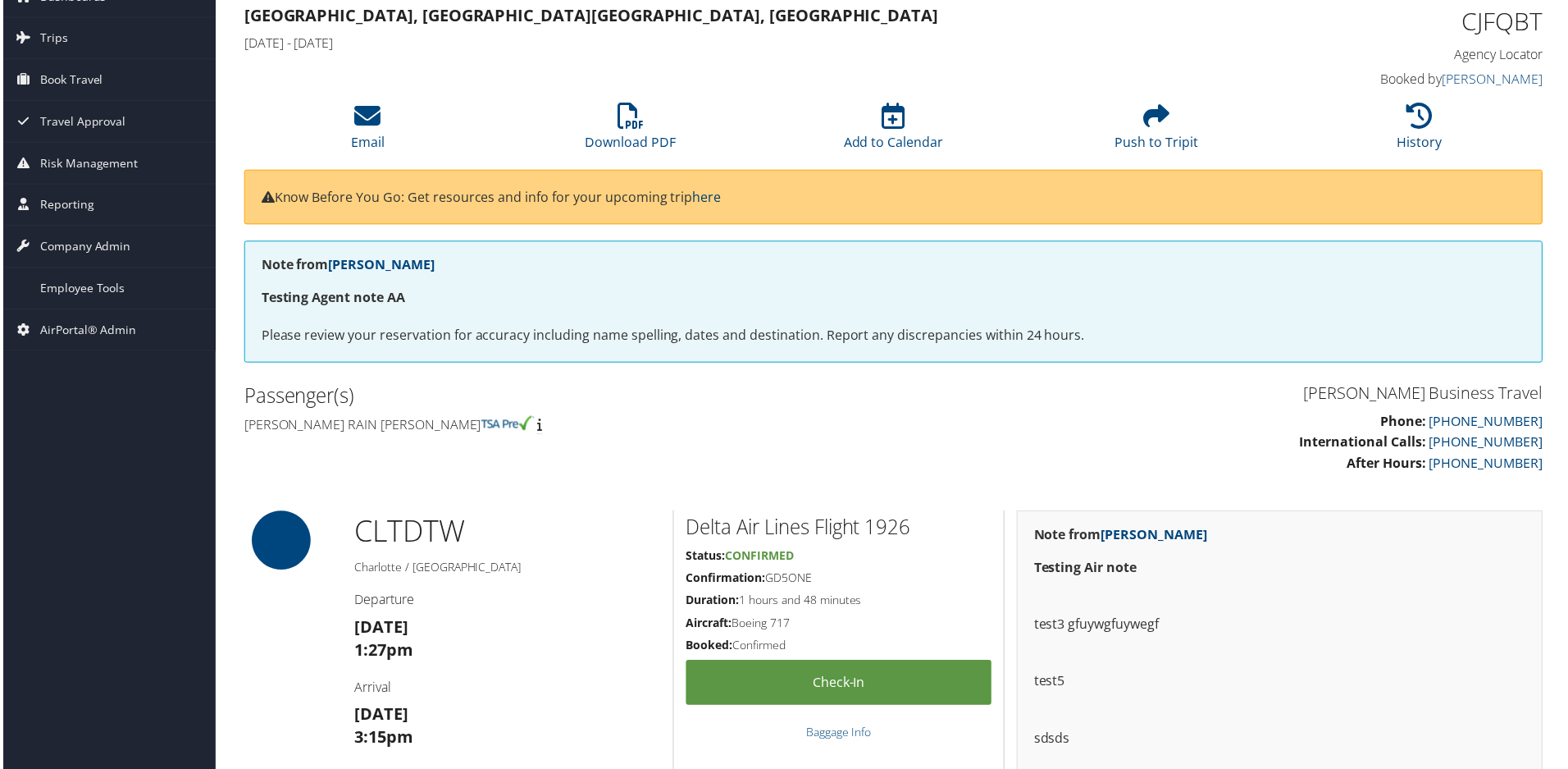
click at [710, 202] on link "here" at bounding box center [706, 198] width 29 height 18
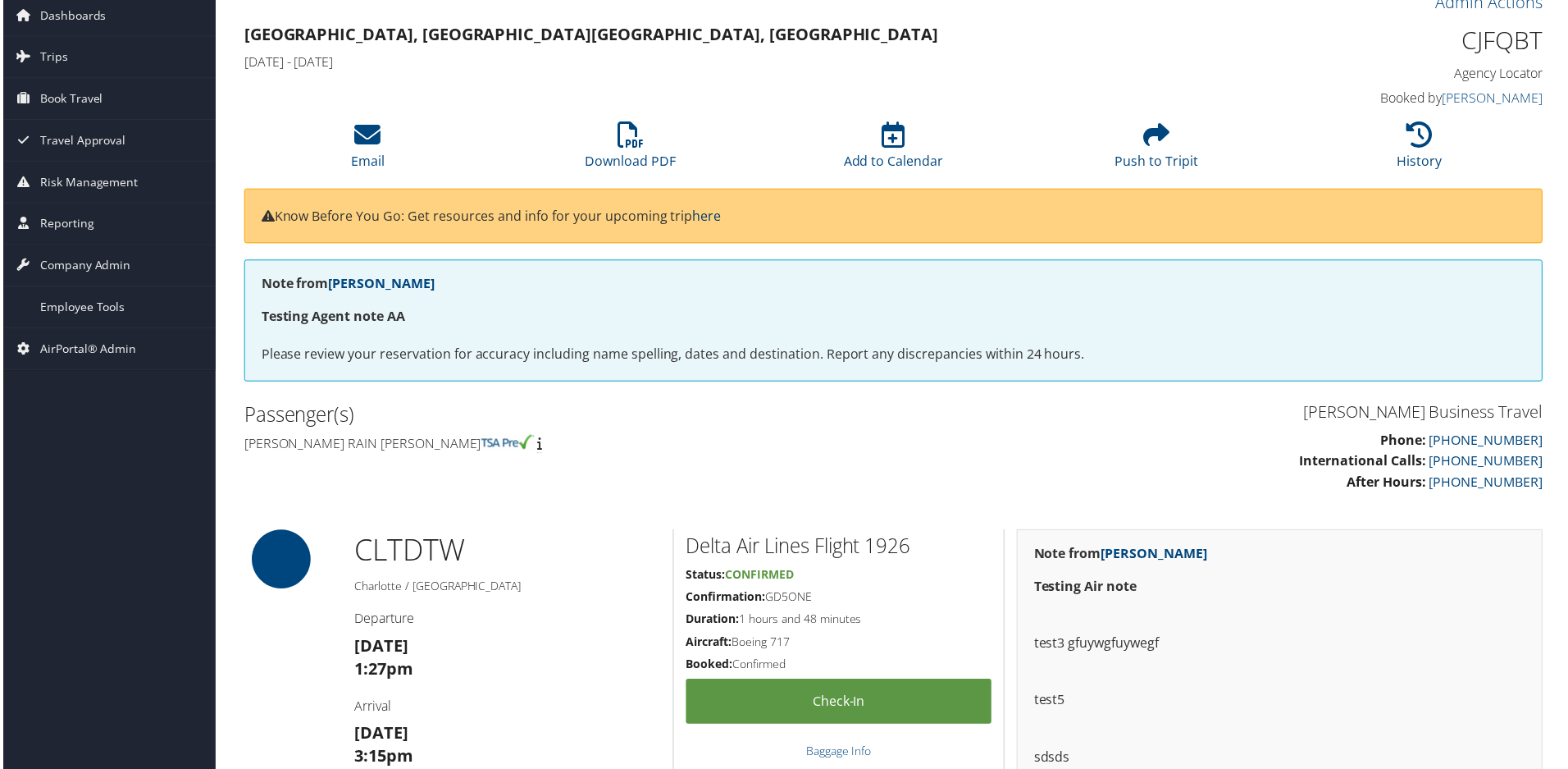
scroll to position [172, 0]
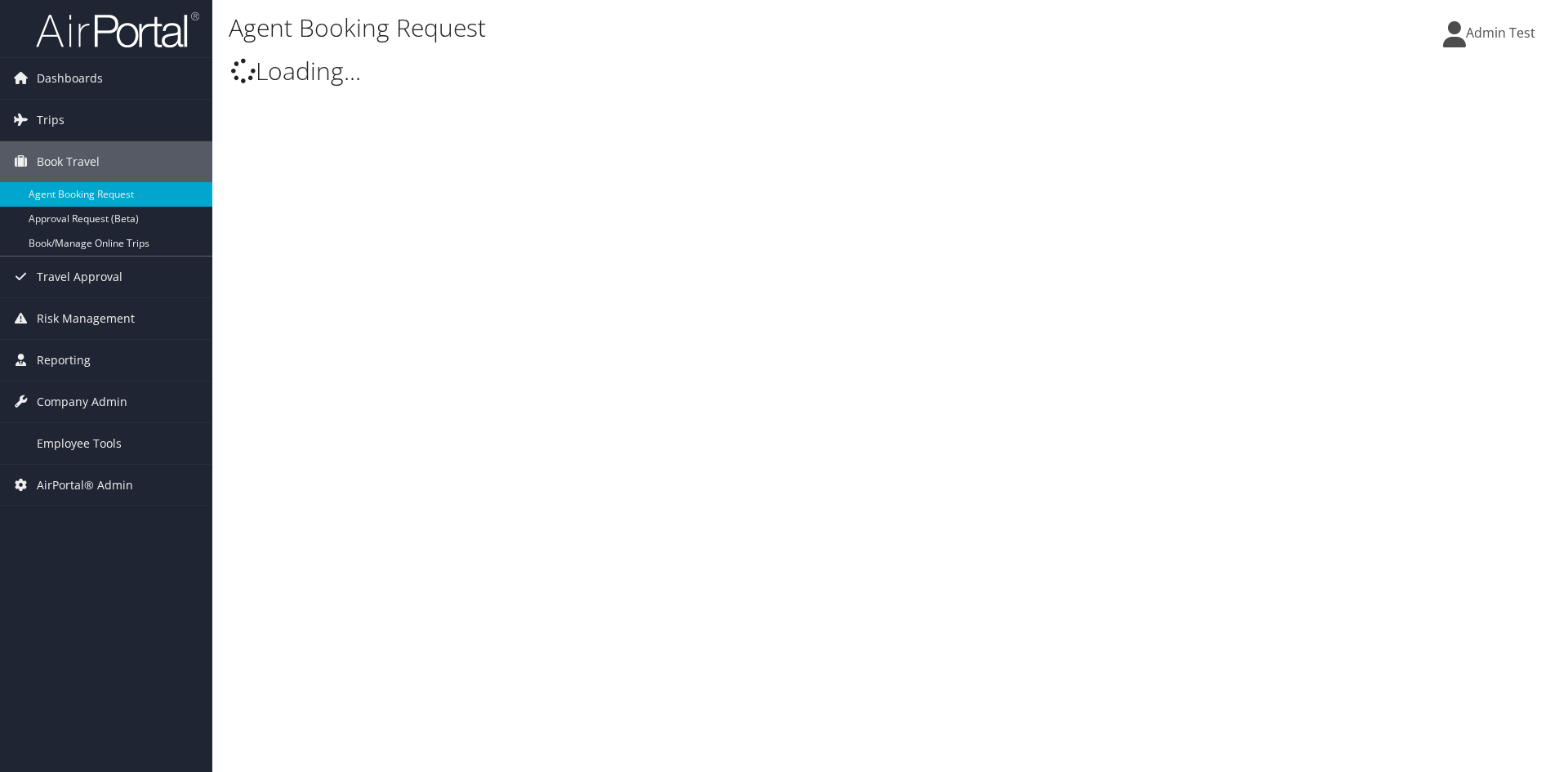
select select "[EMAIL_ADDRESS][DOMAIN_NAME]"
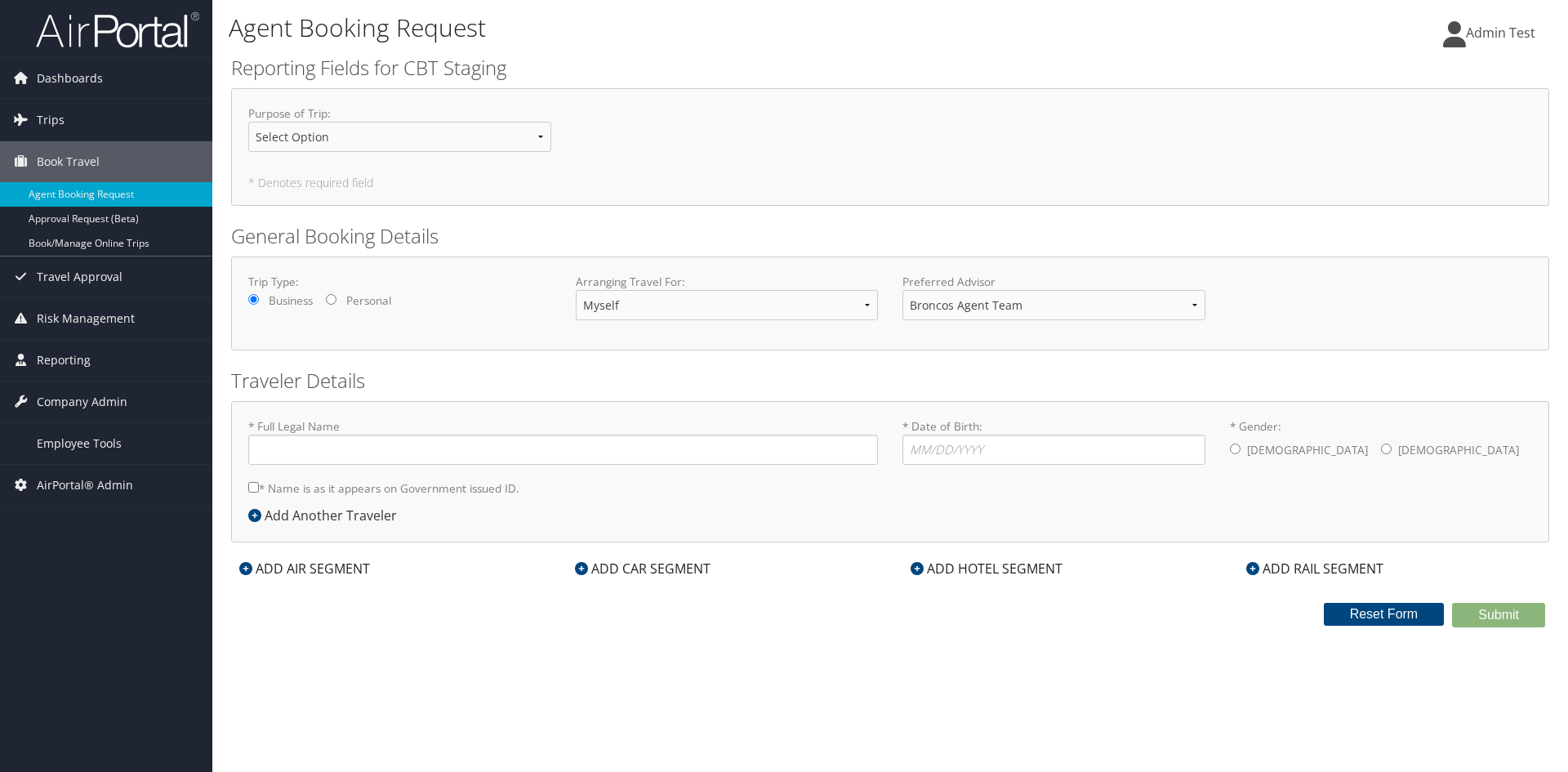
type input "Admin Test"
click at [123, 284] on link "Travel Approval" at bounding box center [106, 277] width 212 height 41
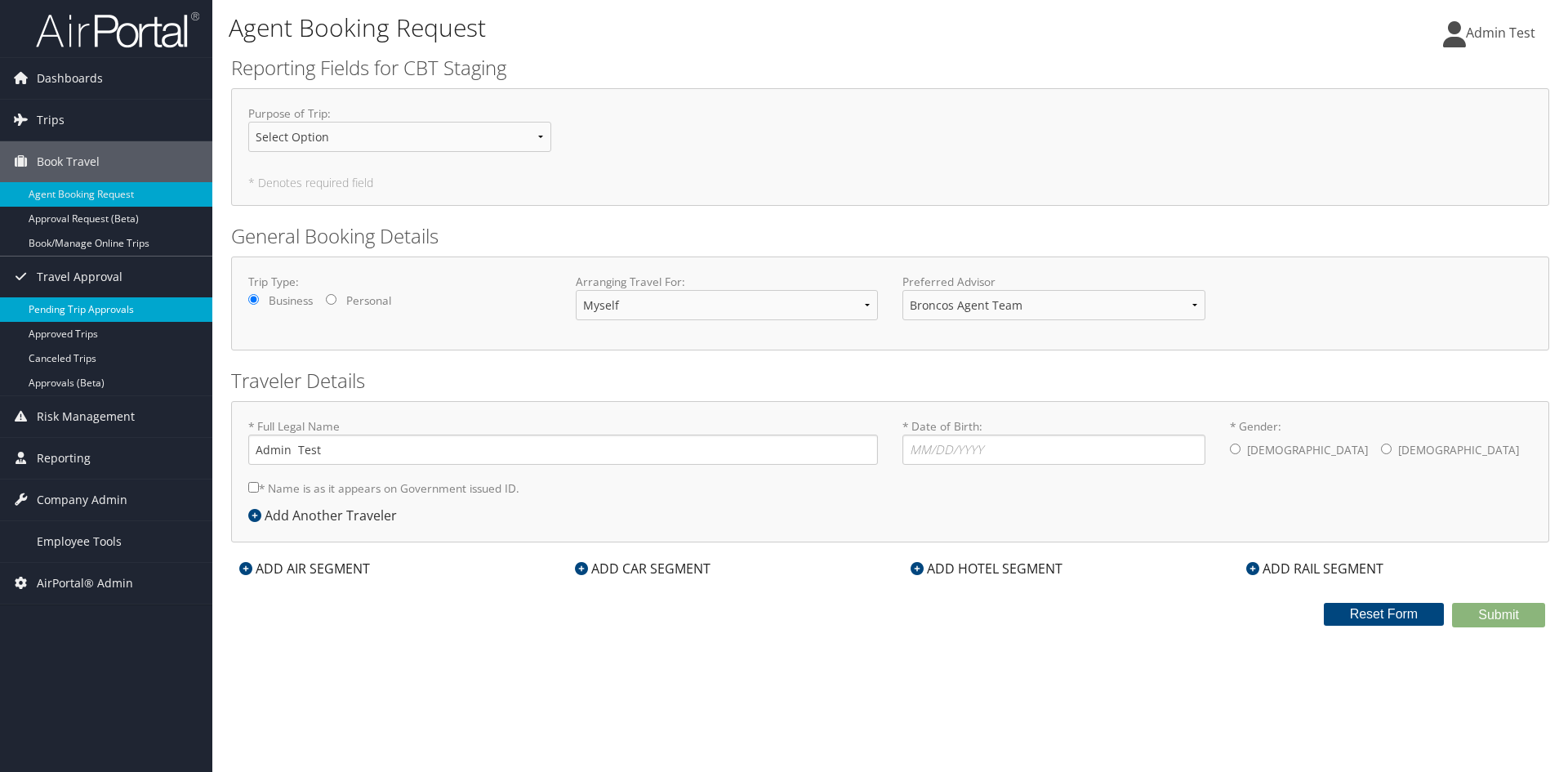
click at [68, 321] on link "Pending Trip Approvals" at bounding box center [106, 310] width 212 height 25
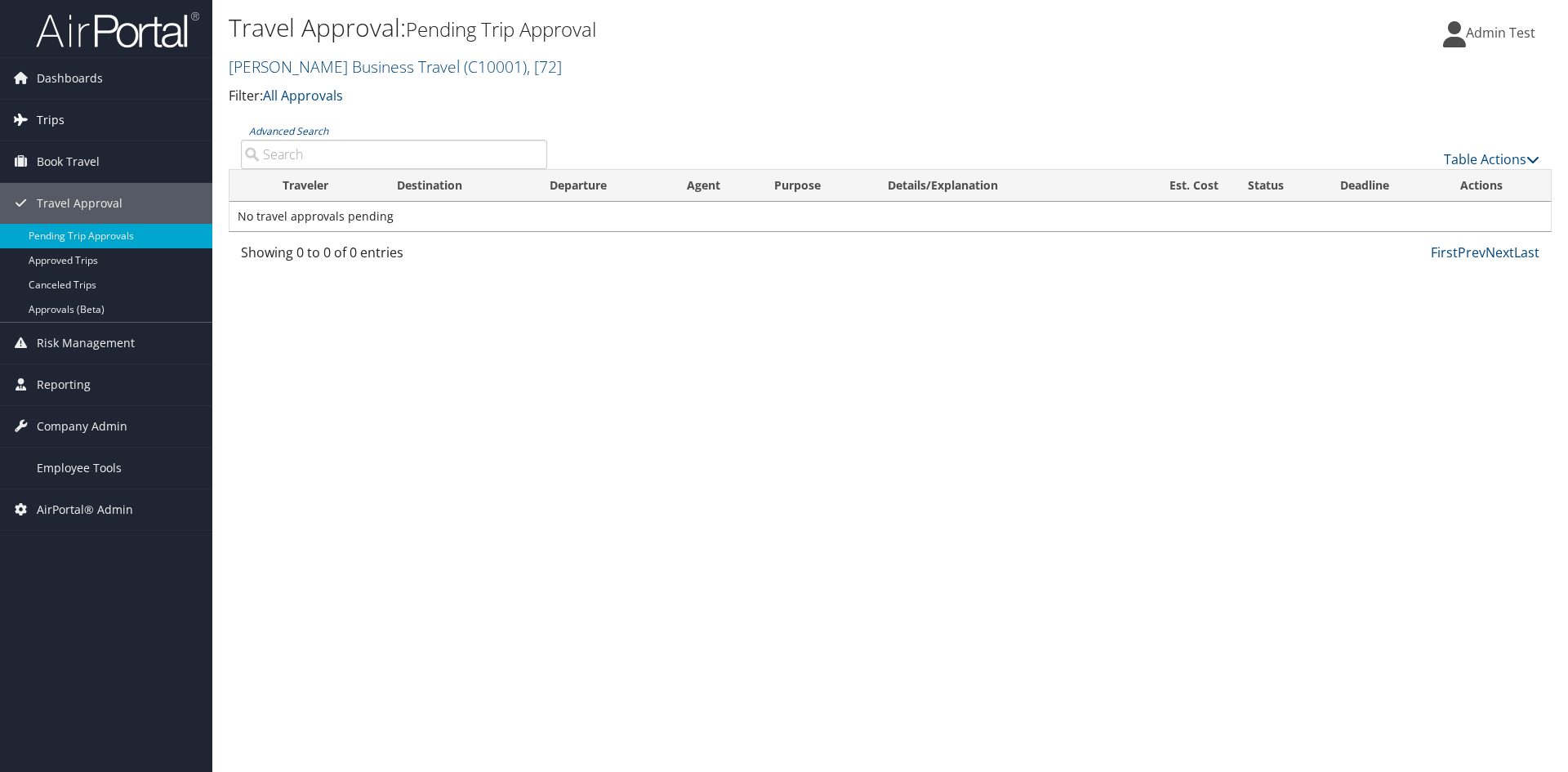
click at [84, 112] on link "Trips" at bounding box center [106, 119] width 212 height 41
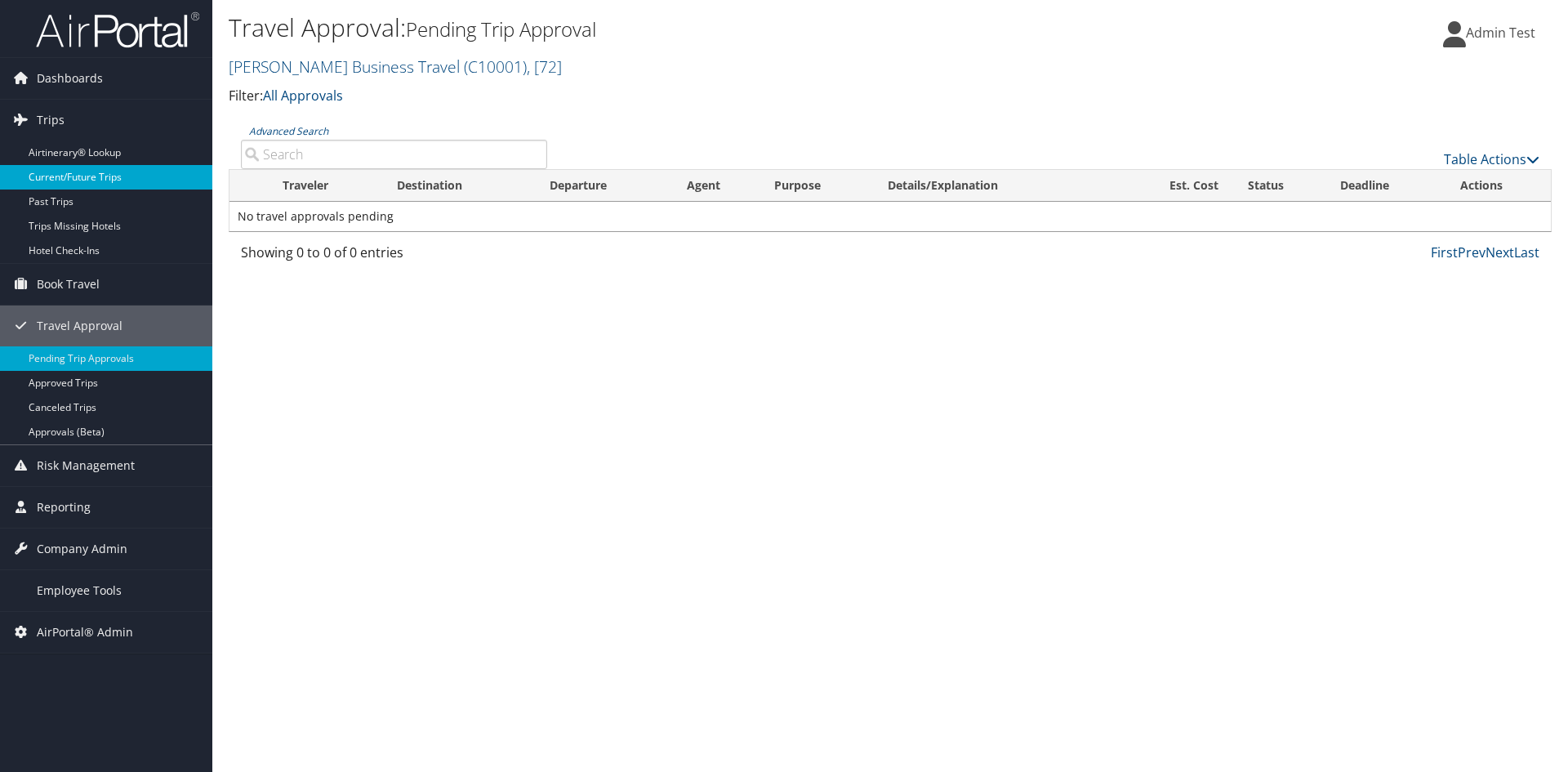
click at [87, 182] on link "Current/Future Trips" at bounding box center [106, 177] width 212 height 25
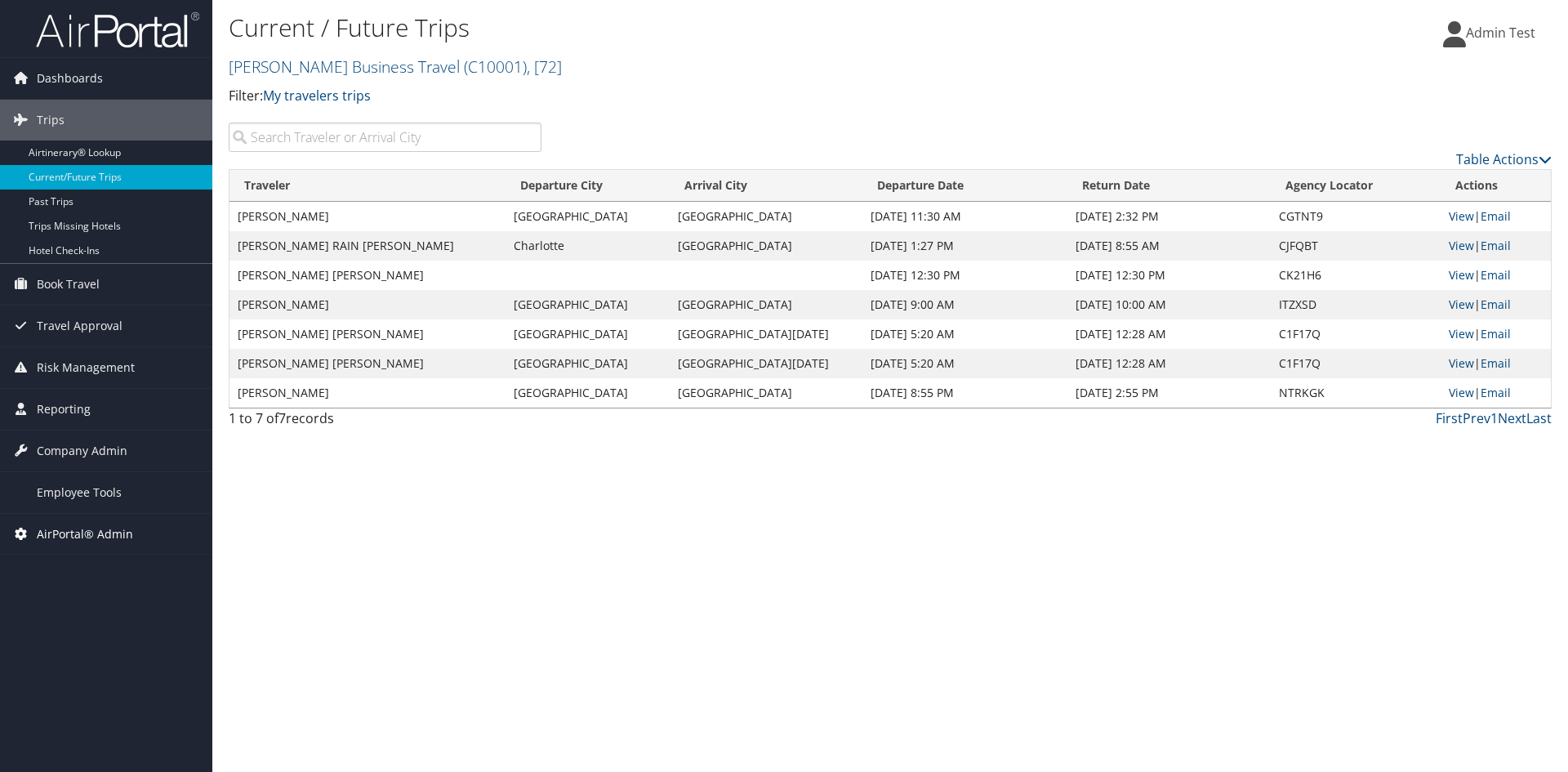
click at [111, 543] on span "AirPortal® Admin" at bounding box center [85, 534] width 97 height 41
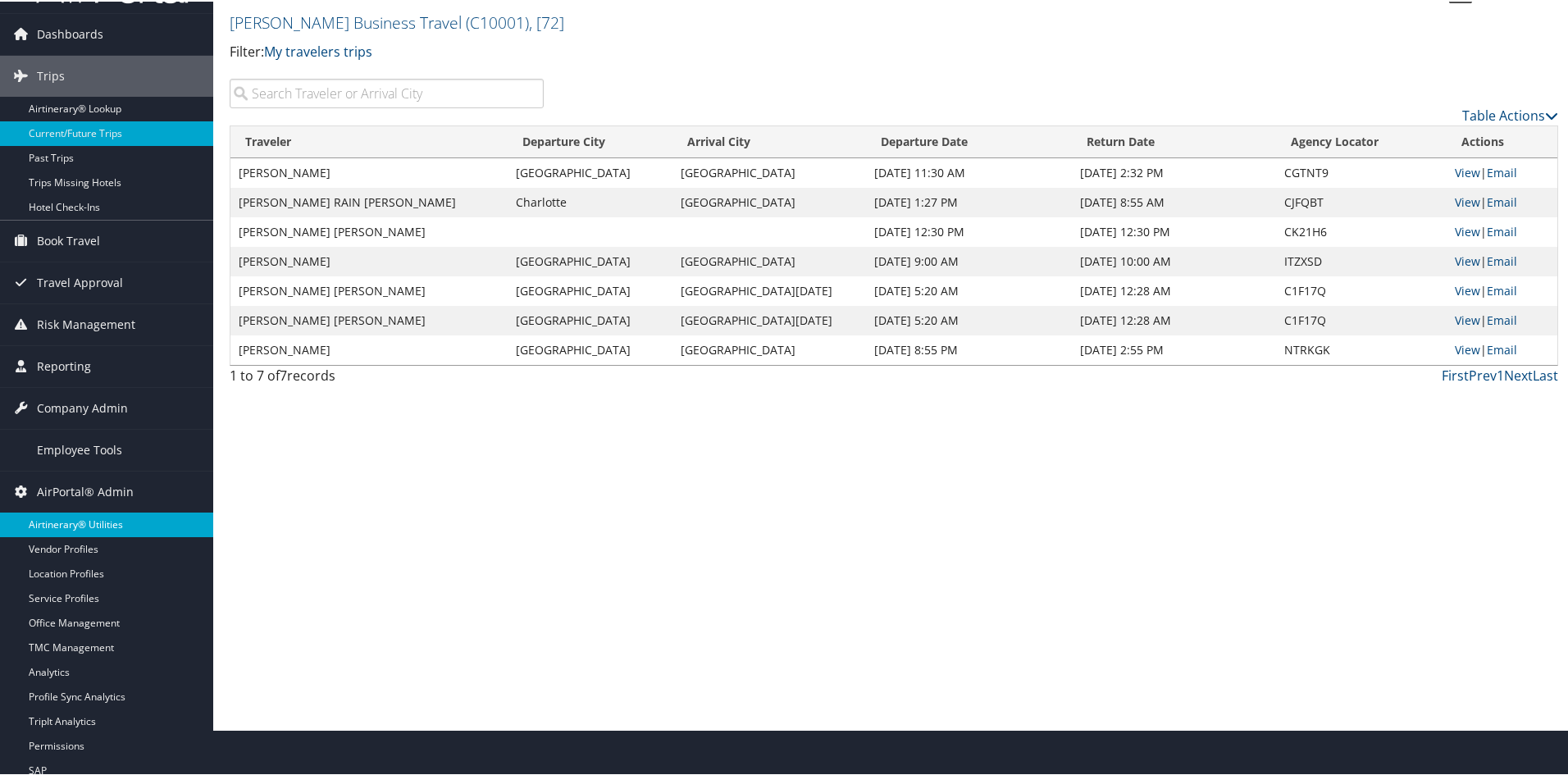
scroll to position [78, 0]
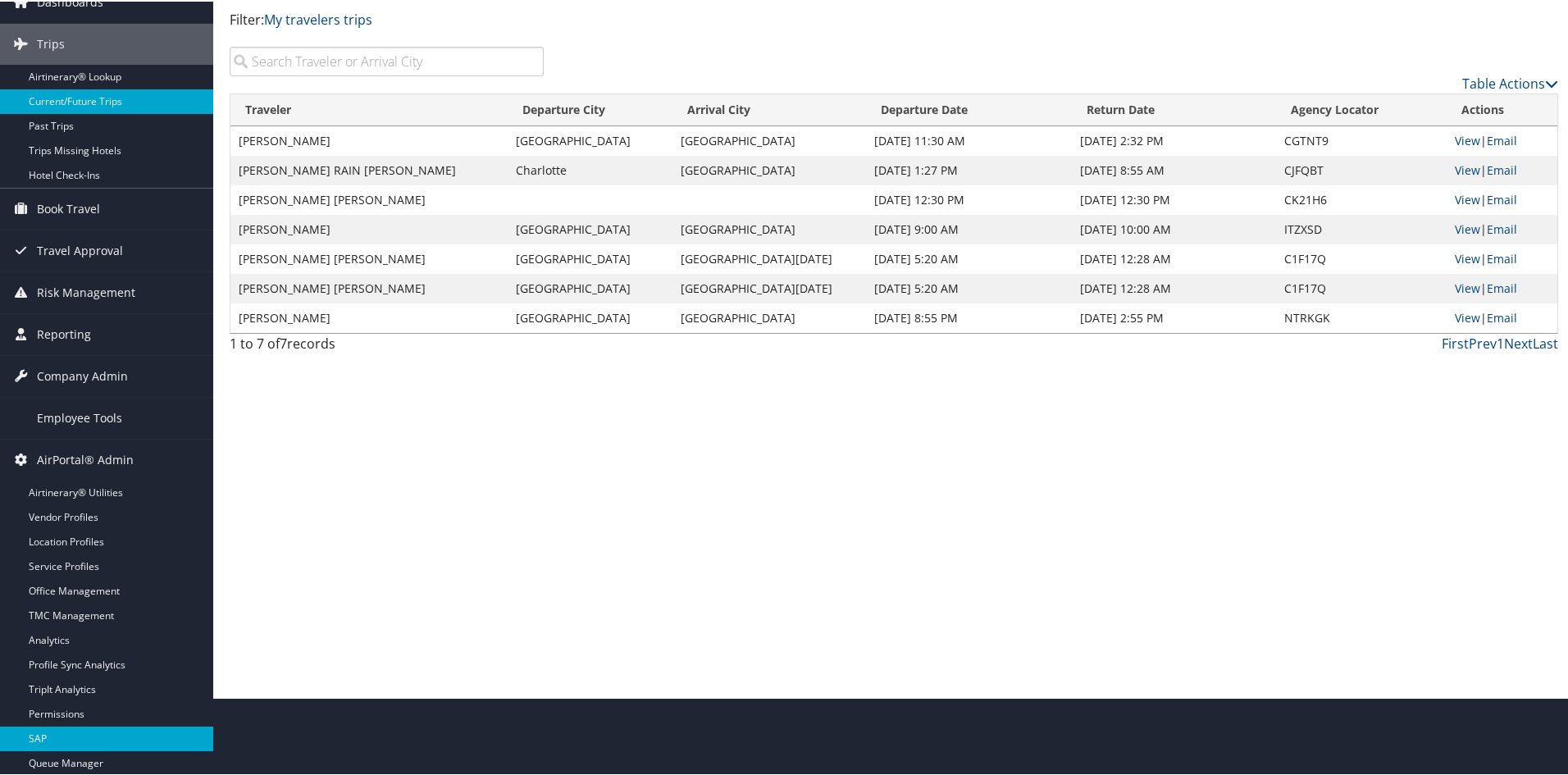
click at [79, 735] on link "SAP" at bounding box center [107, 737] width 213 height 25
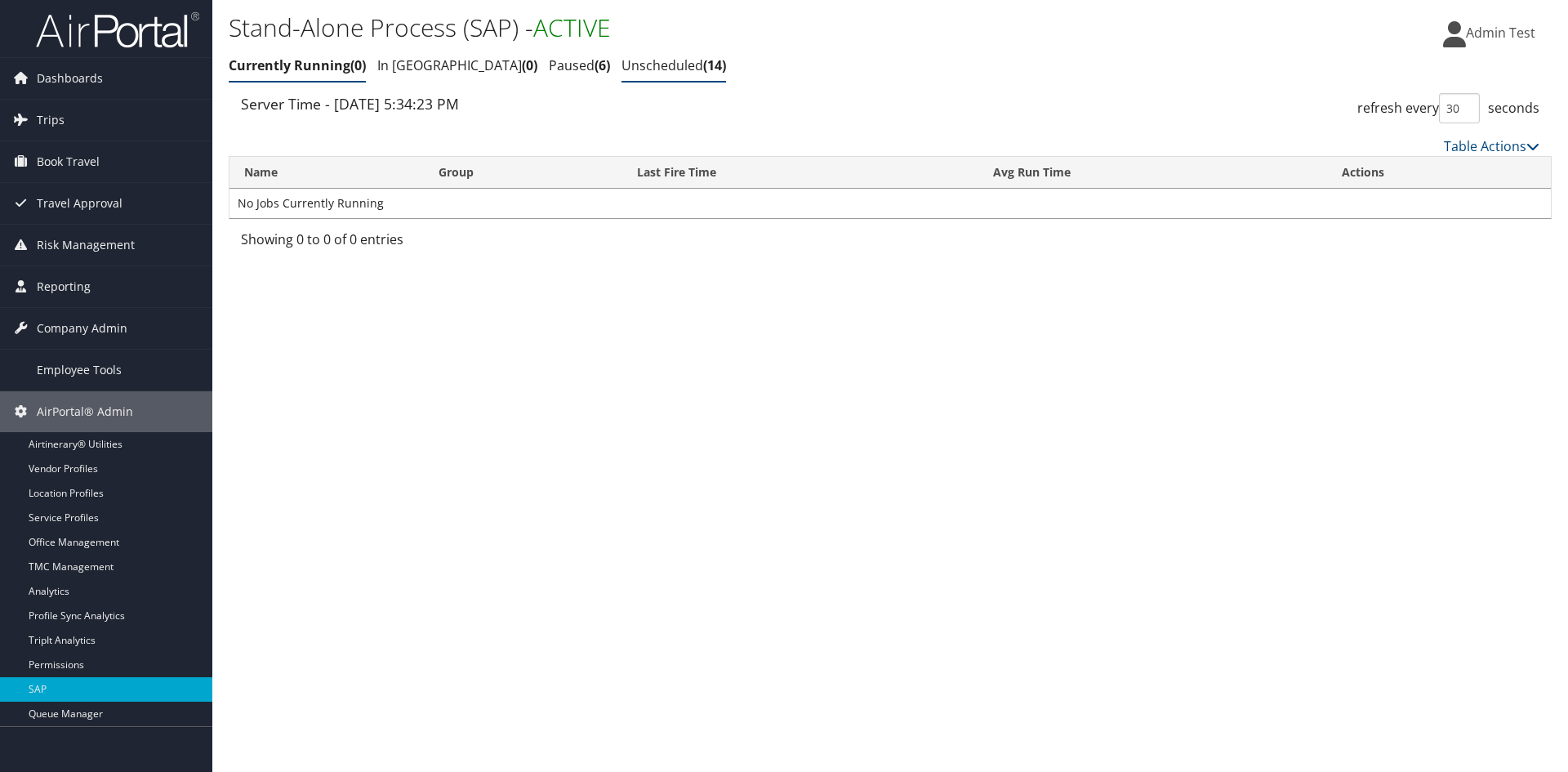
click at [622, 61] on link "Unscheduled 14" at bounding box center [673, 65] width 104 height 18
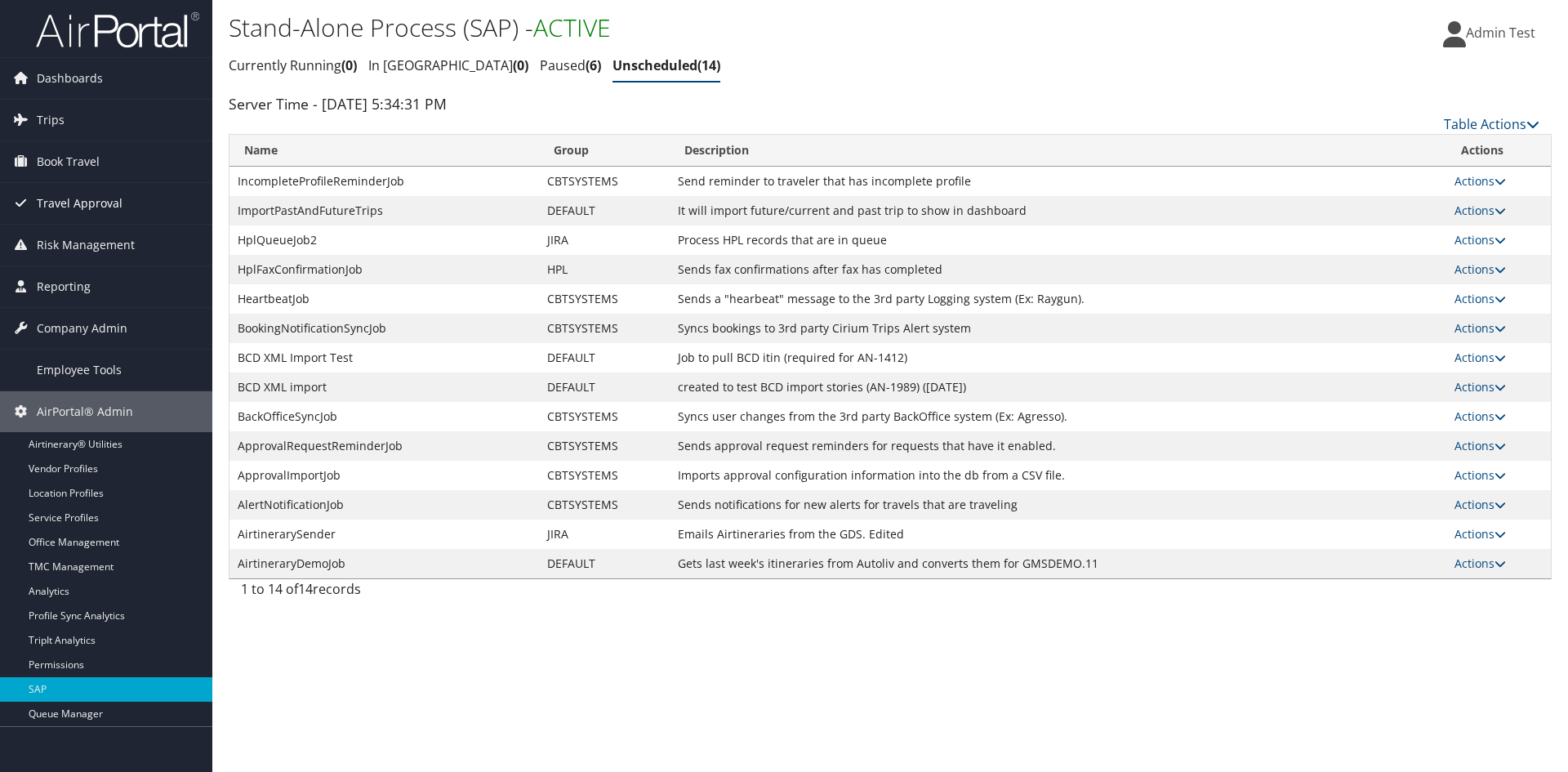
click at [126, 203] on link "Travel Approval" at bounding box center [106, 203] width 212 height 41
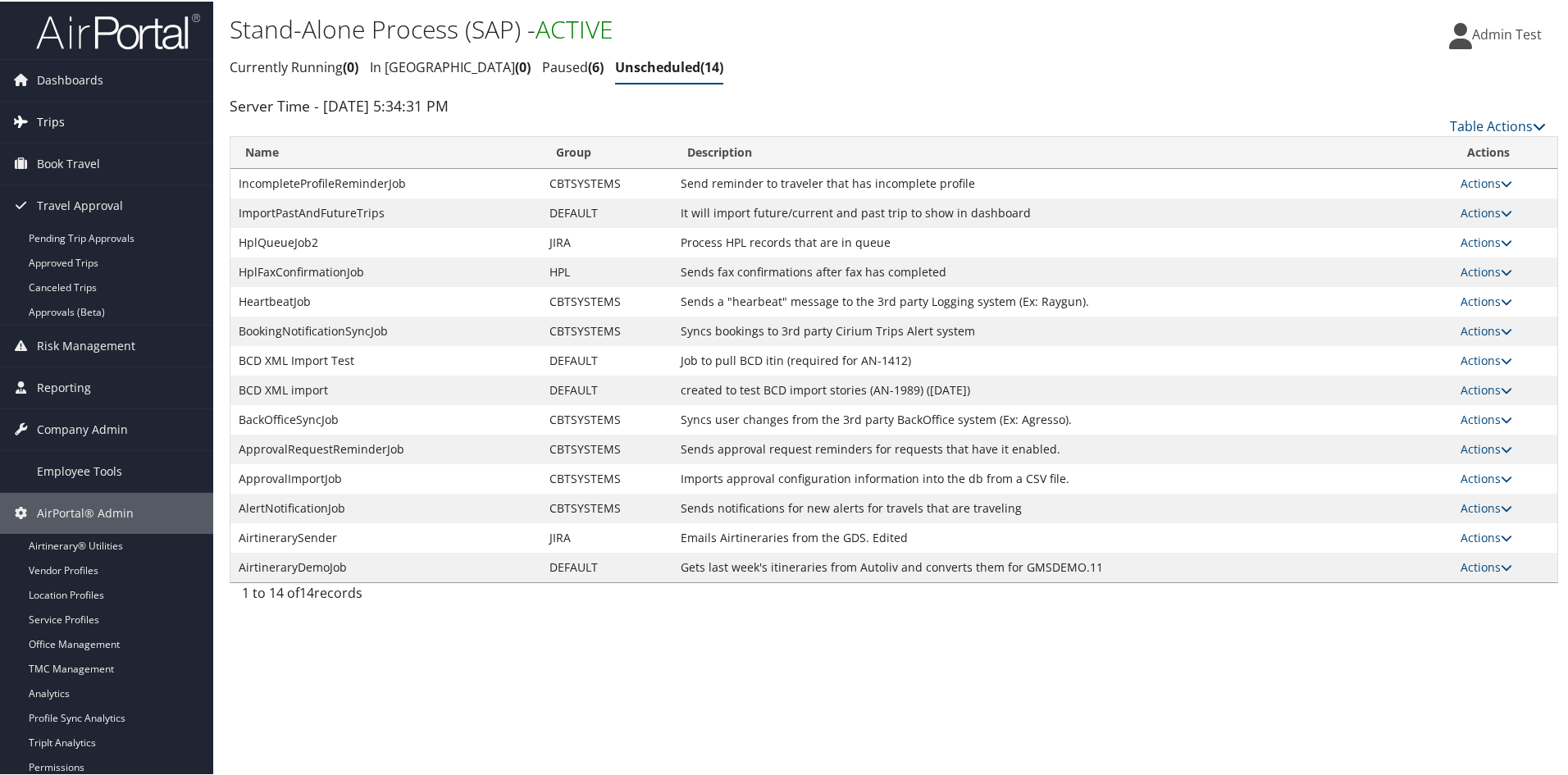
click at [89, 123] on link "Trips" at bounding box center [107, 120] width 213 height 41
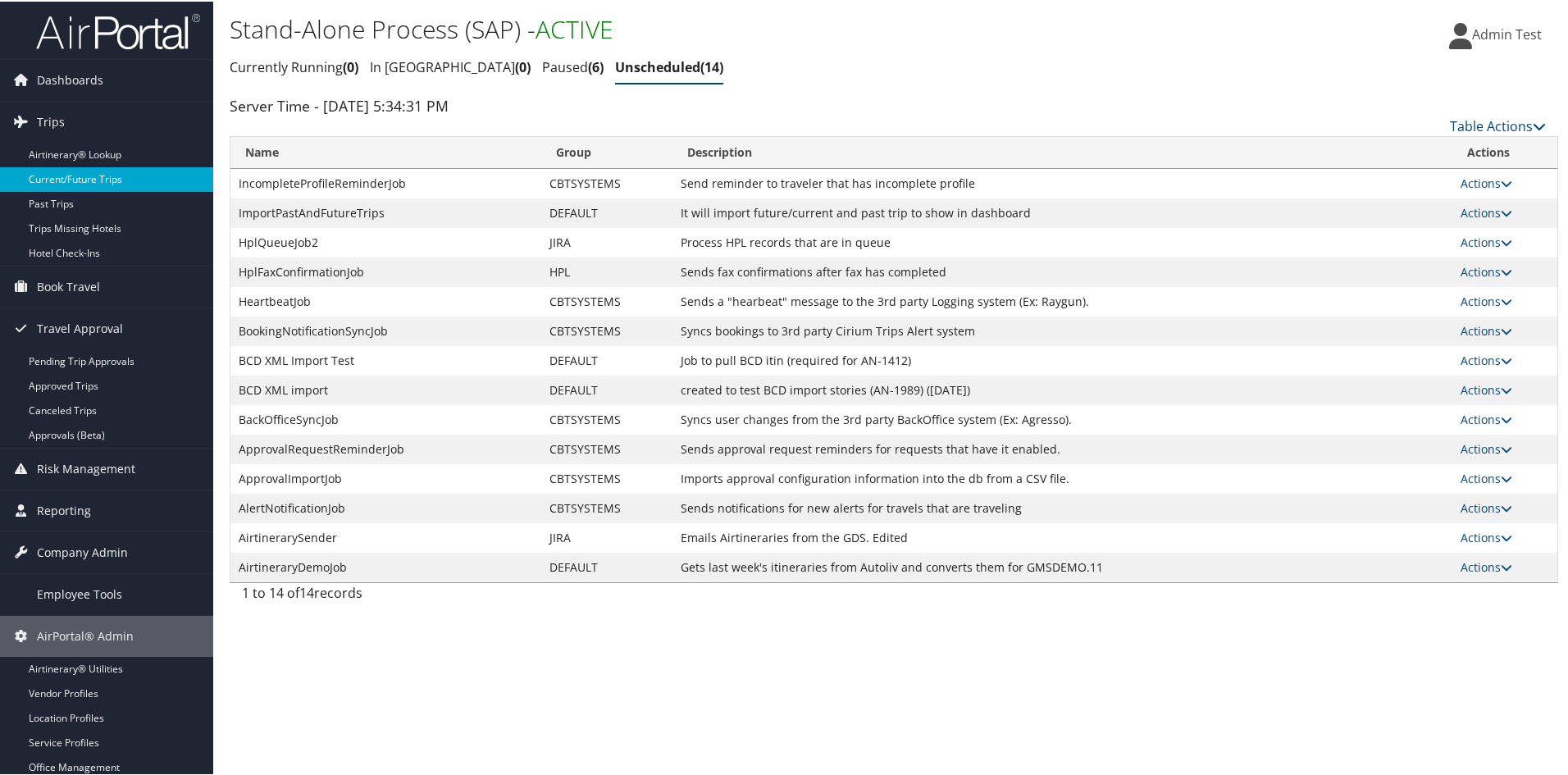
click at [86, 184] on link "Current/Future Trips" at bounding box center [107, 178] width 213 height 25
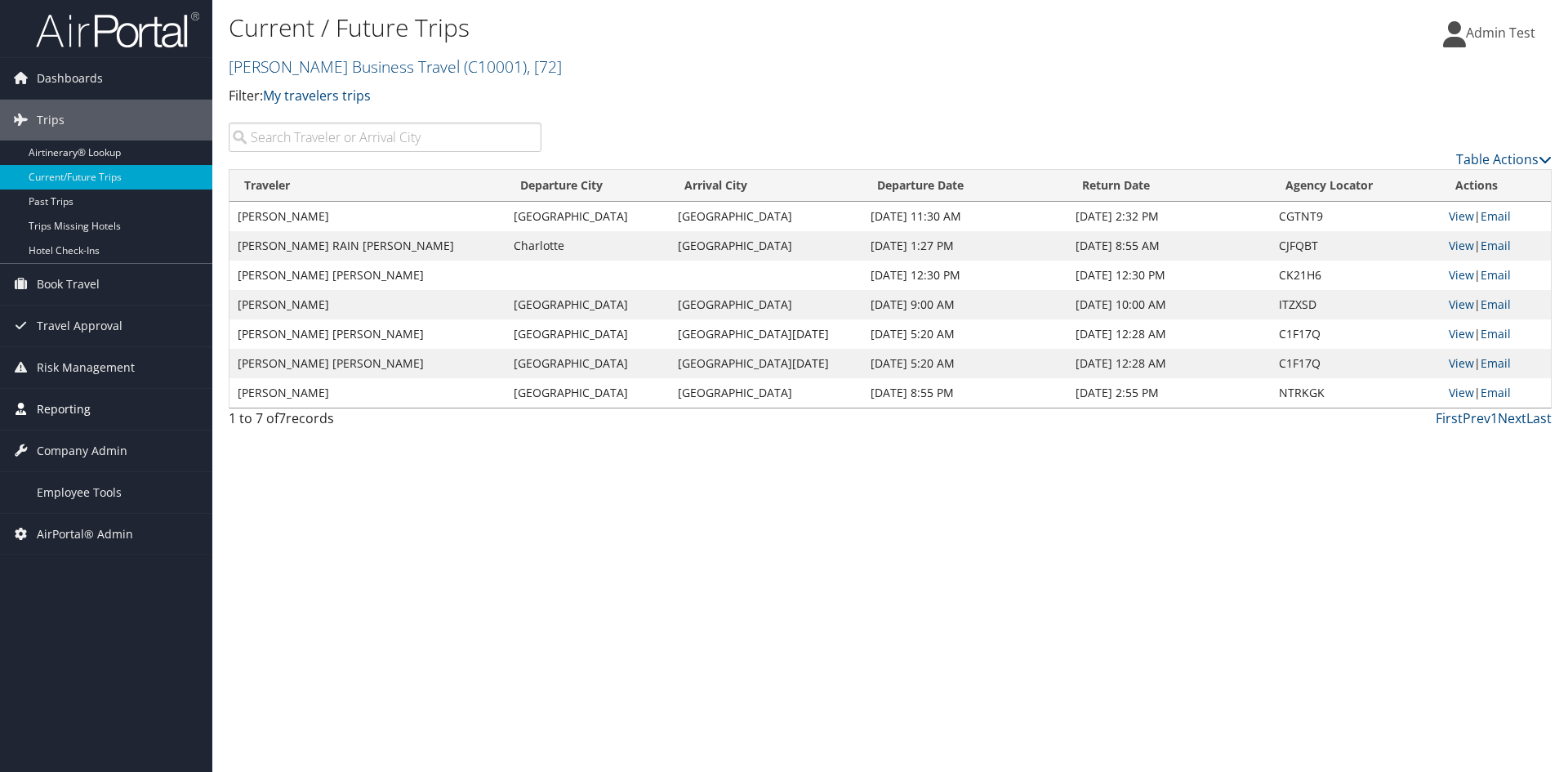
click at [85, 422] on span "Reporting" at bounding box center [63, 409] width 54 height 41
click at [74, 415] on span "Reporting" at bounding box center [63, 409] width 54 height 41
click at [119, 432] on span "Company Admin" at bounding box center [82, 451] width 90 height 41
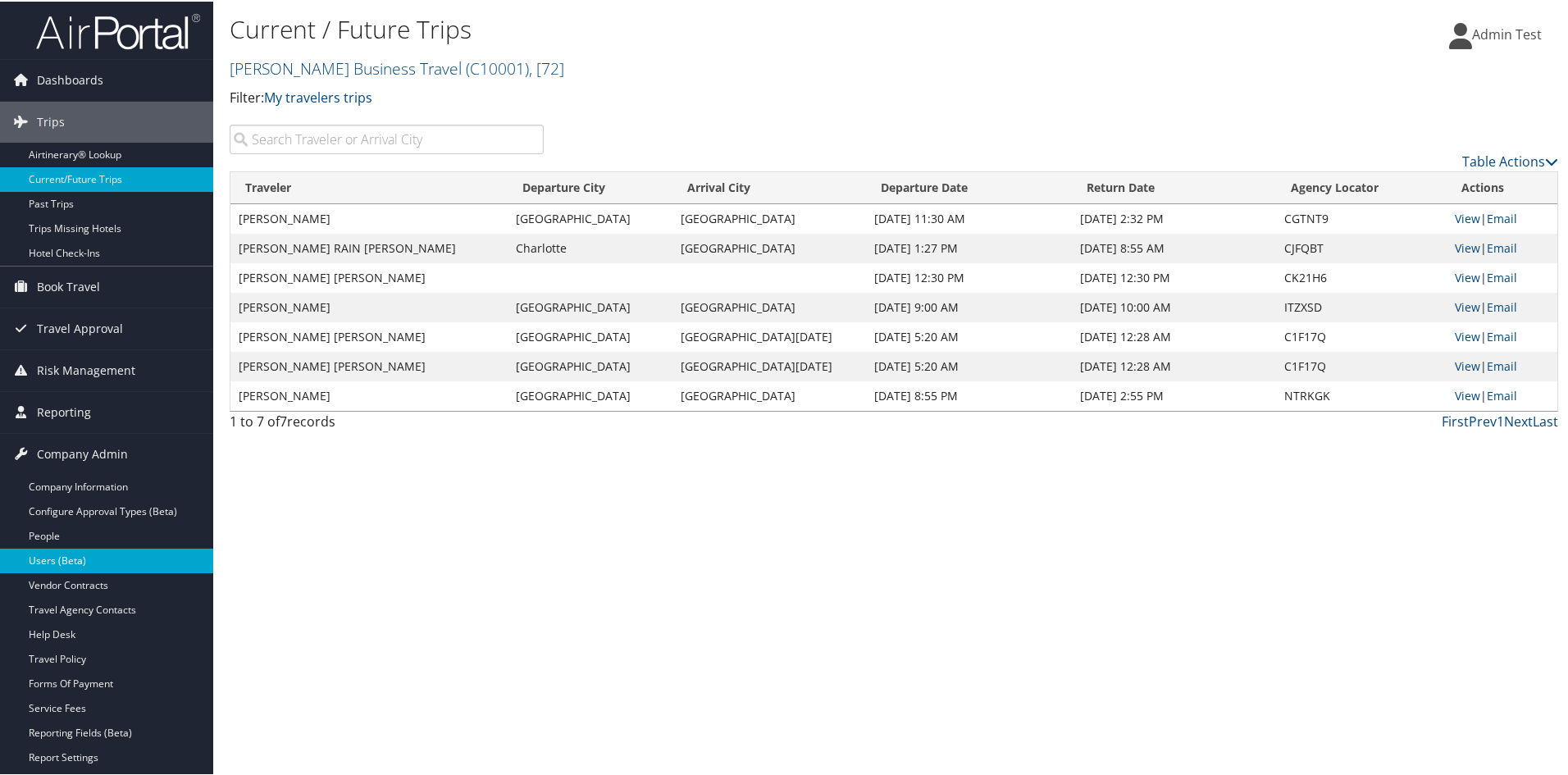
scroll to position [82, 0]
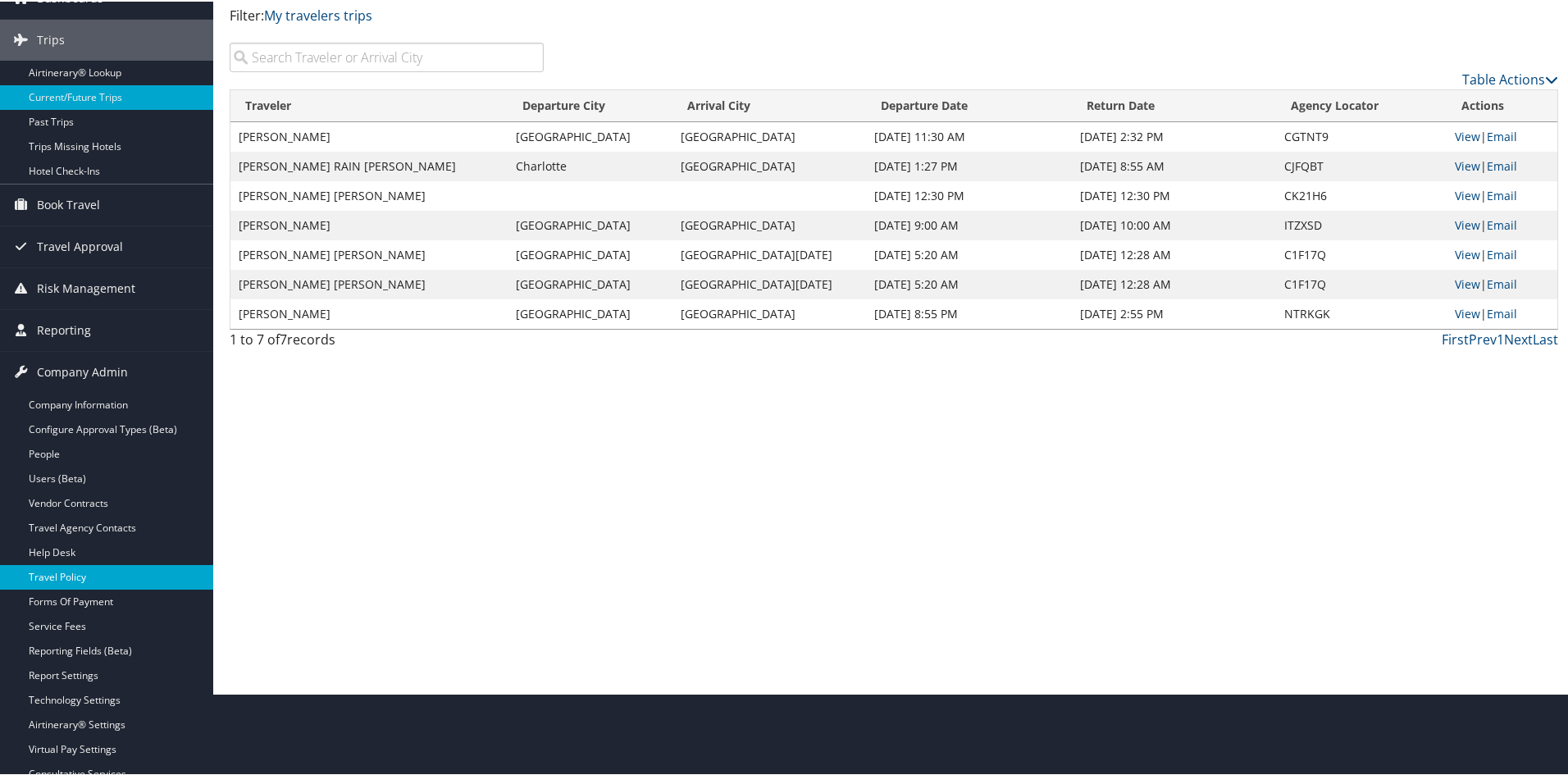
click at [67, 583] on link "Travel Policy" at bounding box center [107, 576] width 213 height 25
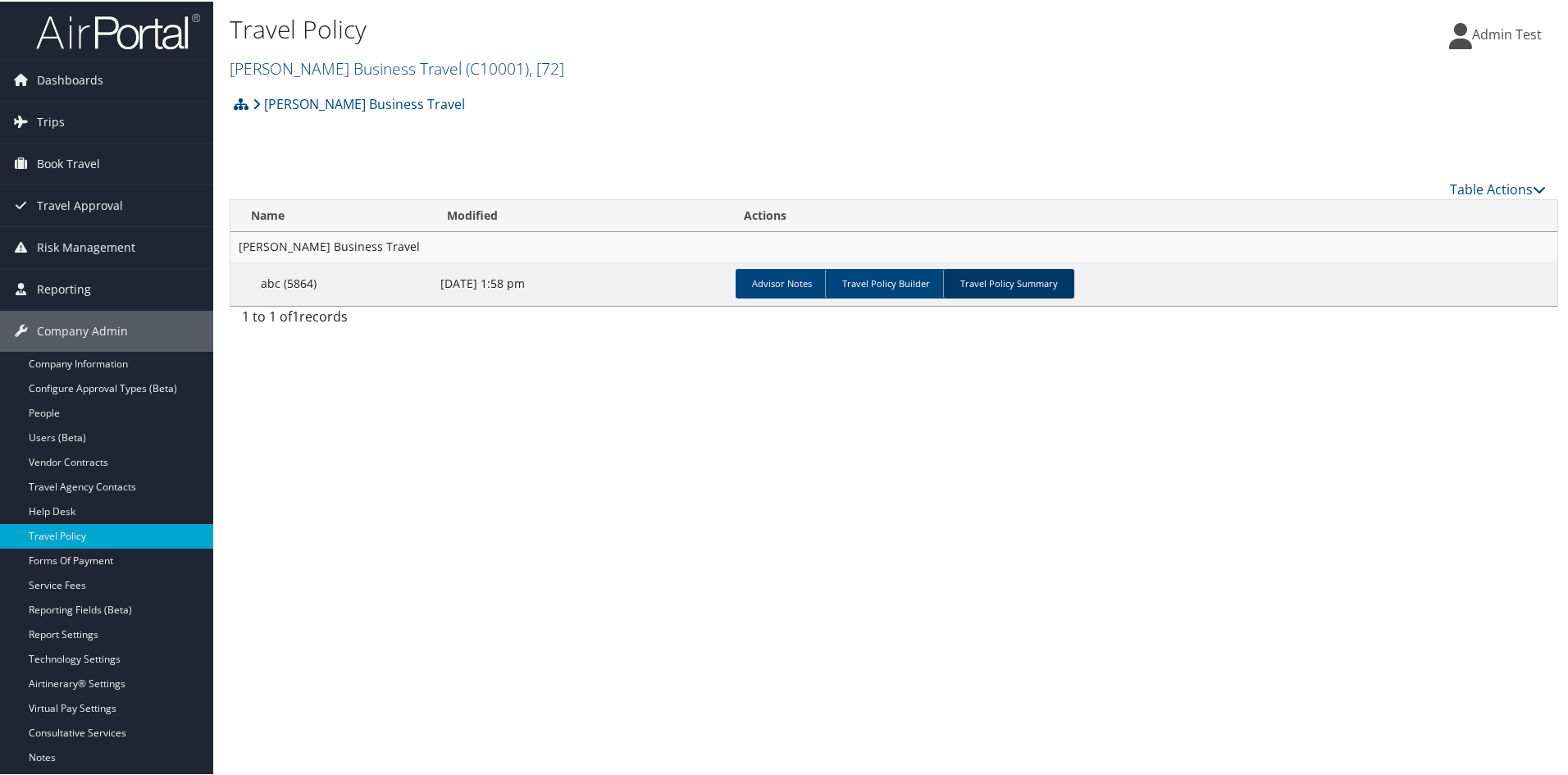
click at [946, 284] on link "Travel Policy Summary" at bounding box center [1008, 281] width 131 height 29
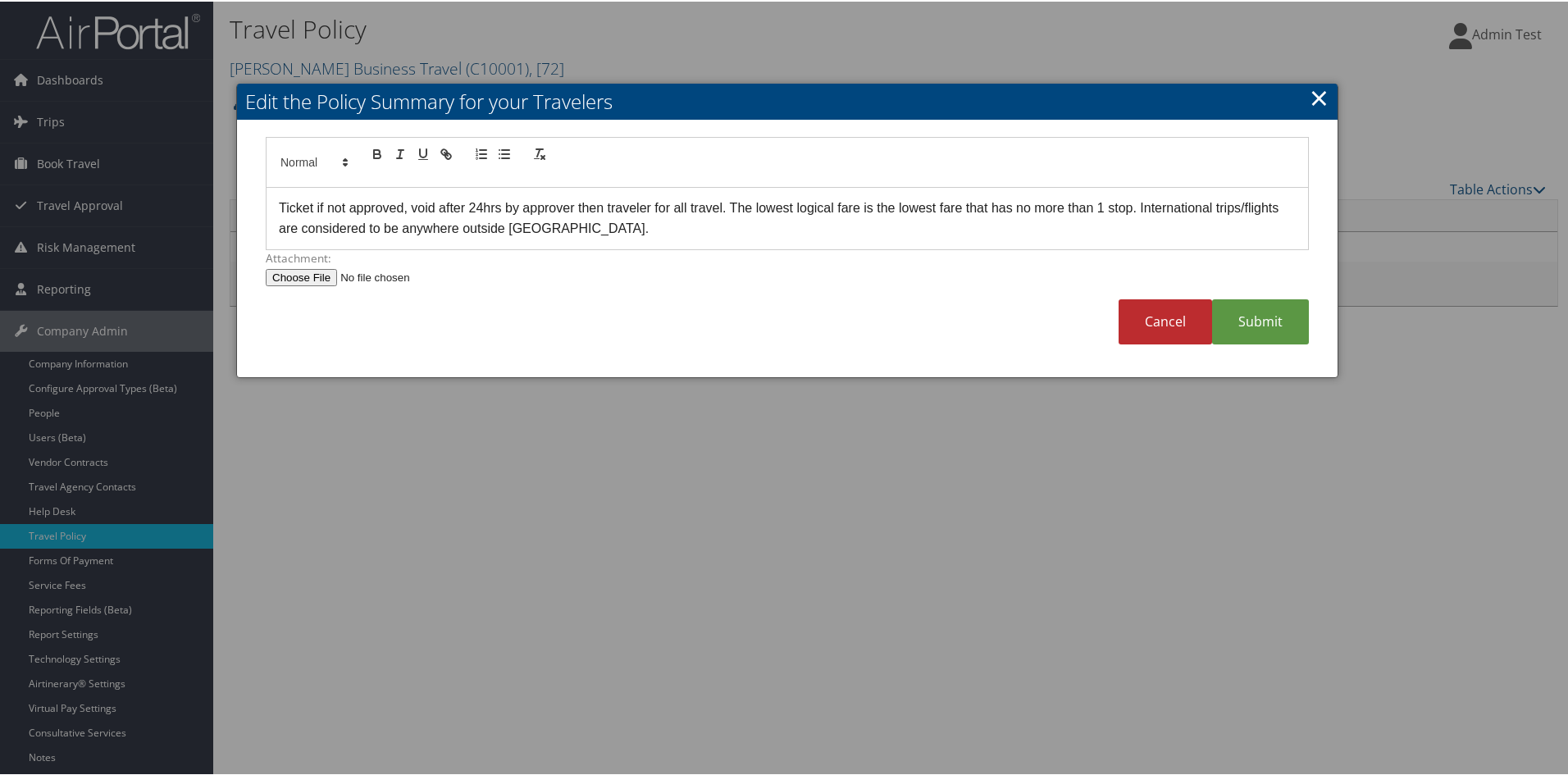
click at [1310, 102] on link "×" at bounding box center [1319, 95] width 19 height 33
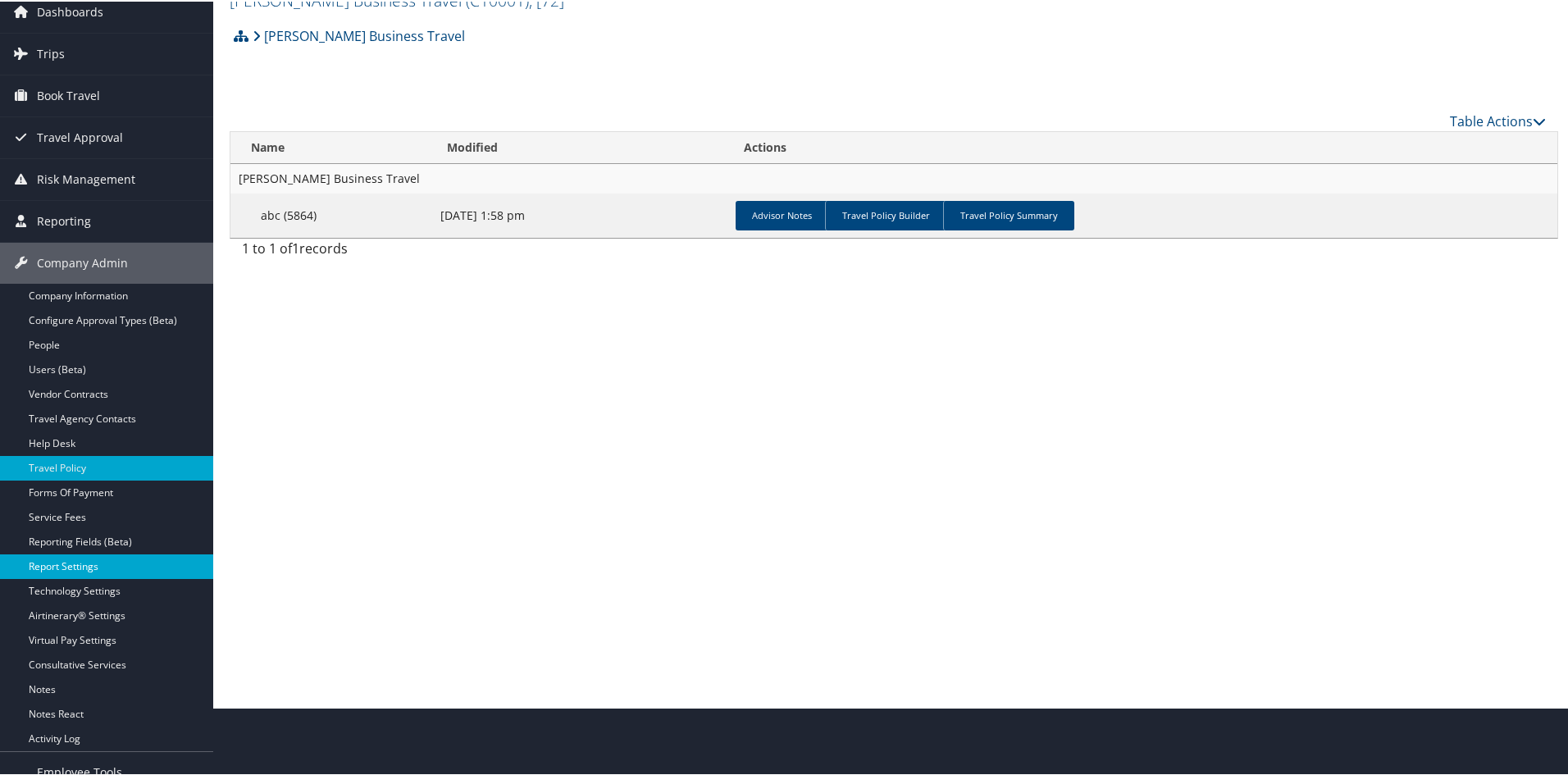
scroll to position [127, 0]
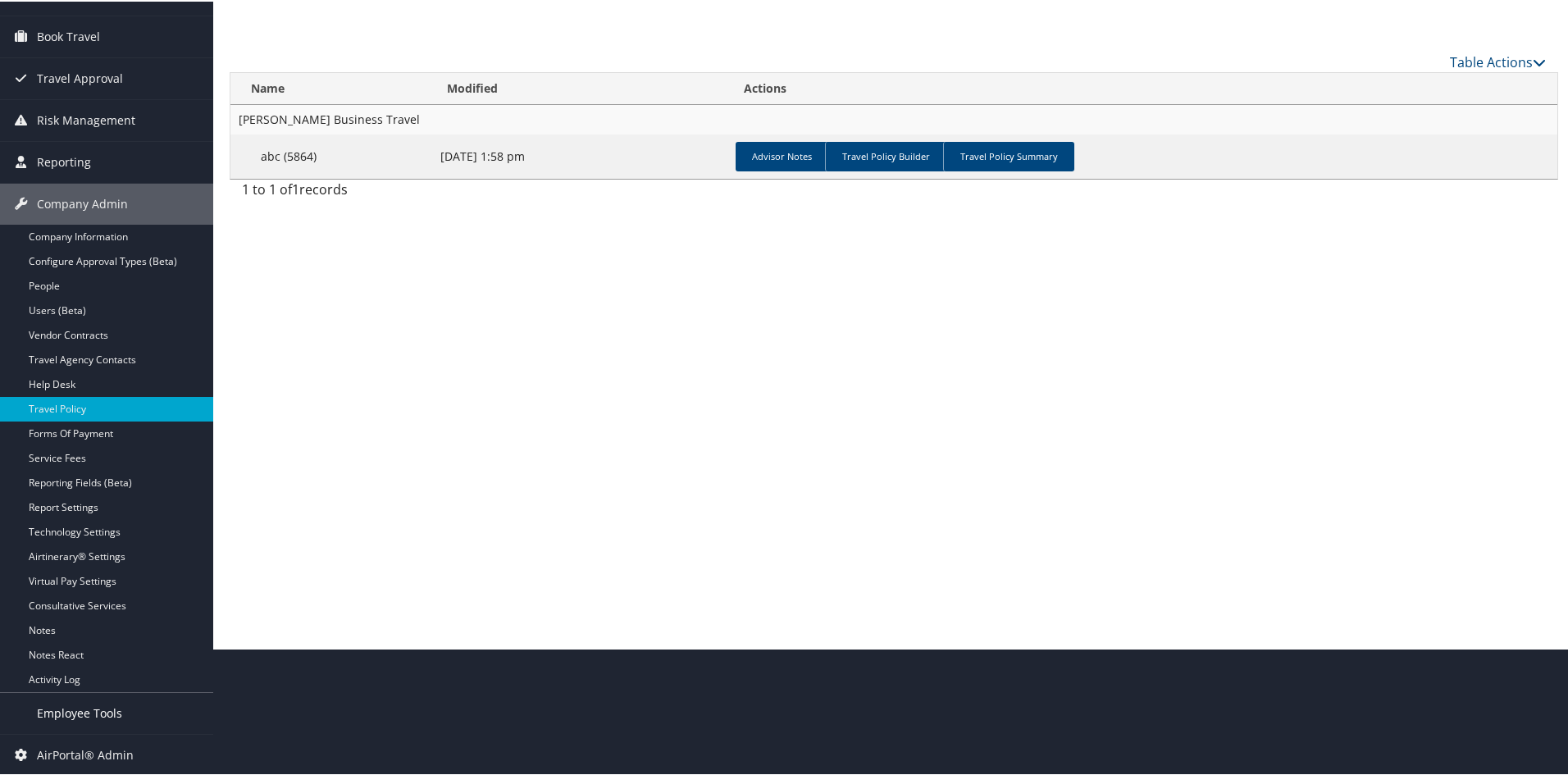
click at [92, 713] on span "Employee Tools" at bounding box center [79, 712] width 85 height 41
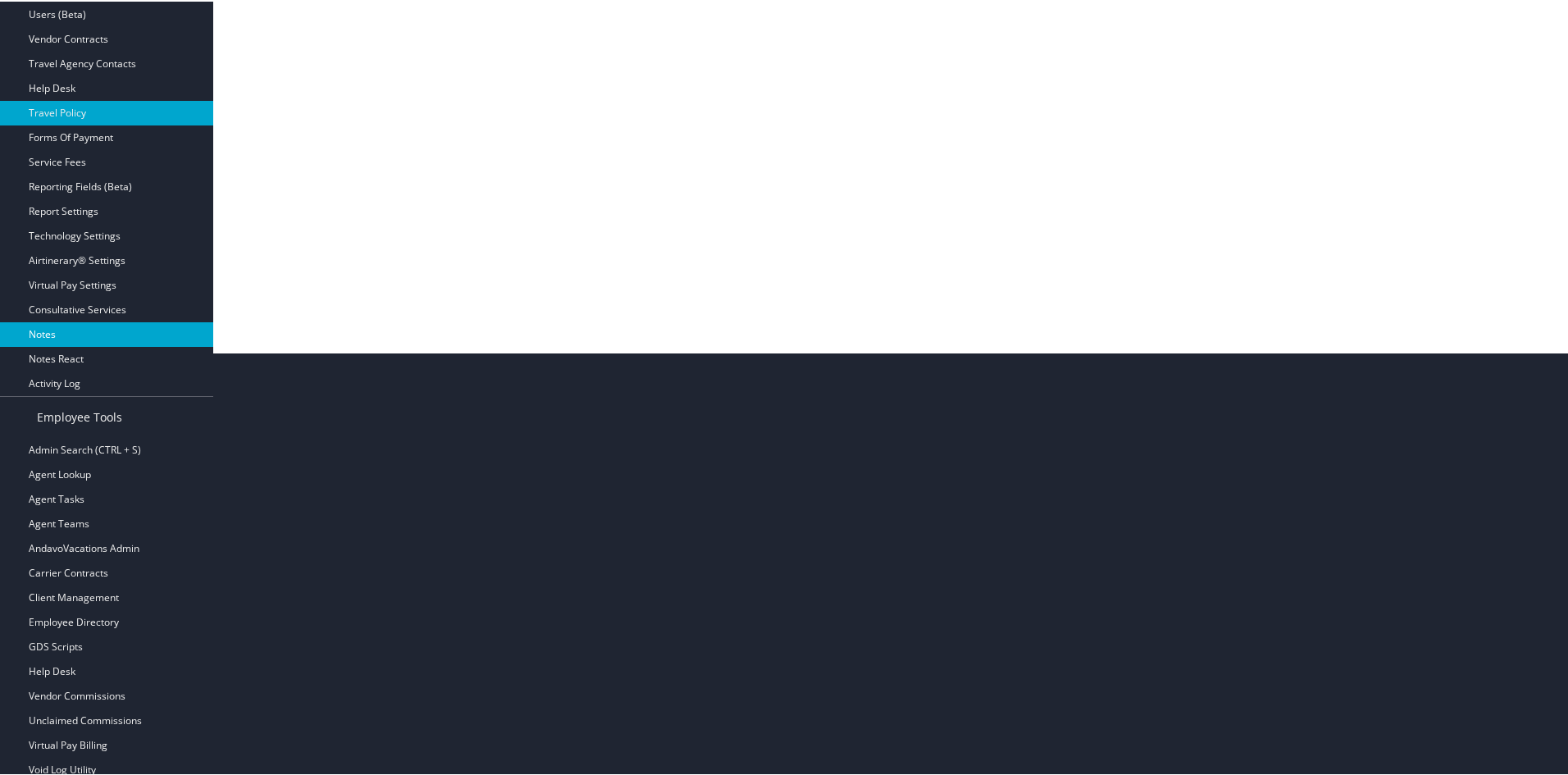
scroll to position [390, 0]
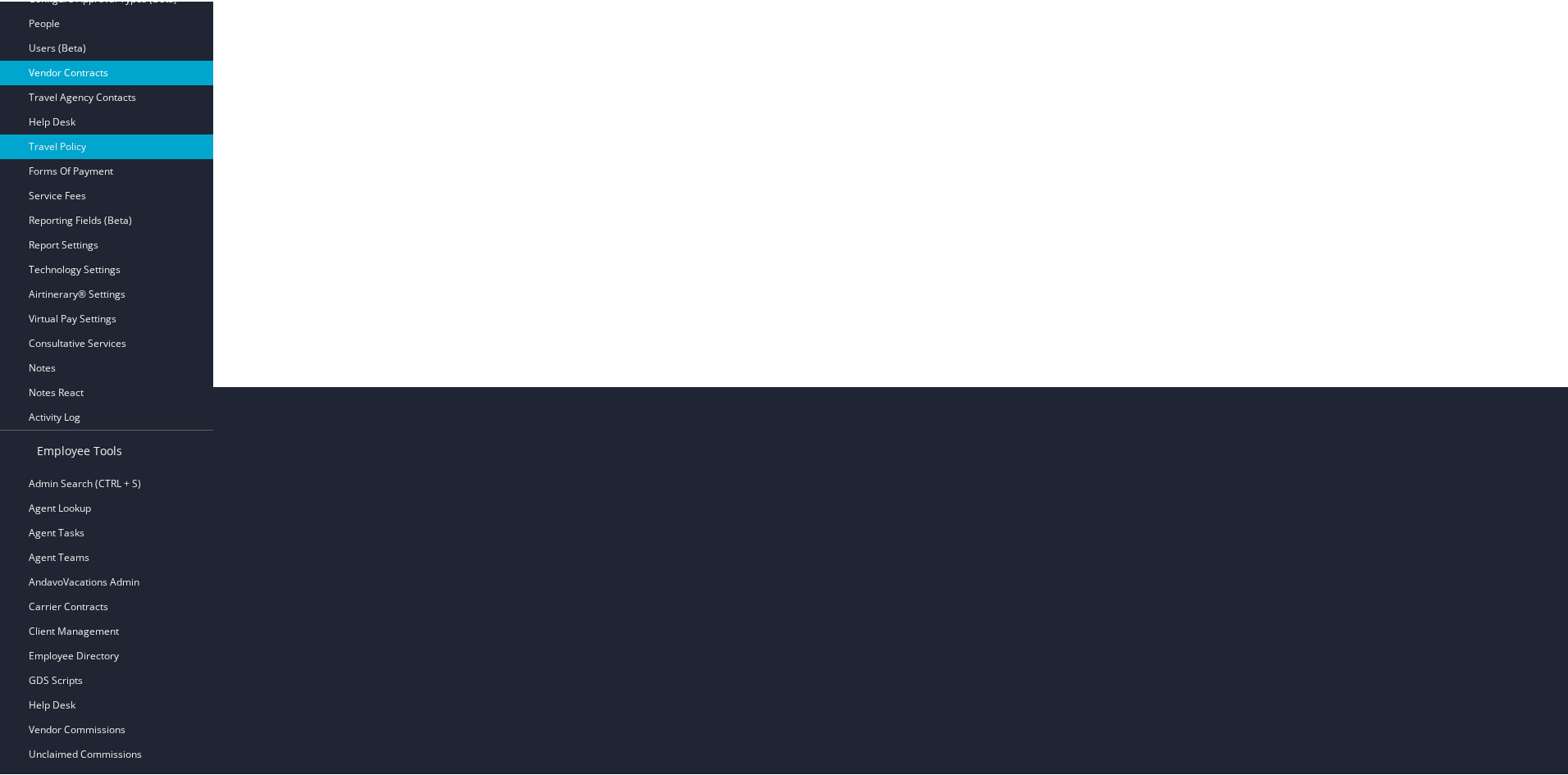
click at [66, 62] on link "Vendor Contracts" at bounding box center [107, 71] width 213 height 25
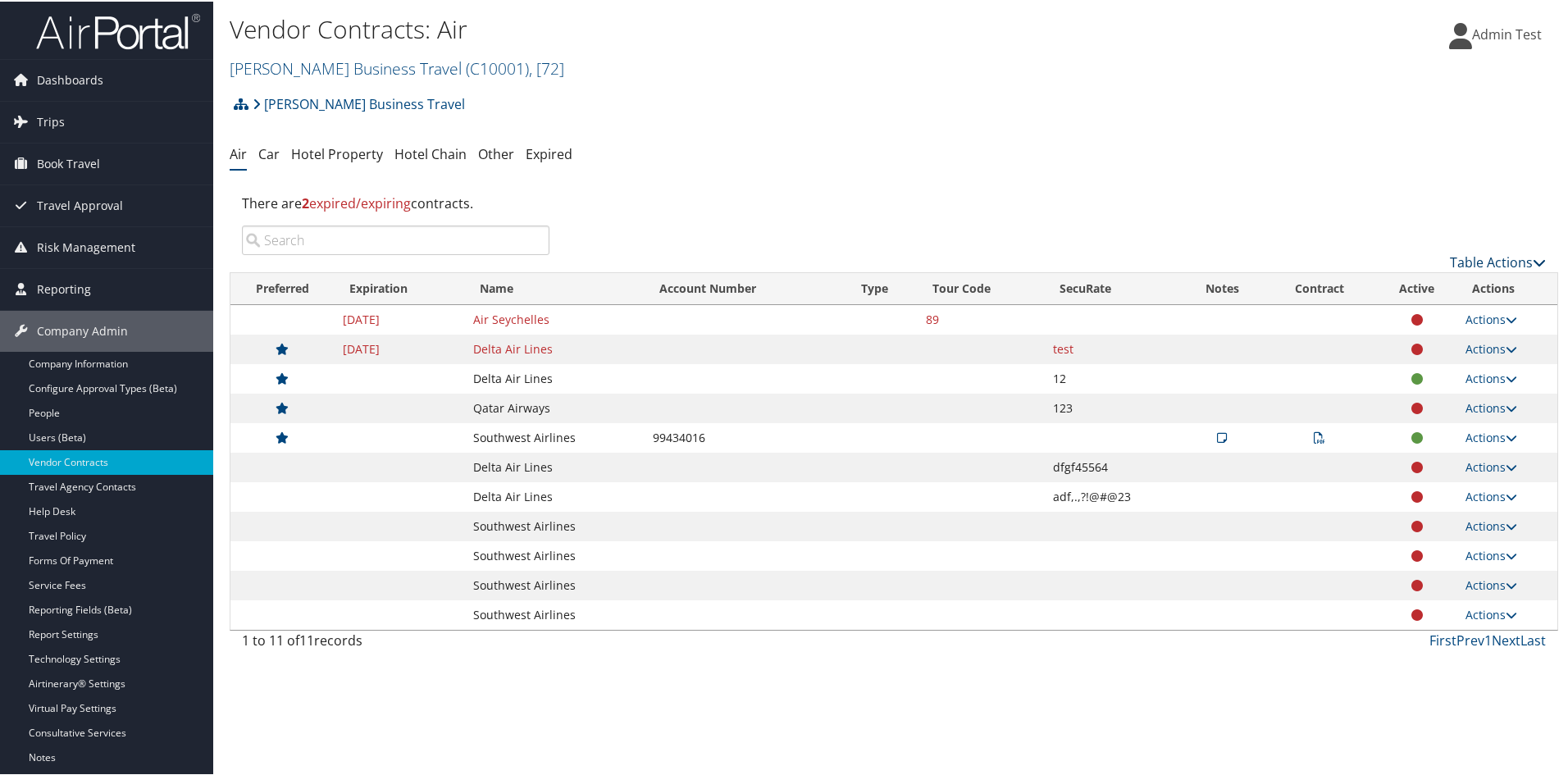
click at [1454, 265] on link "Table Actions" at bounding box center [1497, 261] width 96 height 18
click at [1478, 41] on div at bounding box center [787, 387] width 1574 height 775
click at [1449, 41] on icon at bounding box center [1460, 34] width 23 height 26
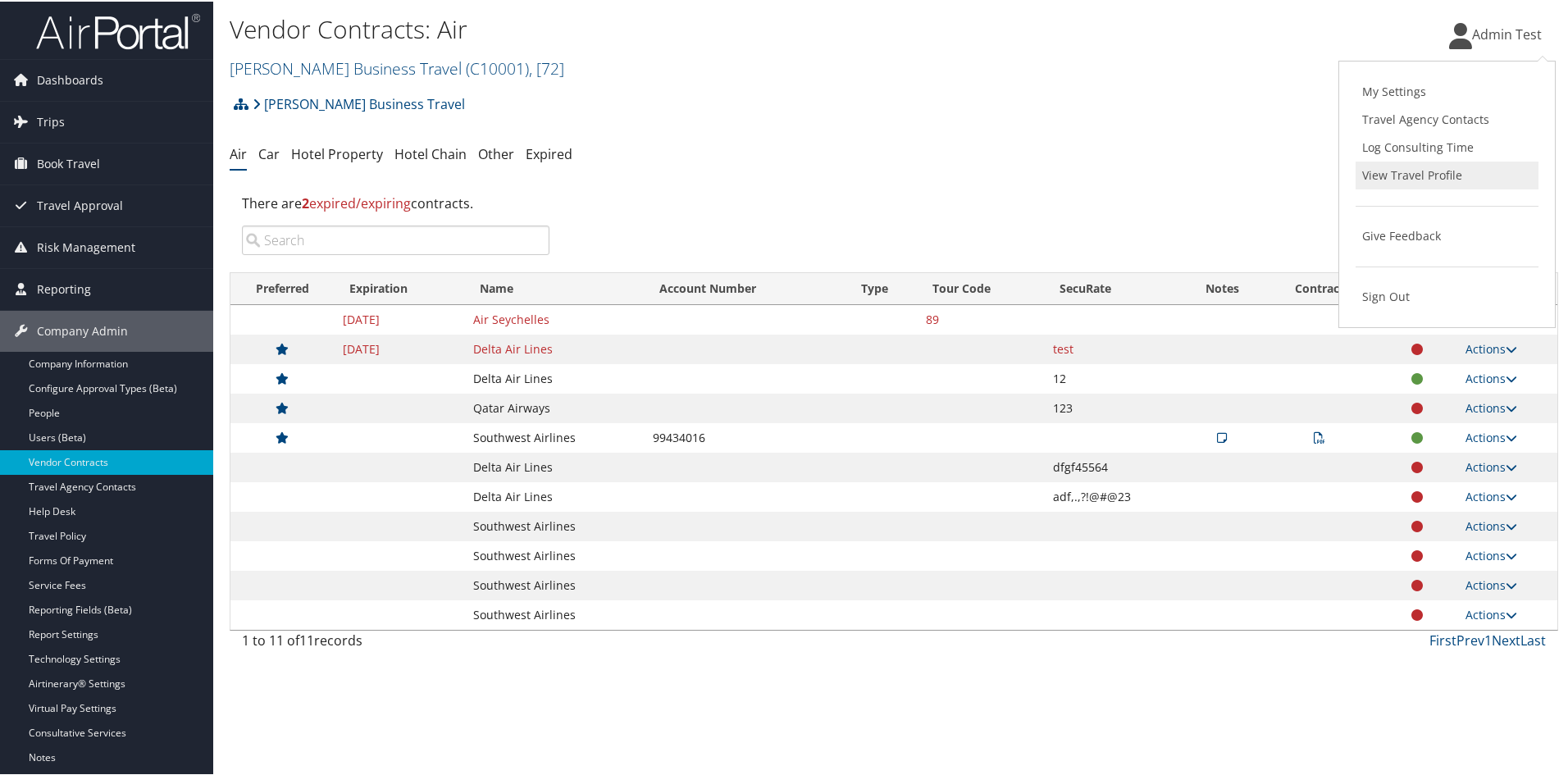
click at [1425, 170] on link "View Travel Profile" at bounding box center [1446, 174] width 182 height 28
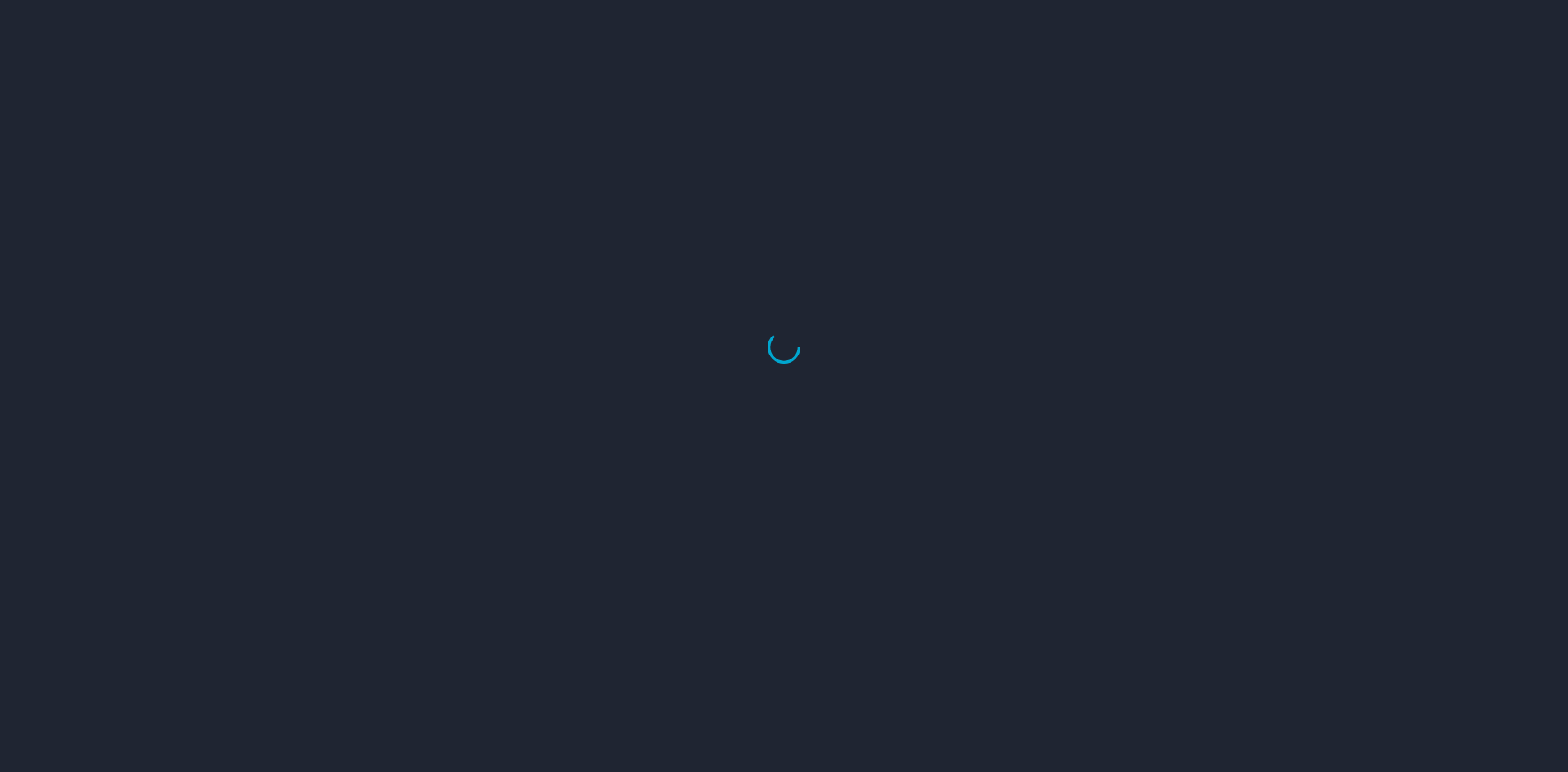
select select "US"
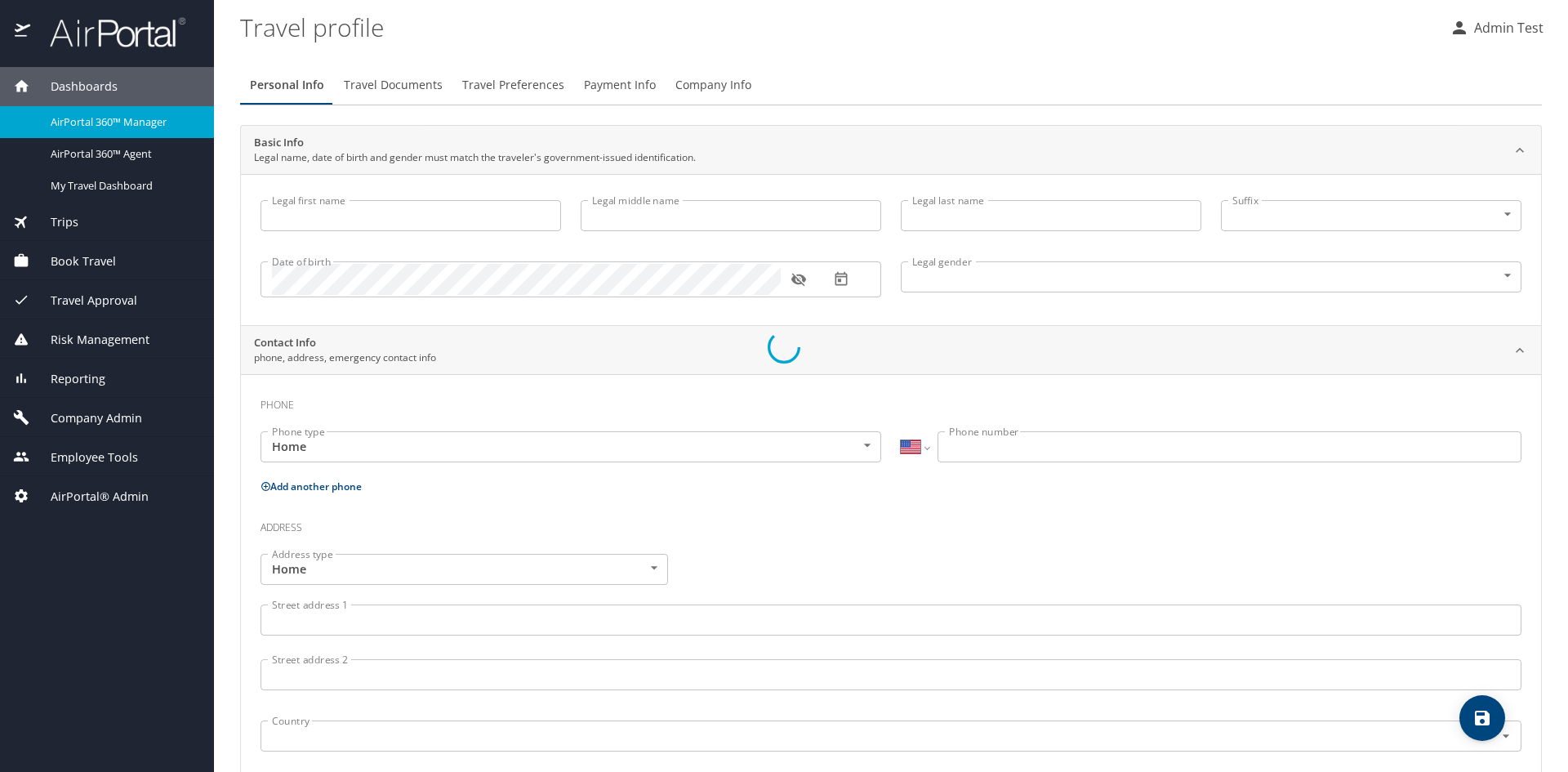
type input "Admin"
type input "Test"
type input "[DEMOGRAPHIC_DATA]"
select select "US"
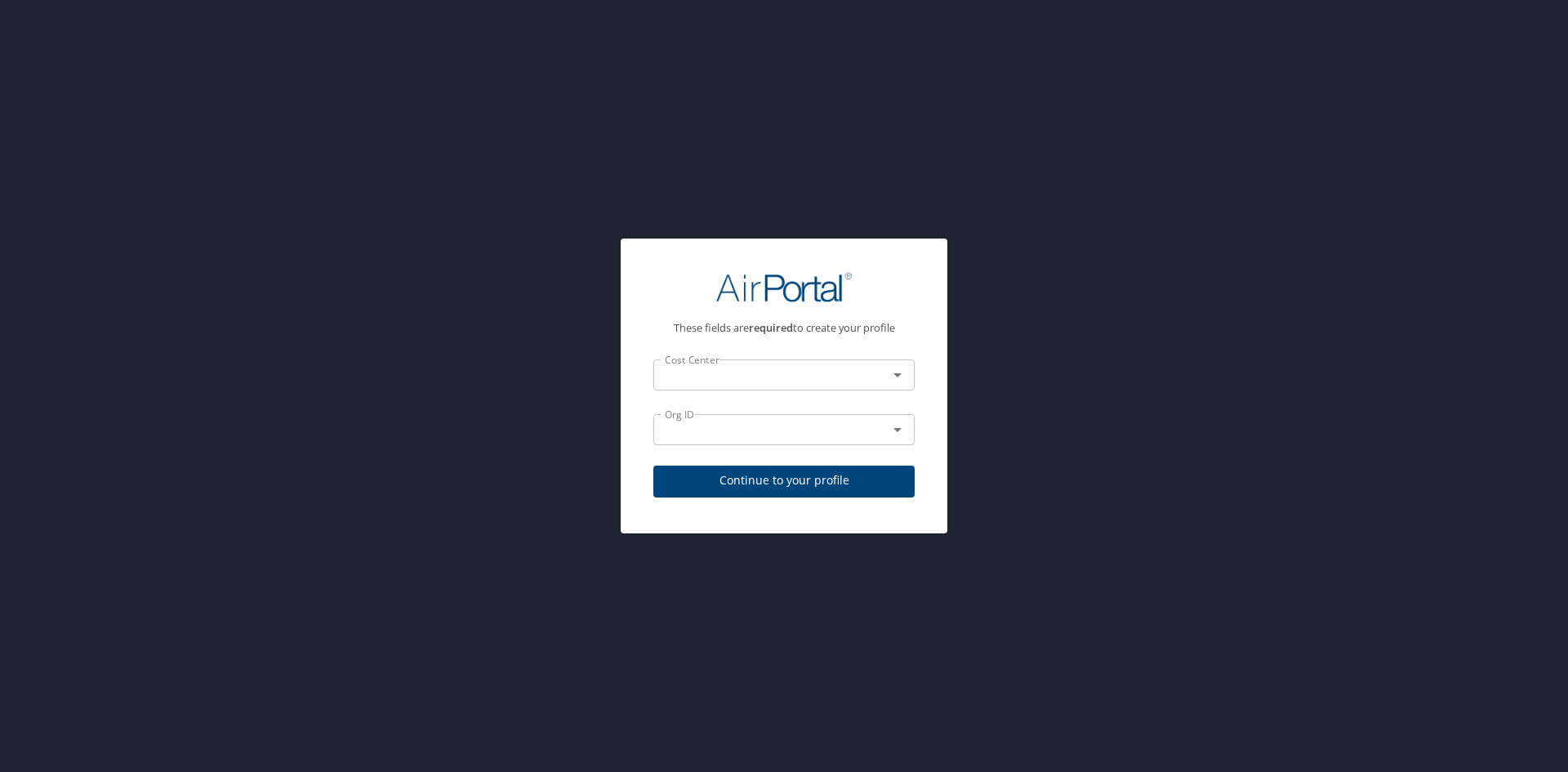
click at [811, 484] on span "Continue to your profile" at bounding box center [784, 480] width 235 height 20
select select "US"
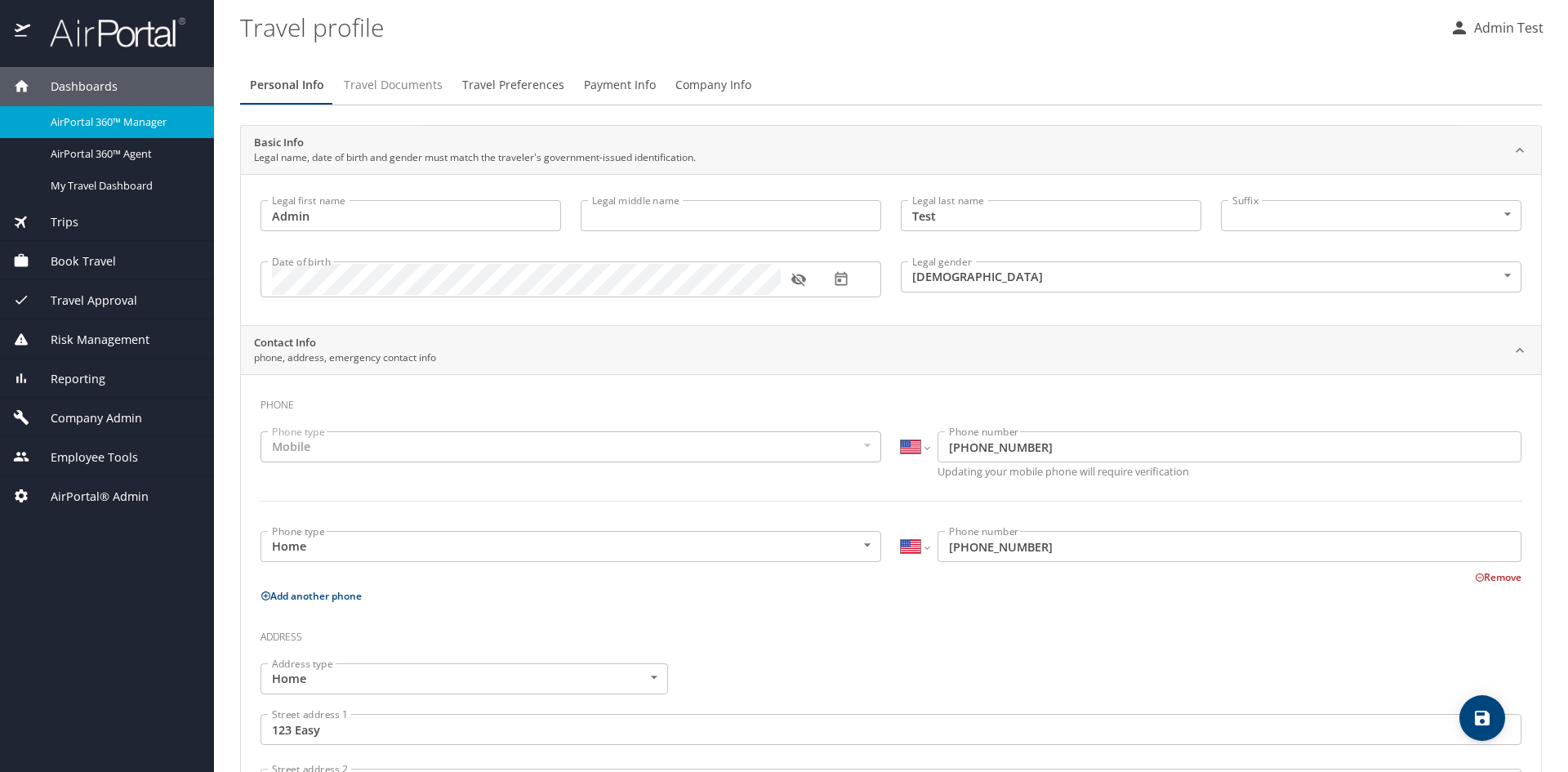
click at [404, 82] on span "Travel Documents" at bounding box center [393, 85] width 99 height 20
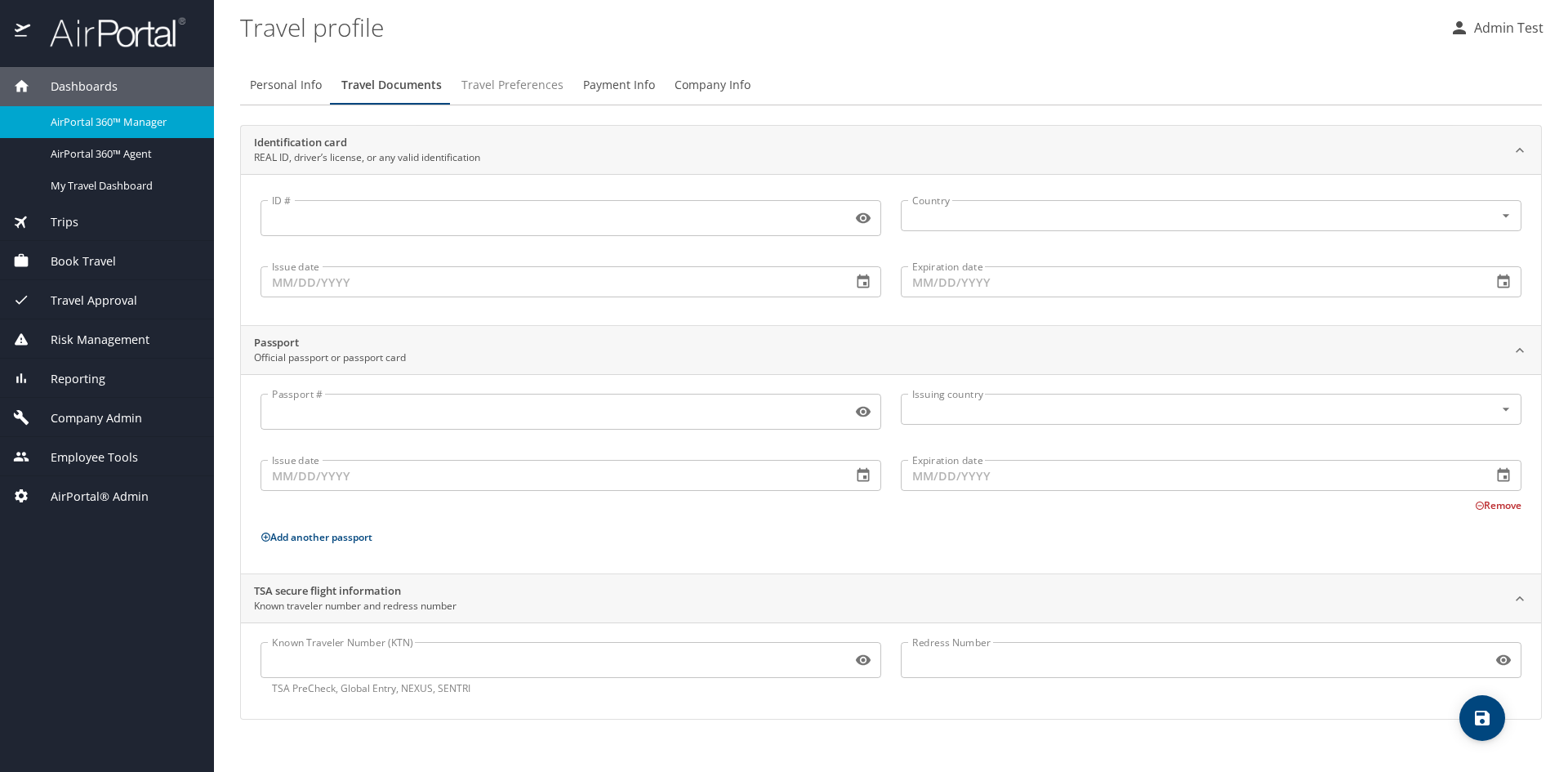
click at [505, 90] on span "Travel Preferences" at bounding box center [513, 85] width 102 height 20
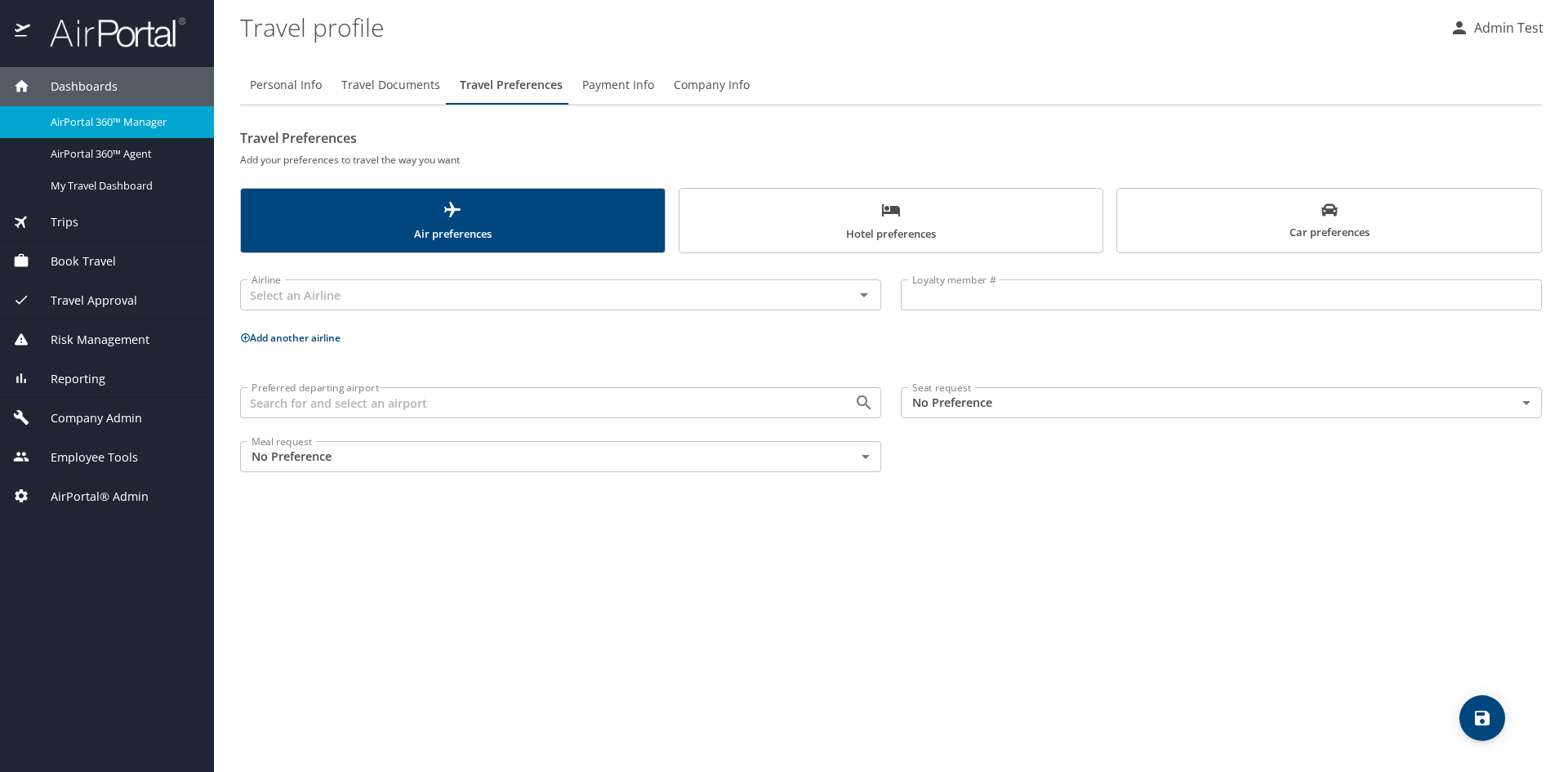
click at [296, 99] on button "Personal Info" at bounding box center [285, 84] width 91 height 40
select select "US"
